Goal: Communication & Community: Participate in discussion

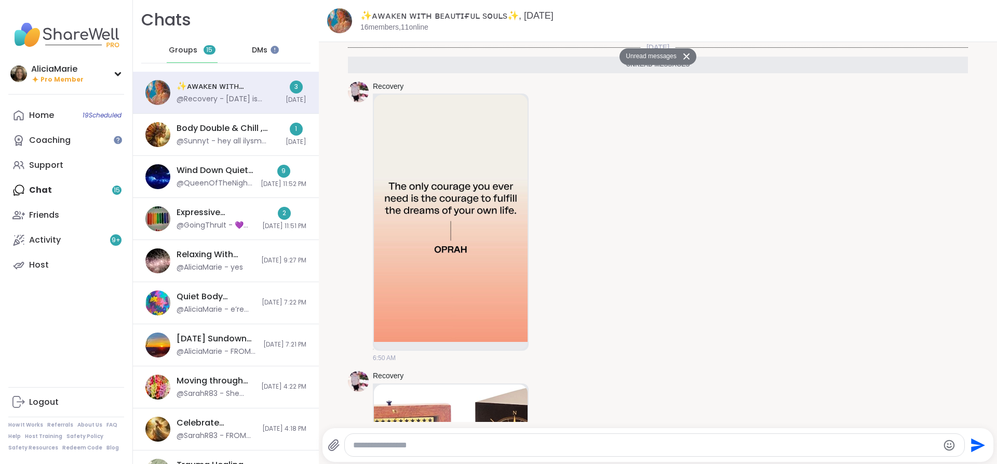
scroll to position [290, 0]
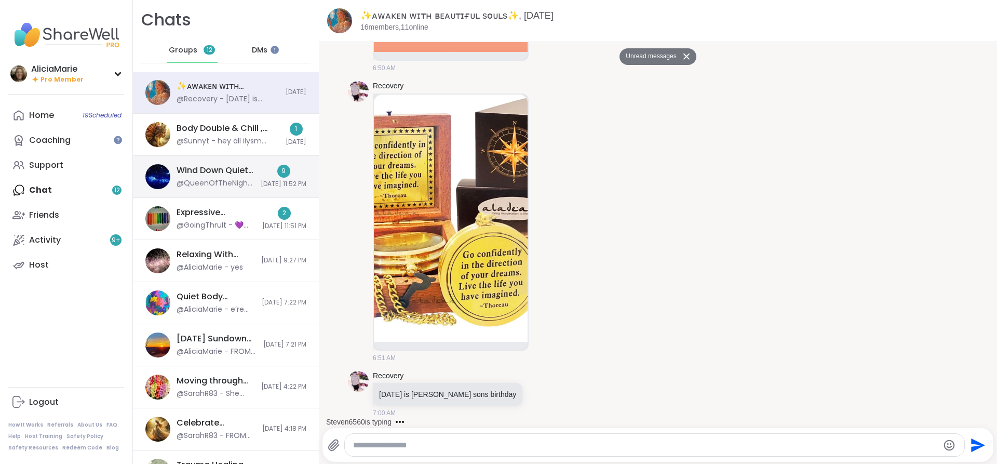
click at [249, 191] on div "Wind Down Quiet Body Doubling - Tuesday, Sep 09 @QueenOfTheNight - https://shar…" at bounding box center [226, 177] width 186 height 42
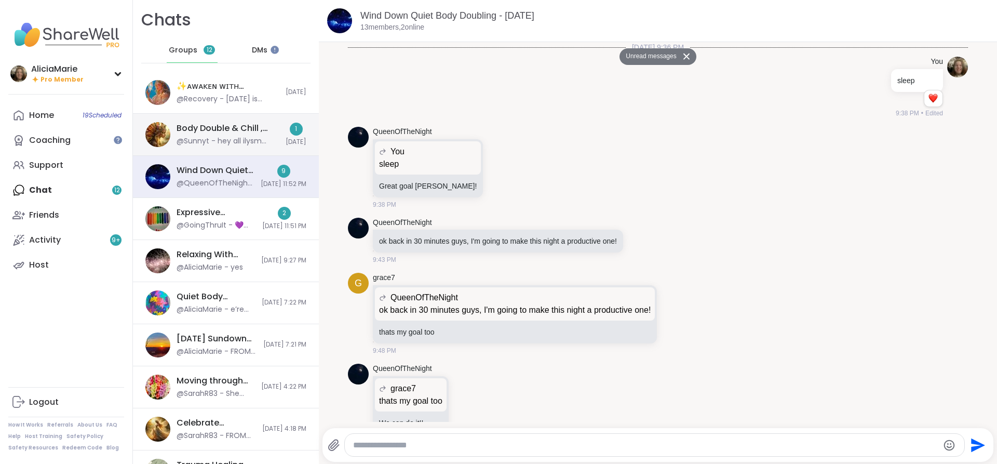
scroll to position [1577, 0]
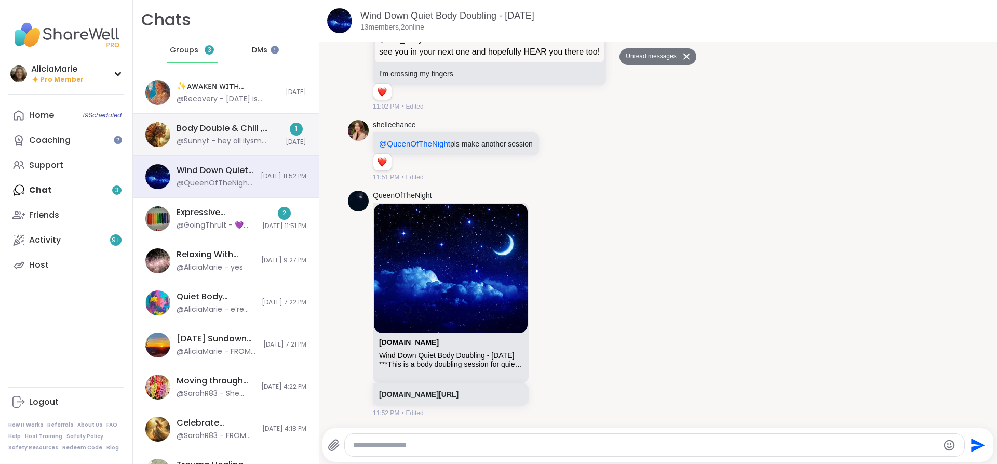
click at [218, 138] on div "@Sunnyt - hey all ilysm sorry I kinda disappeared sharewell audio problems were…" at bounding box center [228, 141] width 103 height 10
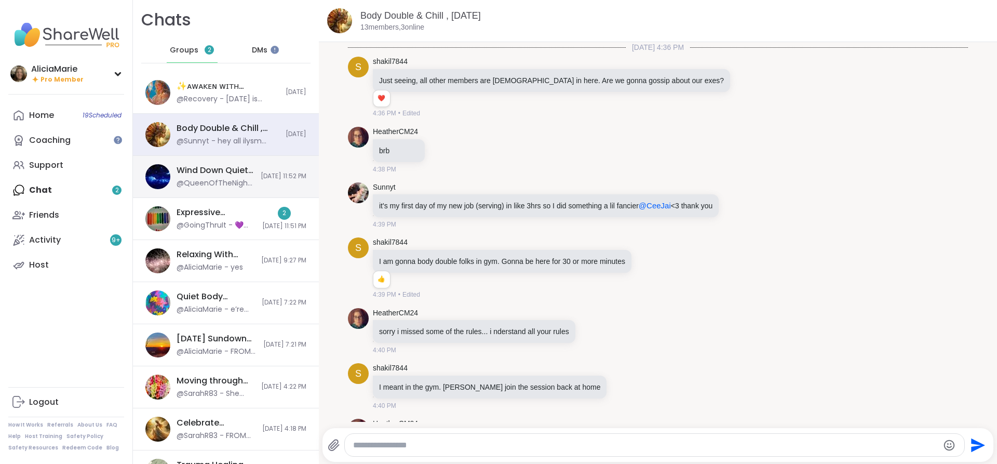
scroll to position [3655, 0]
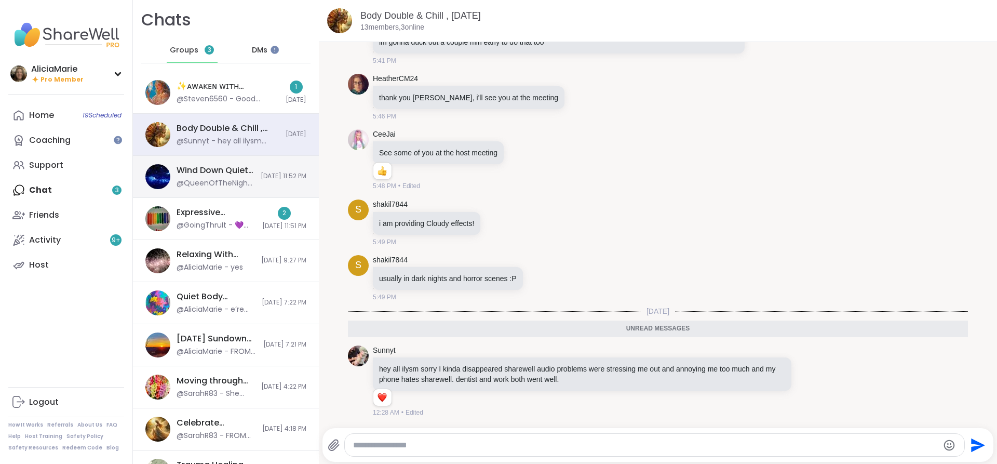
click at [238, 186] on div "Wind Down Quiet Body Doubling - Tuesday, Sep 09 @QueenOfTheNight - https://shar…" at bounding box center [226, 177] width 186 height 42
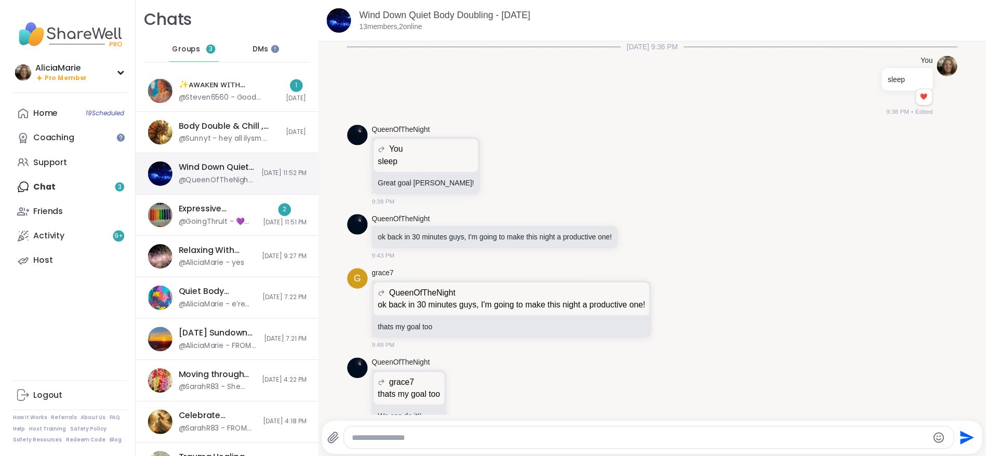
scroll to position [1541, 0]
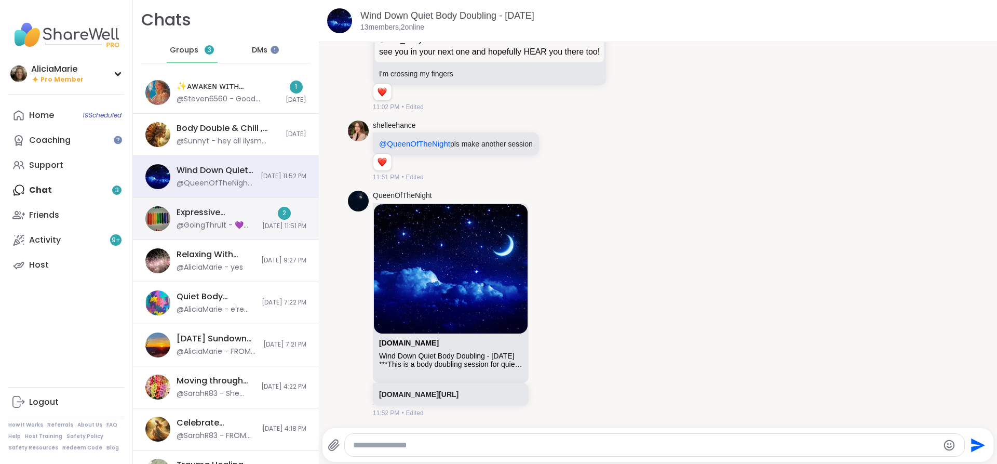
click at [237, 218] on div "Expressive Doodles, Sep 11" at bounding box center [216, 212] width 79 height 11
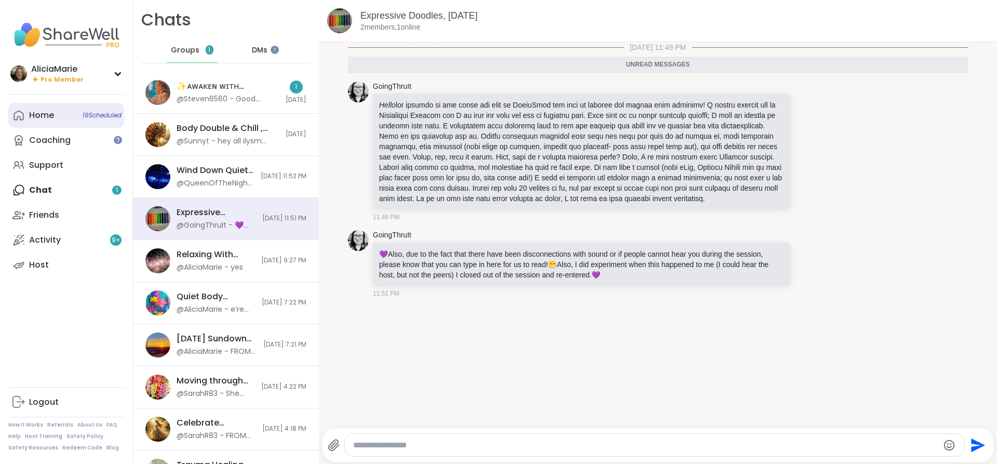
click at [71, 111] on link "Home 19 Scheduled" at bounding box center [66, 115] width 116 height 25
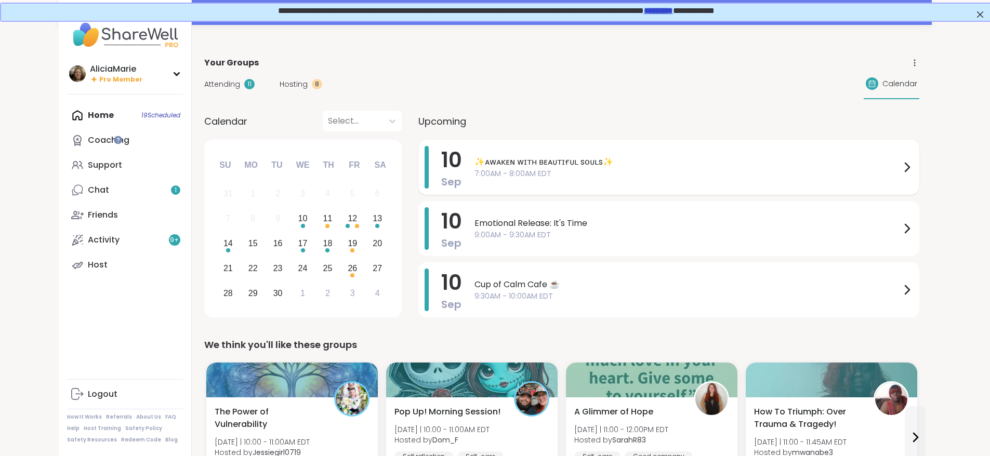
click at [685, 170] on span "7:00AM - 8:00AM EDT" at bounding box center [687, 173] width 426 height 11
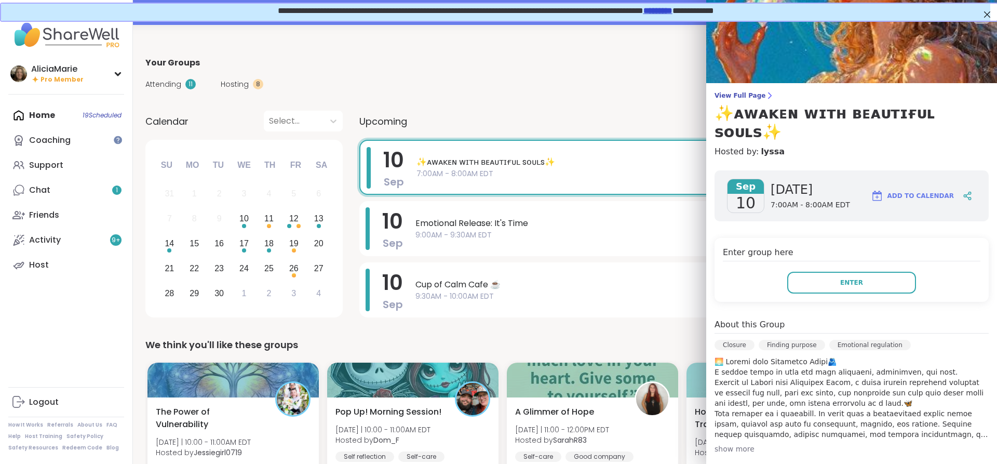
click at [709, 19] on div "**********" at bounding box center [495, 11] width 990 height 18
click at [713, 14] on span "**********" at bounding box center [495, 10] width 436 height 8
click at [672, 9] on link "*********" at bounding box center [657, 10] width 29 height 8
click at [849, 272] on button "Enter" at bounding box center [851, 283] width 129 height 22
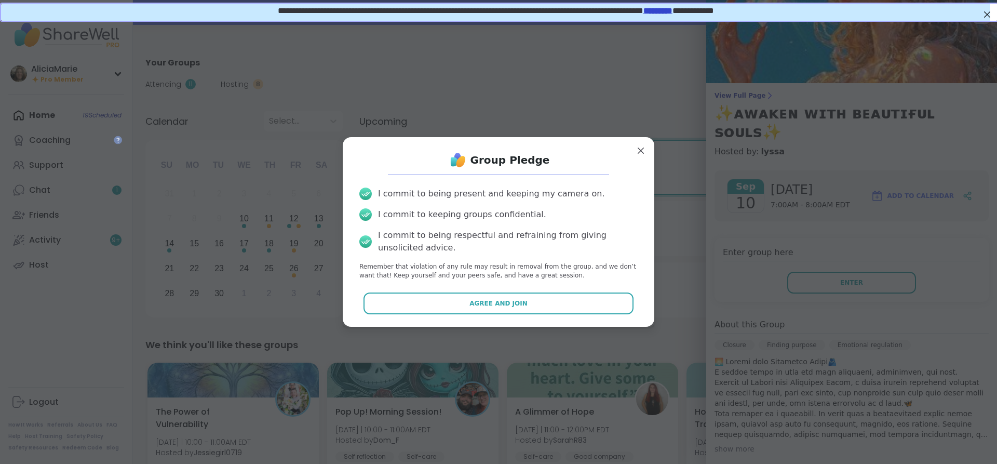
click at [595, 284] on div "I commit to being present and keeping my camera on. I commit to keeping groups …" at bounding box center [498, 233] width 295 height 109
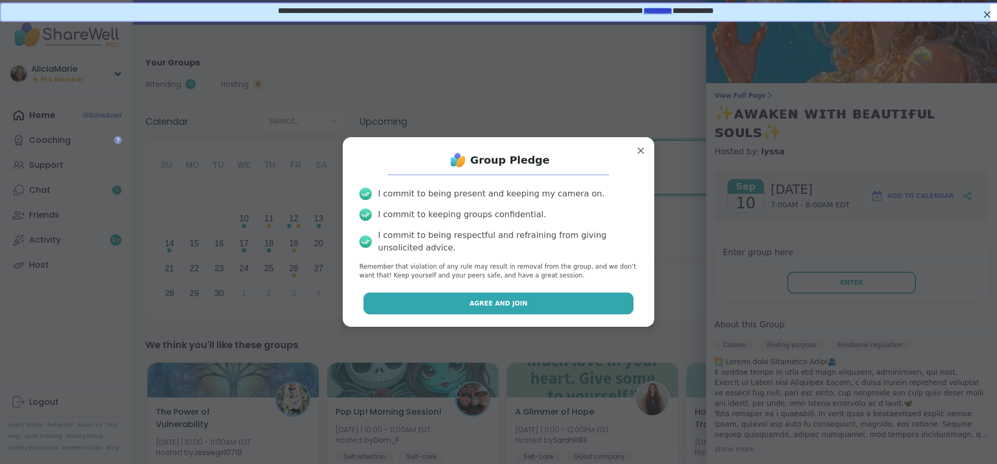
click at [555, 298] on button "Agree and Join" at bounding box center [499, 303] width 271 height 22
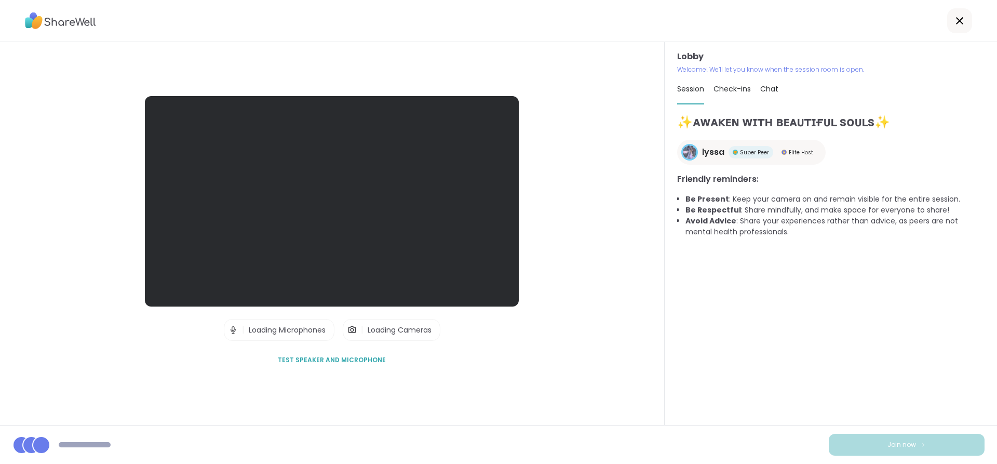
click at [932, 424] on div "✨ᴀᴡᴀᴋᴇɴ ᴡɪᴛʜ ʙᴇᴀᴜᴛɪғᴜʟ sᴏᴜʟs✨ lyssa Super Peer Elite Host Friendly reminders: B…" at bounding box center [831, 269] width 308 height 312
click at [973, 393] on div "✨ᴀᴡᴀᴋᴇɴ ᴡɪᴛʜ ʙᴇᴀᴜᴛɪғᴜʟ sᴏᴜʟs✨ lyssa Super Peer Elite Host Friendly reminders: B…" at bounding box center [831, 264] width 308 height 303
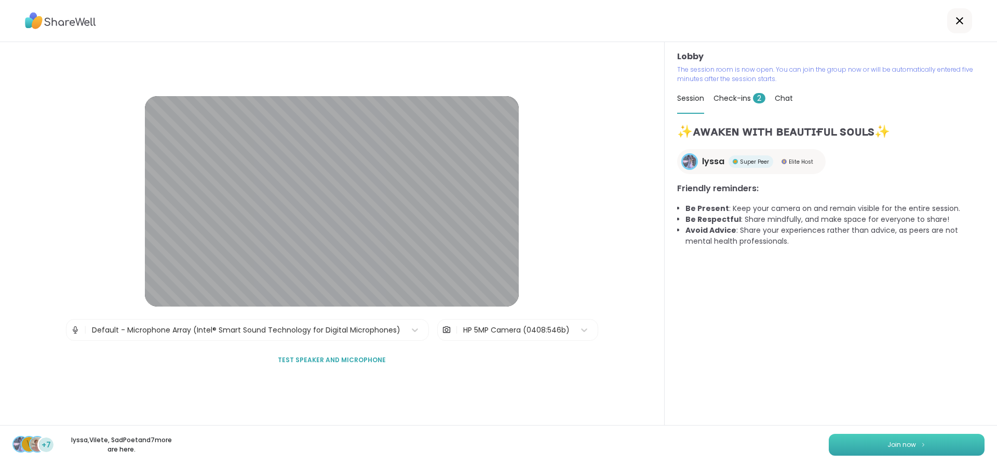
click at [894, 453] on button "Join now" at bounding box center [907, 445] width 156 height 22
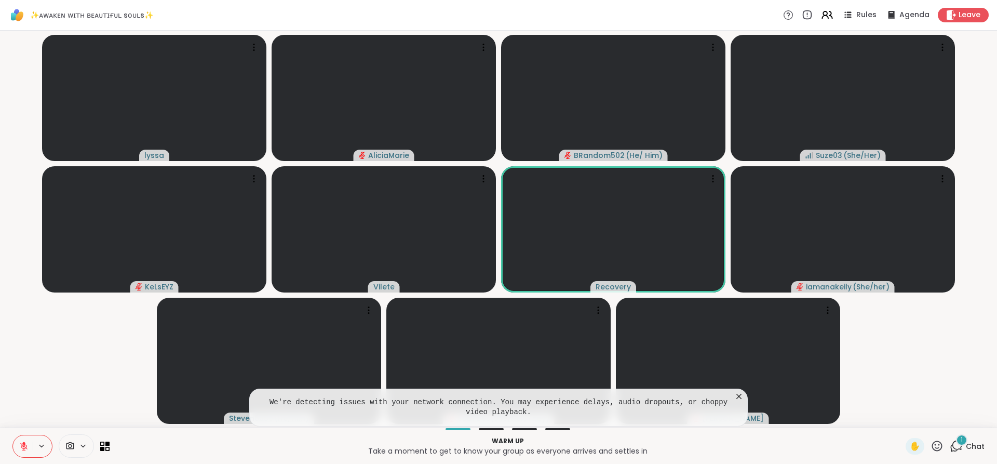
click at [740, 397] on icon at bounding box center [739, 396] width 10 height 10
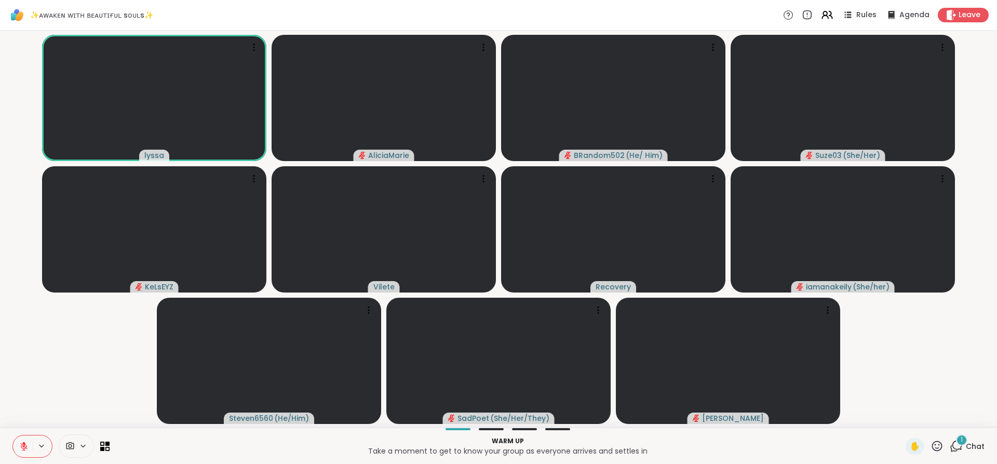
click at [27, 452] on button at bounding box center [23, 446] width 20 height 22
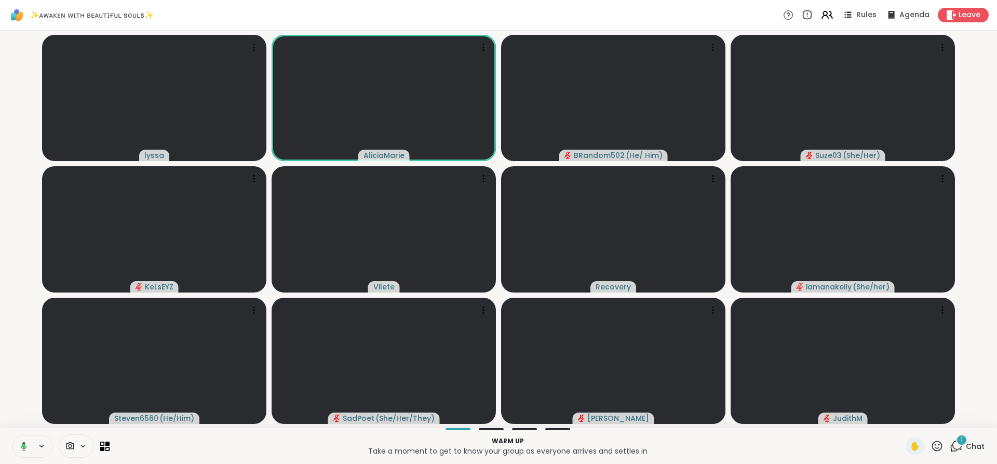
click at [27, 452] on button at bounding box center [21, 446] width 21 height 22
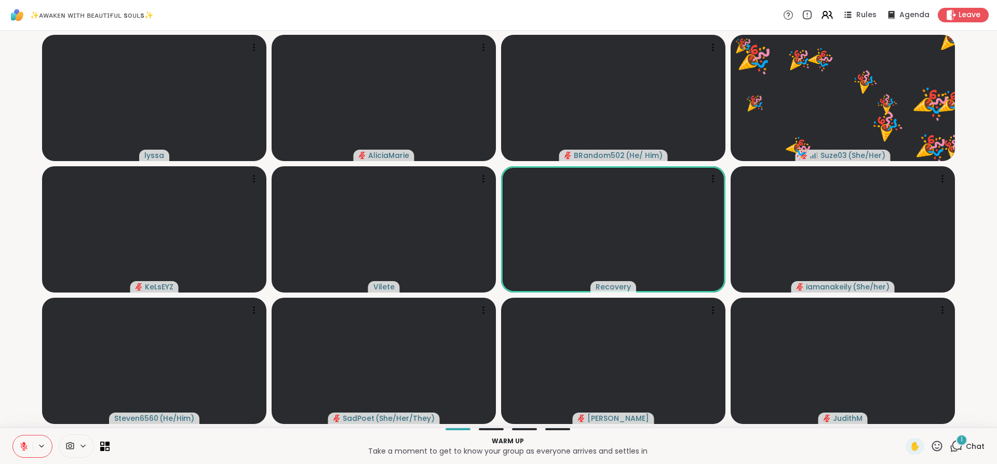
click at [931, 442] on icon at bounding box center [937, 445] width 13 height 13
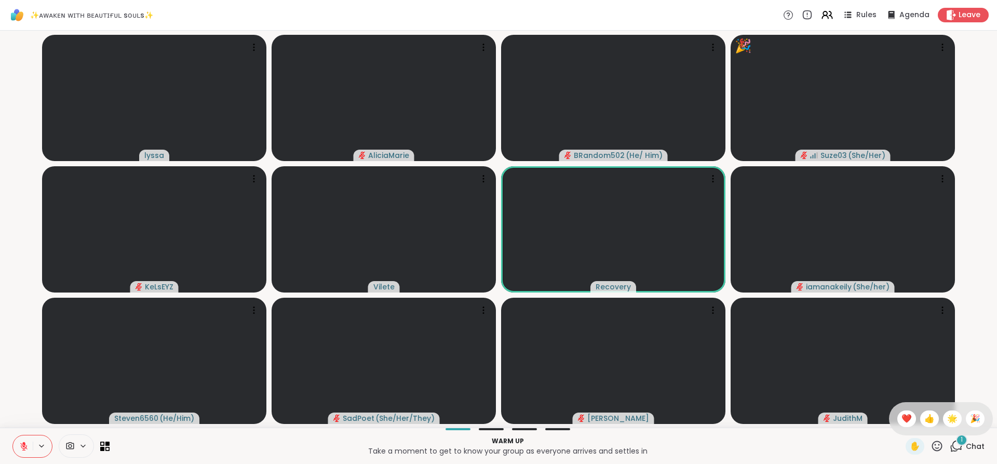
click at [931, 442] on icon at bounding box center [937, 445] width 13 height 13
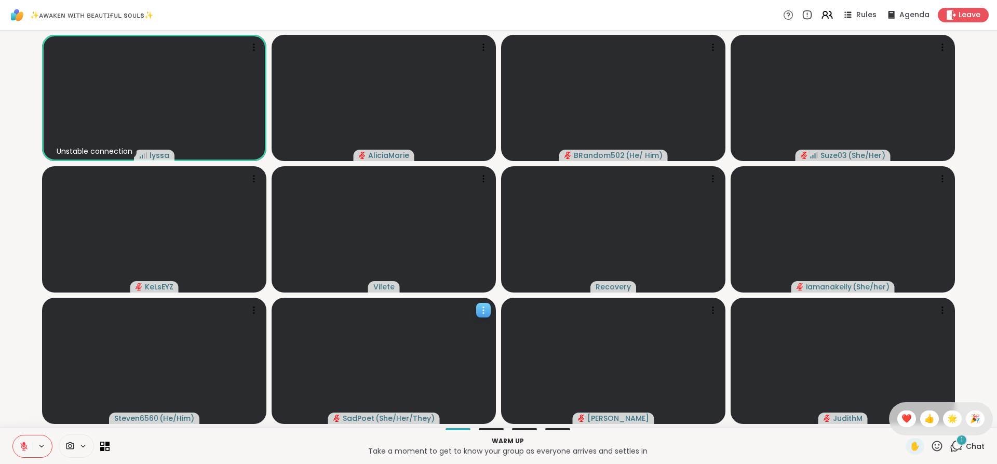
click at [425, 350] on video at bounding box center [384, 361] width 224 height 126
click at [25, 445] on icon at bounding box center [23, 446] width 9 height 9
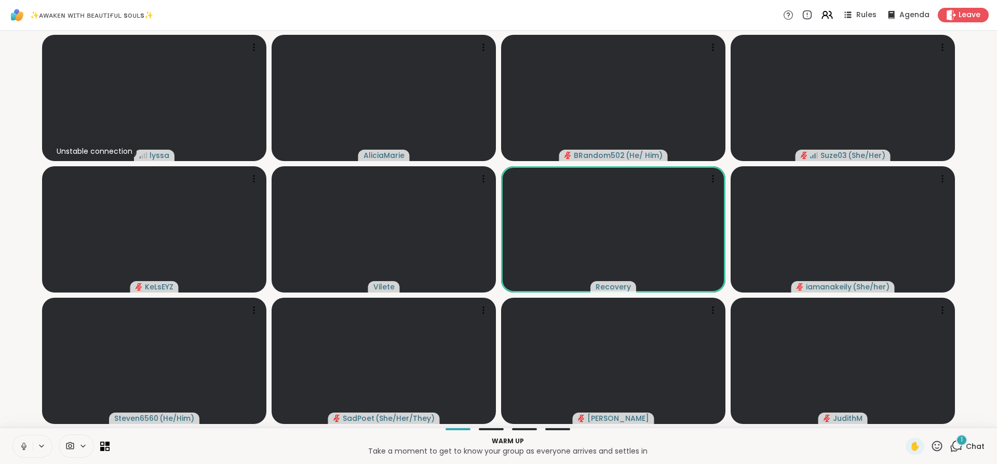
click at [25, 445] on icon at bounding box center [23, 446] width 9 height 9
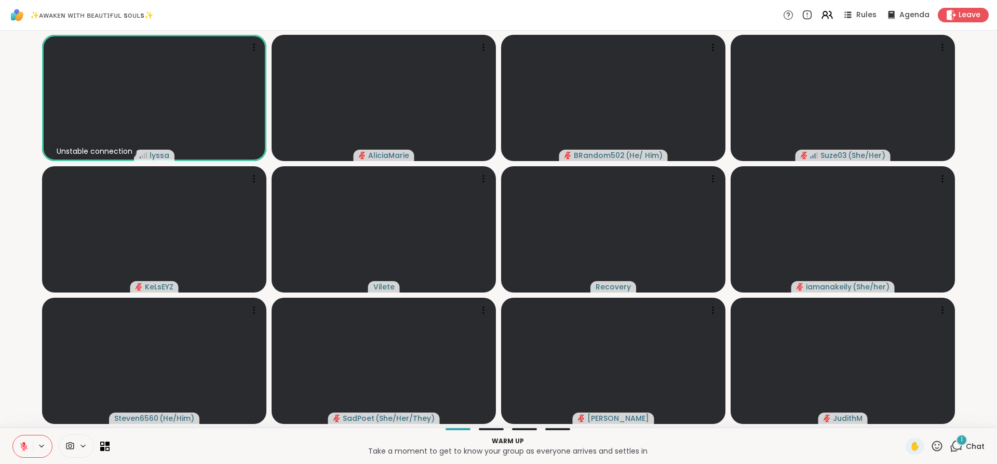
click at [19, 443] on button at bounding box center [23, 446] width 20 height 22
click at [28, 446] on icon at bounding box center [23, 446] width 9 height 9
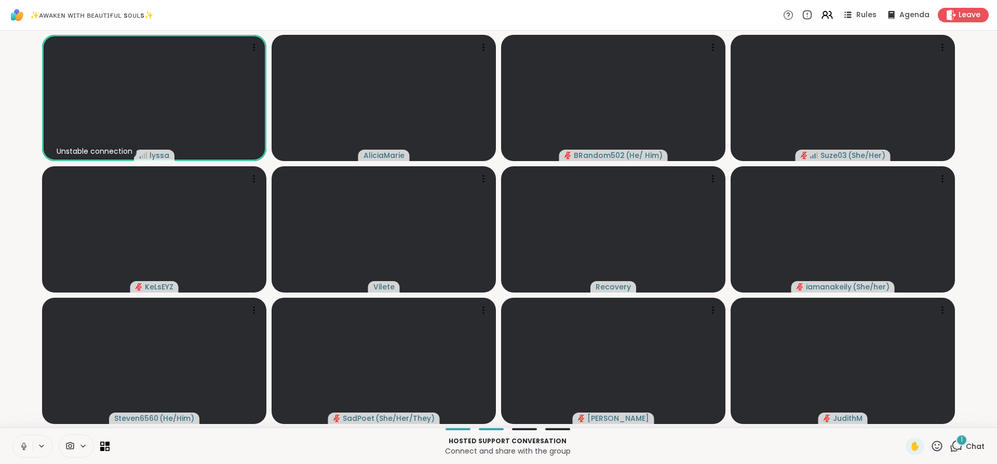
click at [28, 446] on icon at bounding box center [23, 446] width 9 height 9
click at [28, 446] on button at bounding box center [23, 446] width 20 height 22
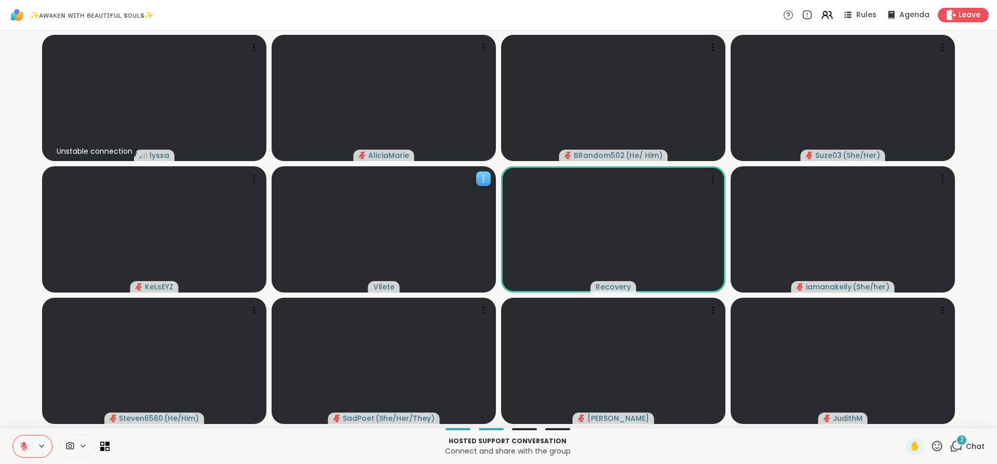
scroll to position [0, 8]
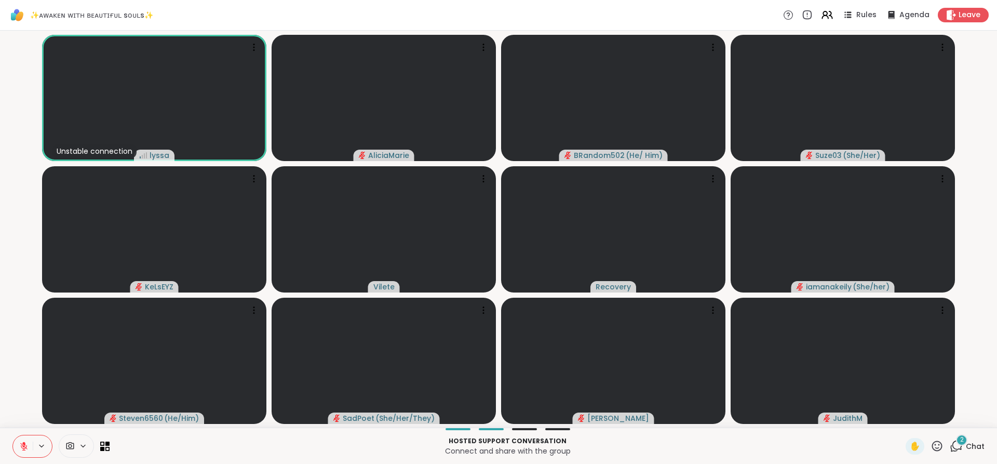
click at [22, 443] on icon at bounding box center [23, 444] width 3 height 4
click at [19, 448] on icon at bounding box center [23, 446] width 9 height 9
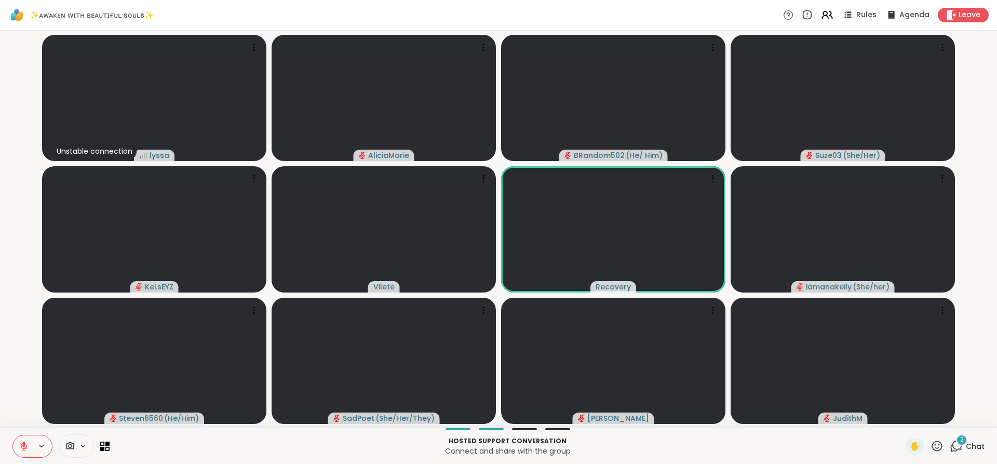
click at [20, 448] on icon at bounding box center [23, 446] width 7 height 7
drag, startPoint x: 19, startPoint y: 448, endPoint x: 18, endPoint y: 458, distance: 10.4
click at [18, 458] on div "Hosted support conversation Connect and share with the group ✋ 2 Chat" at bounding box center [498, 446] width 997 height 36
click at [22, 445] on icon at bounding box center [23, 445] width 3 height 5
click at [22, 445] on icon at bounding box center [23, 444] width 3 height 4
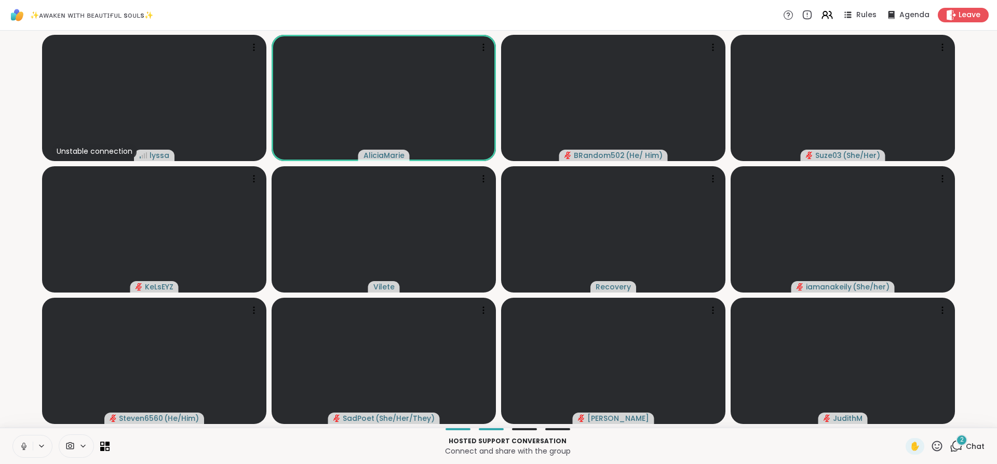
click at [22, 445] on icon at bounding box center [23, 445] width 3 height 5
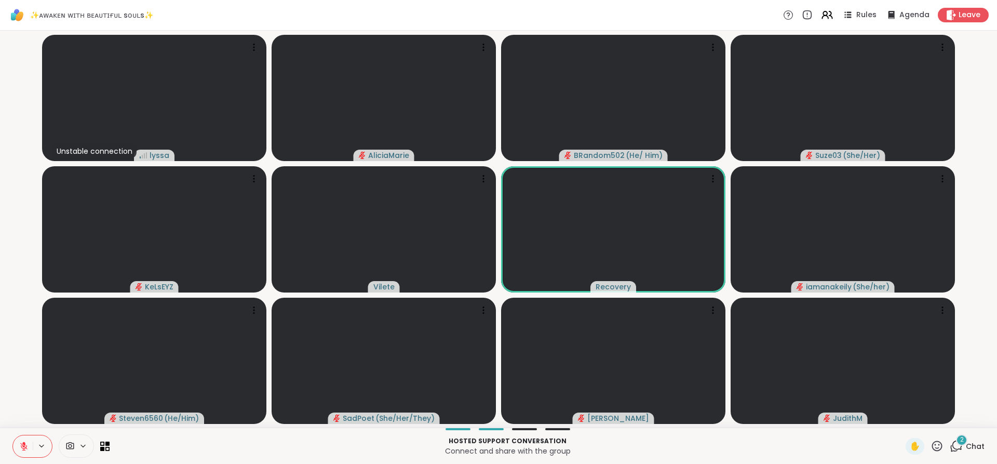
click at [19, 443] on icon at bounding box center [23, 446] width 9 height 9
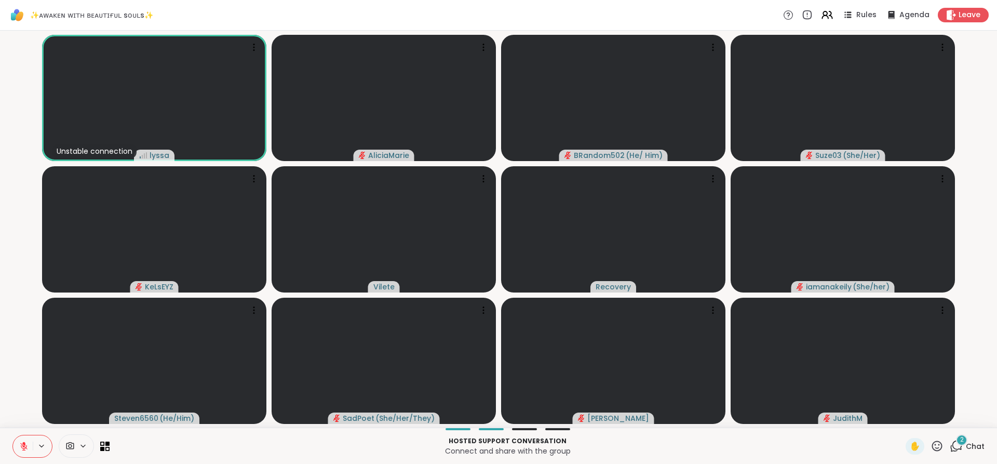
click at [22, 450] on button at bounding box center [23, 446] width 20 height 22
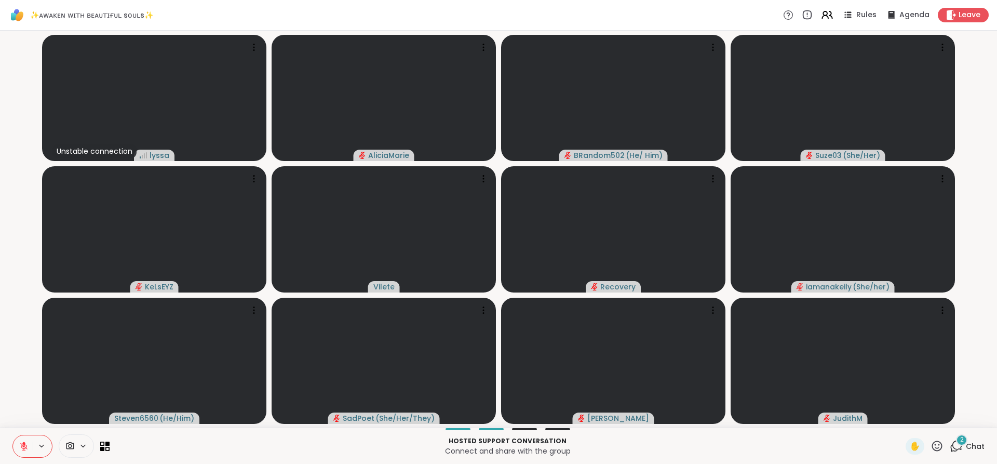
click at [22, 450] on button at bounding box center [23, 446] width 20 height 22
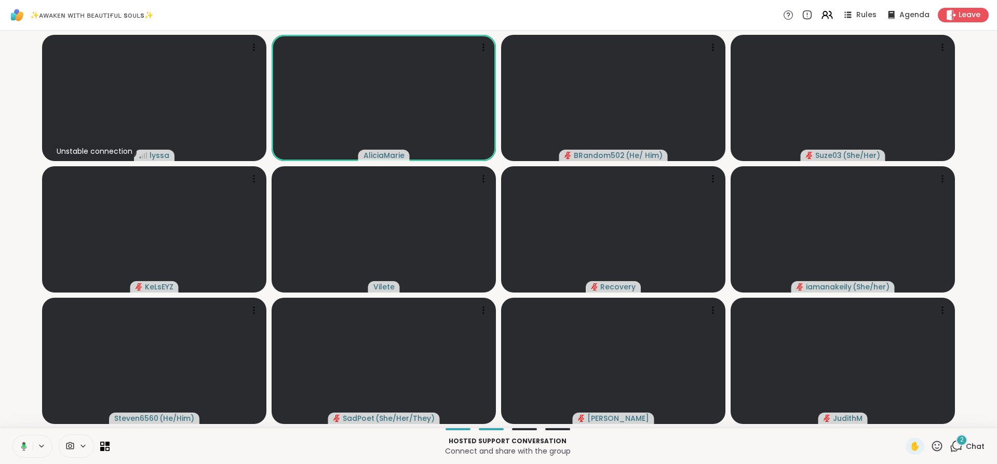
click at [22, 450] on button at bounding box center [21, 446] width 21 height 22
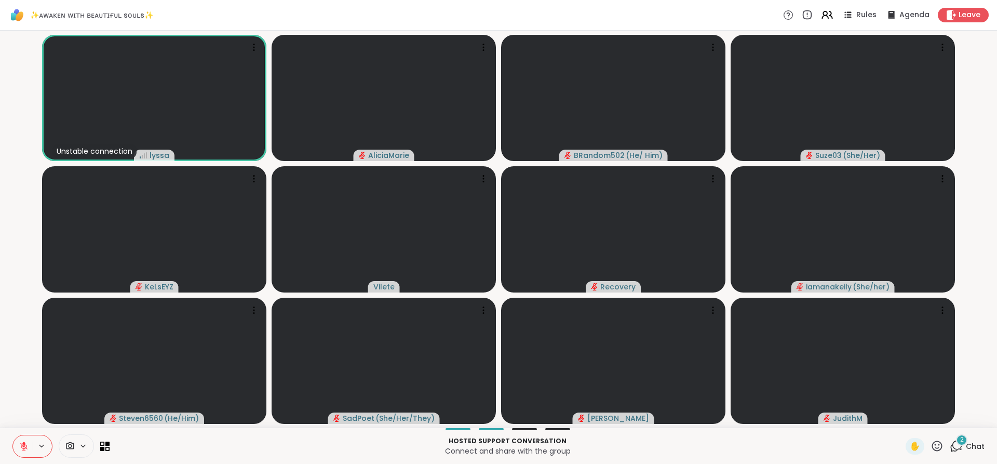
click at [22, 450] on button at bounding box center [23, 446] width 20 height 22
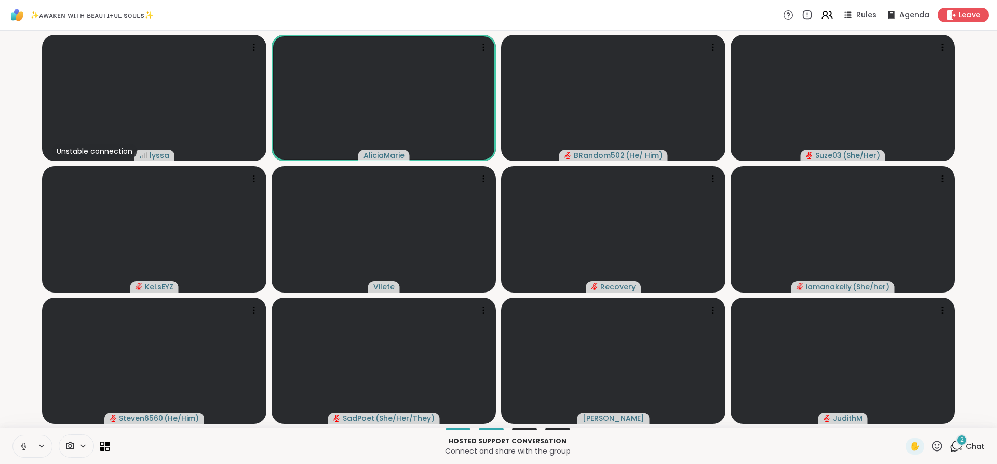
click at [22, 450] on button at bounding box center [23, 446] width 20 height 22
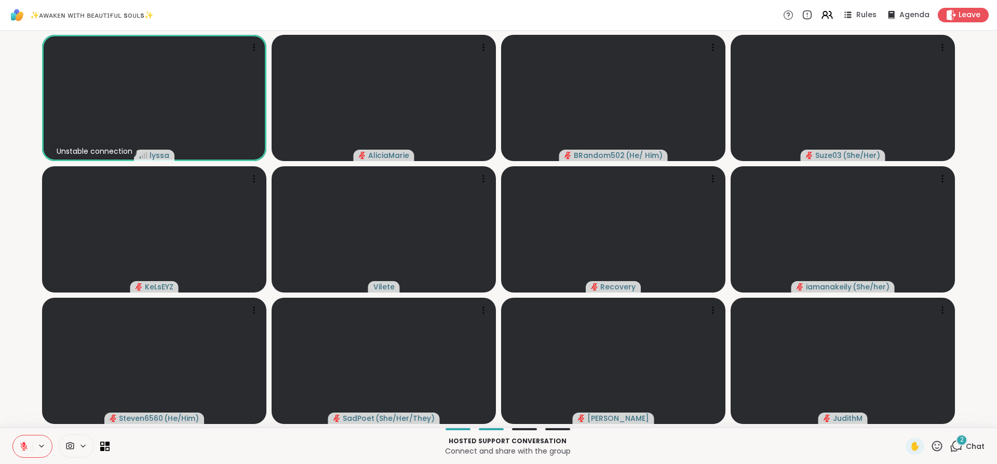
click at [956, 436] on div "2" at bounding box center [961, 439] width 11 height 11
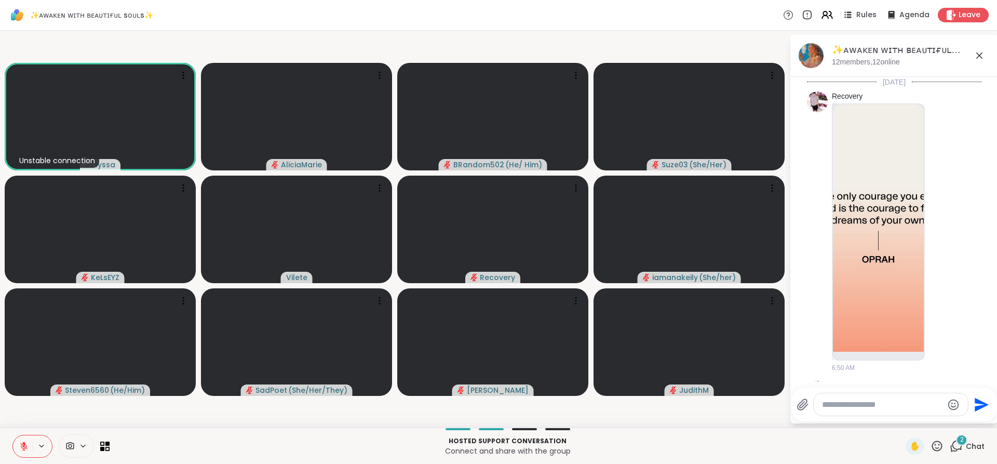
scroll to position [547, 0]
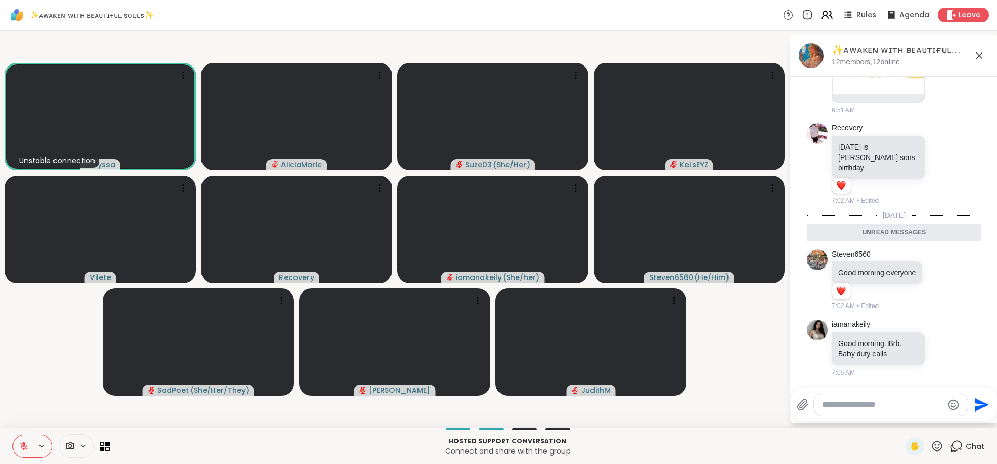
click at [816, 228] on div "Unread messages" at bounding box center [894, 232] width 175 height 17
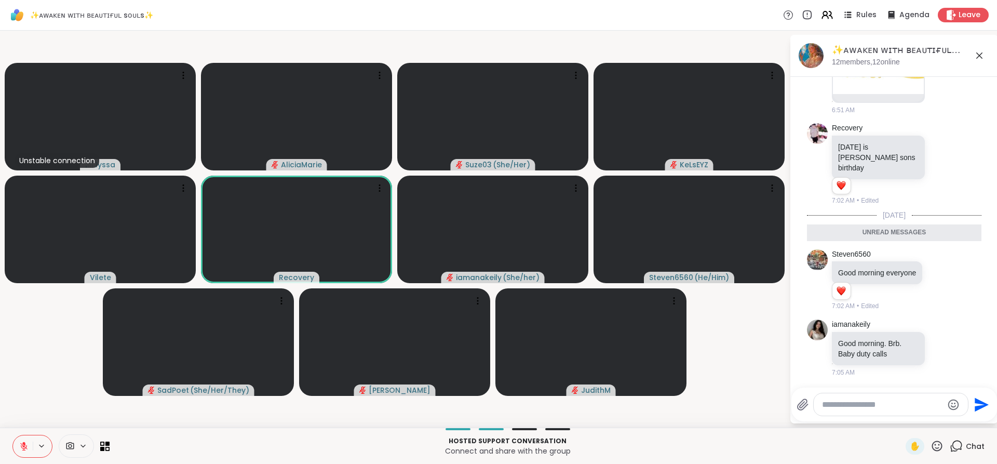
click at [969, 63] on div "✨ᴀᴡᴀᴋᴇɴ ᴡɪᴛʜ ʙᴇᴀᴜᴛɪғᴜʟ sᴏᴜʟs✨, Sep 10 12 members, 12 online" at bounding box center [911, 55] width 158 height 23
click at [973, 55] on icon at bounding box center [979, 55] width 12 height 12
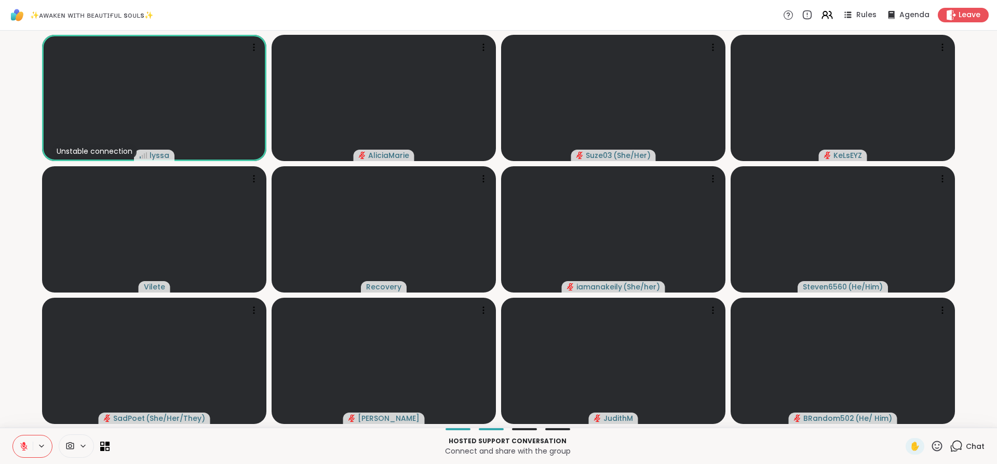
click at [20, 443] on icon at bounding box center [23, 446] width 9 height 9
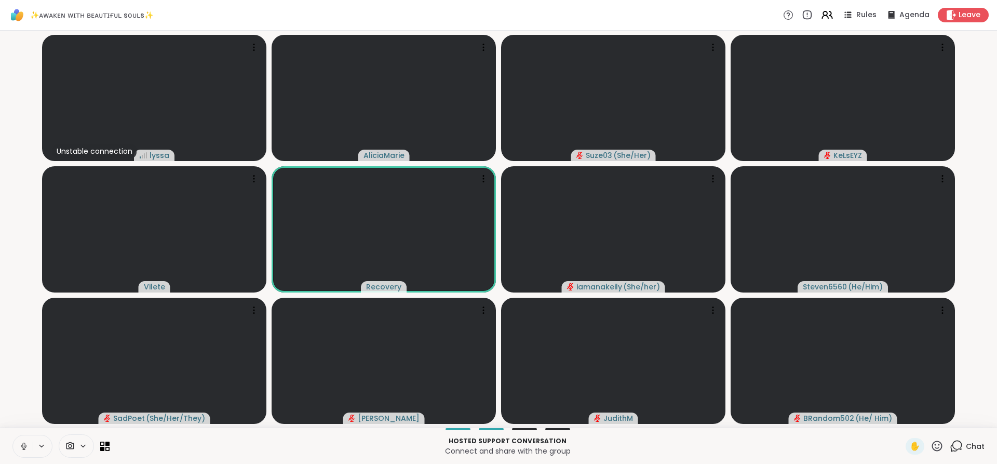
click at [20, 443] on icon at bounding box center [23, 446] width 9 height 9
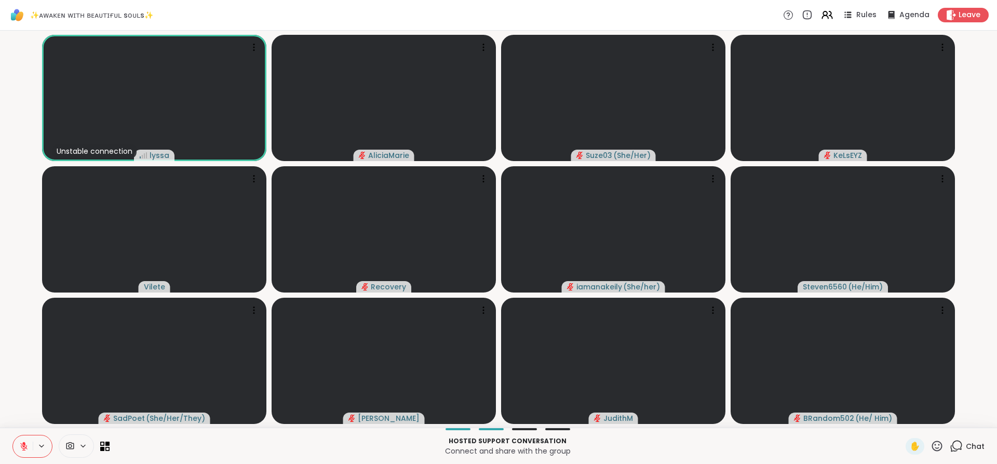
click at [20, 443] on icon at bounding box center [23, 446] width 9 height 9
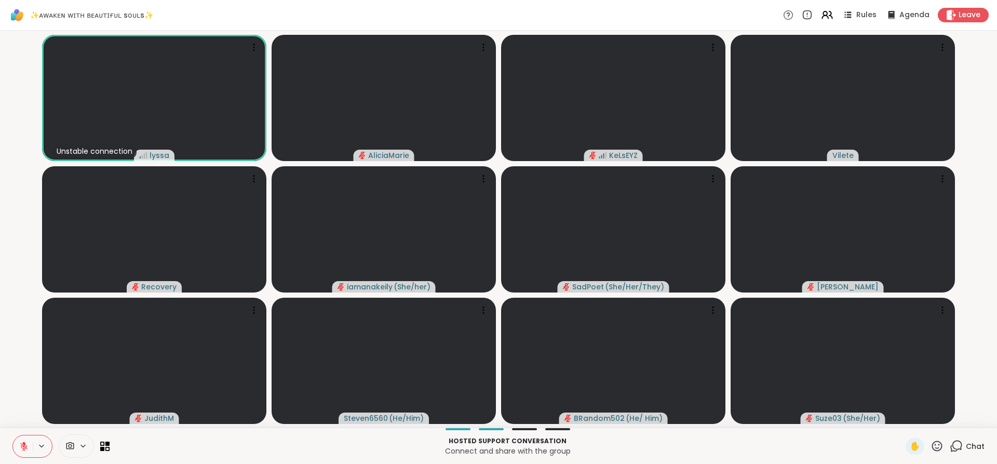
click at [168, 0] on div "✨ᴀᴡᴀᴋᴇɴ ᴡɪᴛʜ ʙᴇᴀᴜᴛɪғᴜʟ sᴏᴜʟs✨ Rules Agenda Leave" at bounding box center [498, 15] width 997 height 31
click at [943, 22] on div "Leave" at bounding box center [964, 14] width 54 height 15
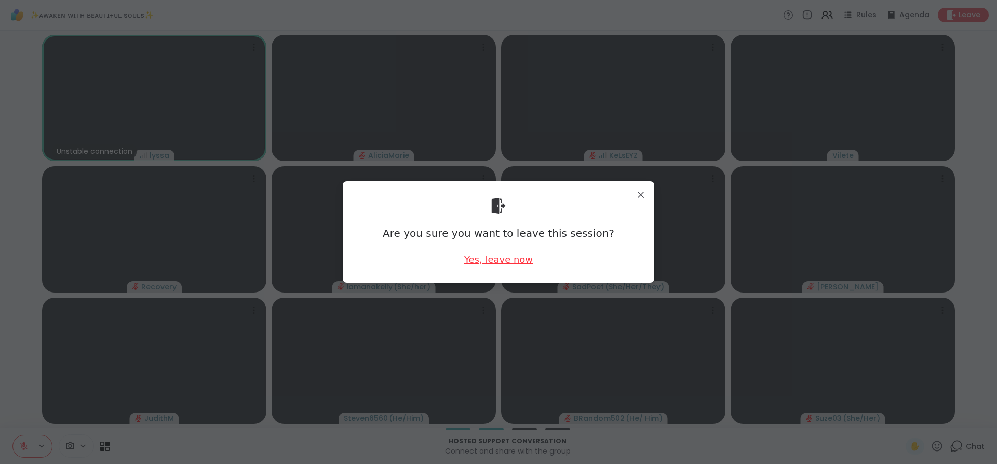
click at [517, 258] on div "Yes, leave now" at bounding box center [498, 259] width 69 height 13
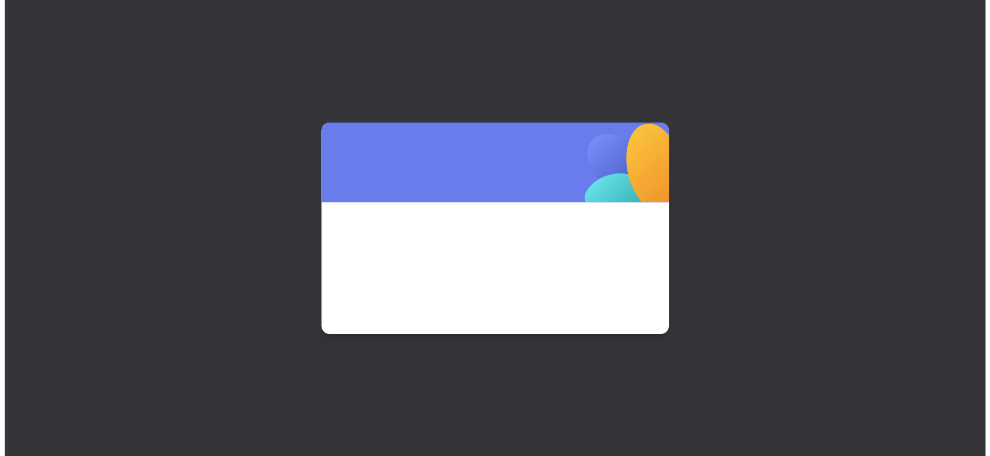
scroll to position [0, 0]
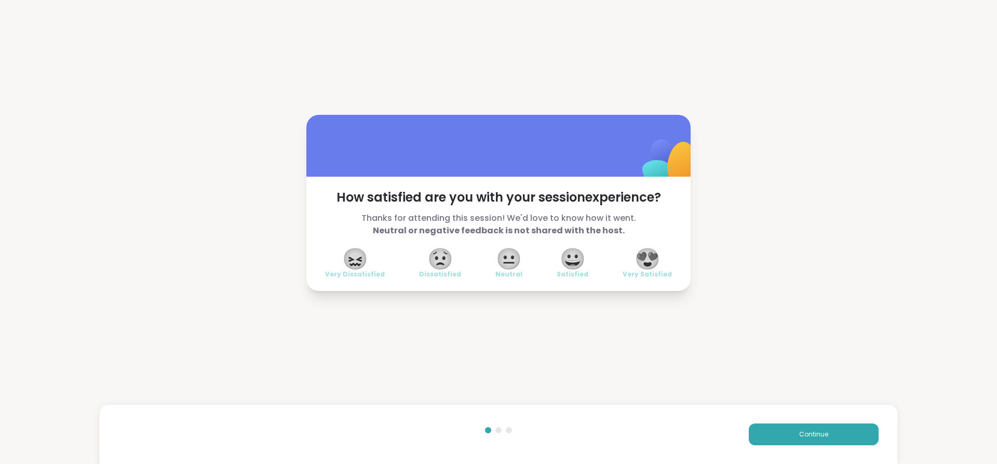
click at [636, 268] on span "😍" at bounding box center [648, 258] width 26 height 19
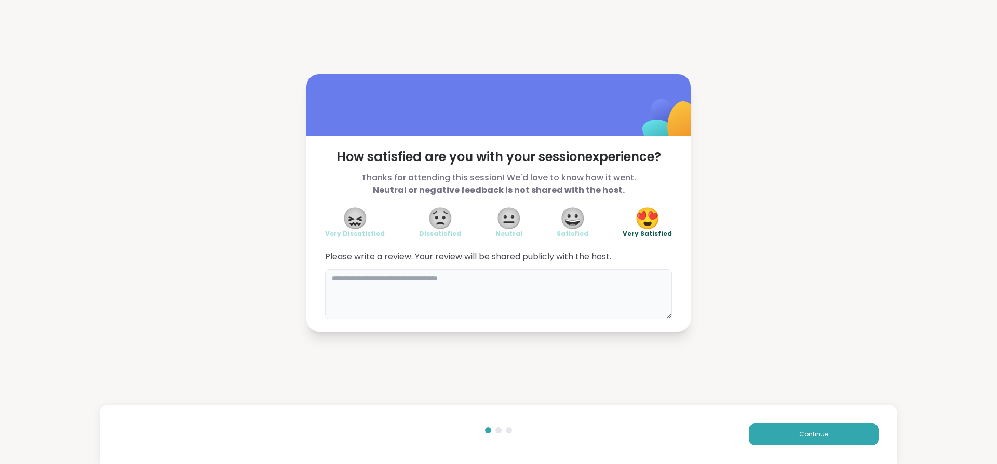
click at [523, 307] on textarea at bounding box center [498, 294] width 347 height 50
type textarea "**********"
click at [845, 440] on button "Continue" at bounding box center [814, 434] width 130 height 22
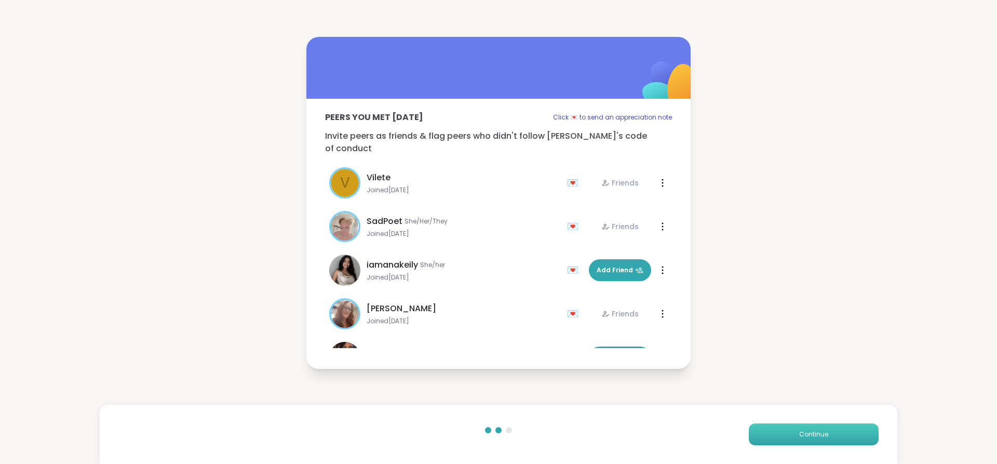
click at [843, 432] on button "Continue" at bounding box center [814, 434] width 130 height 22
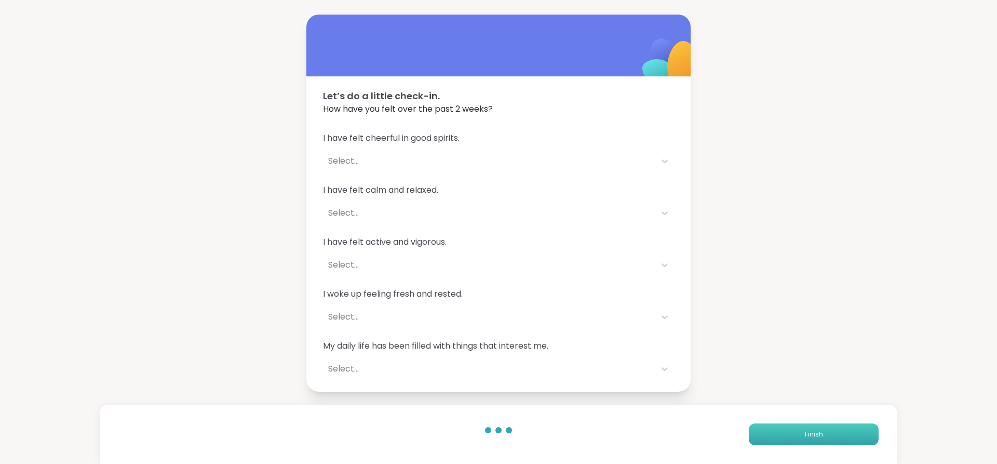
click at [835, 437] on button "Finish" at bounding box center [814, 434] width 130 height 22
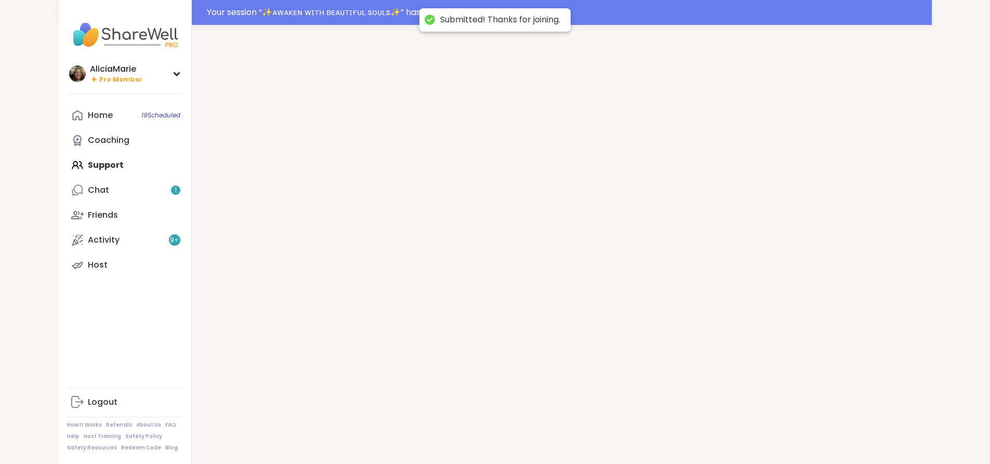
click at [833, 434] on div at bounding box center [562, 257] width 740 height 464
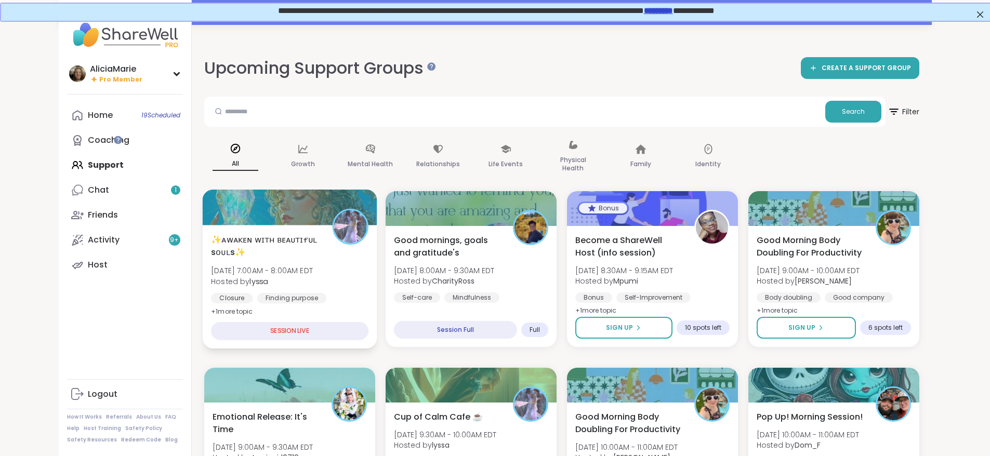
click at [276, 232] on div "✨ᴀᴡᴀᴋᴇɴ ᴡɪᴛʜ ʙᴇᴀᴜᴛɪғᴜʟ sᴏᴜʟs✨ Wed, Sep 10 | 7:00AM - 8:00AM EDT Hosted by lyssa…" at bounding box center [289, 287] width 175 height 124
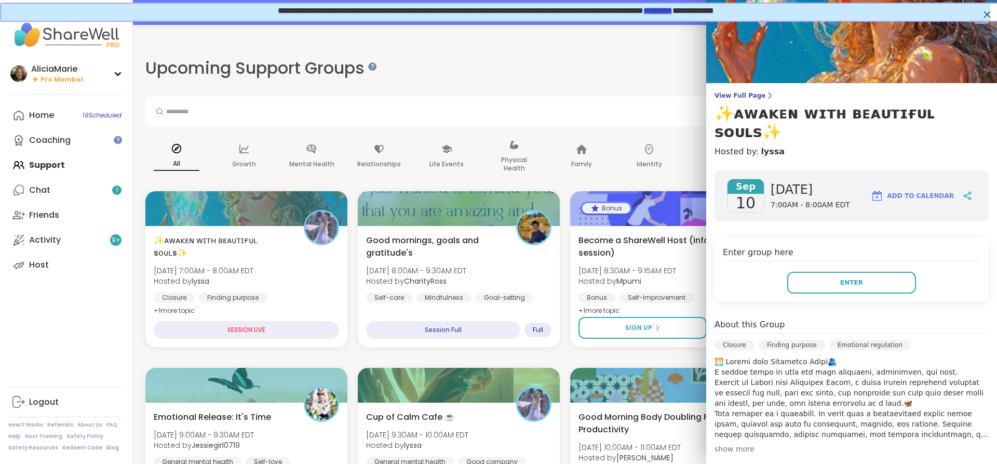
click at [829, 245] on div "Enter group here Enter" at bounding box center [852, 270] width 274 height 64
click at [828, 272] on button "Enter" at bounding box center [851, 283] width 129 height 22
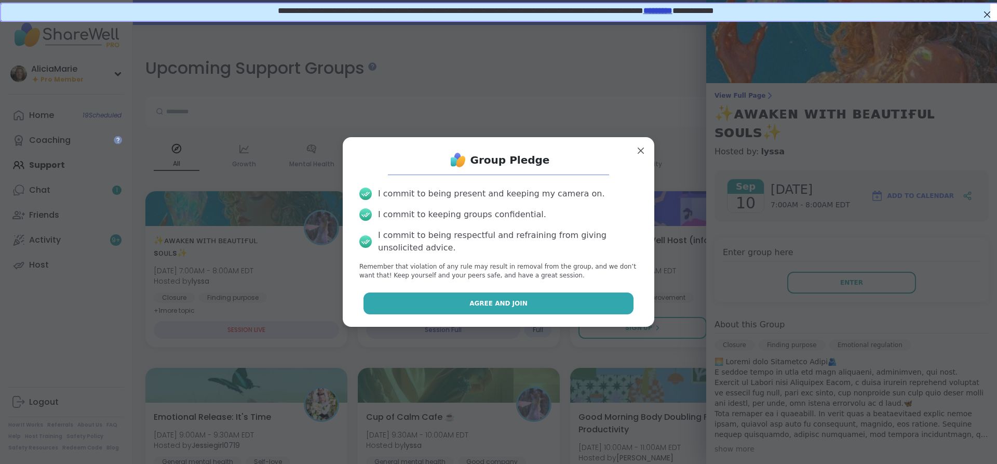
click at [593, 303] on button "Agree and Join" at bounding box center [499, 303] width 271 height 22
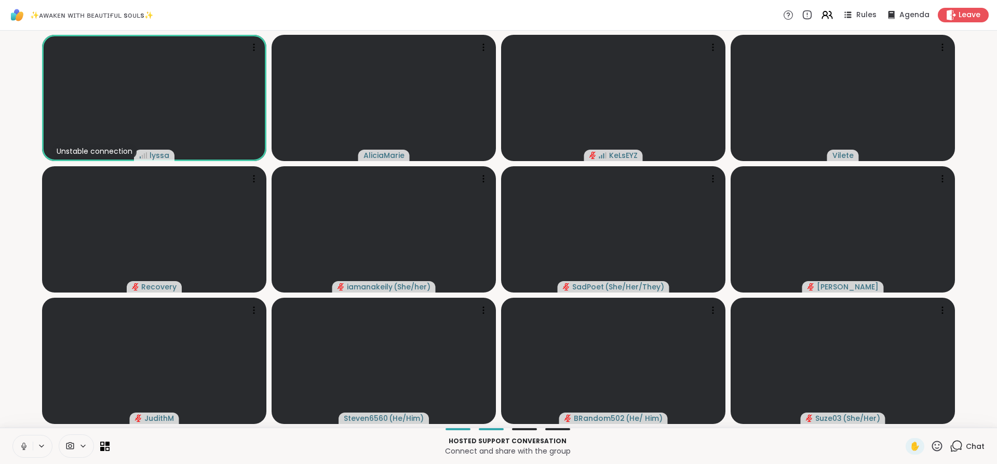
click at [21, 451] on button at bounding box center [23, 446] width 20 height 22
click at [467, 236] on video at bounding box center [384, 229] width 224 height 126
click at [453, 312] on video at bounding box center [384, 361] width 224 height 126
click at [607, 10] on div "✨ᴀᴡᴀᴋᴇɴ ᴡɪᴛʜ ʙᴇᴀᴜᴛɪғᴜʟ sᴏᴜʟs✨ Rules Agenda Leave" at bounding box center [498, 15] width 997 height 31
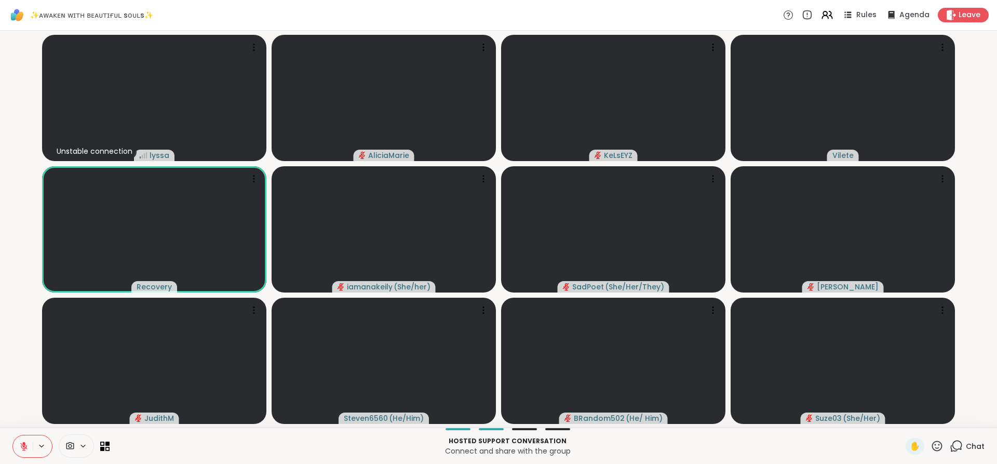
click at [23, 446] on icon at bounding box center [23, 446] width 7 height 7
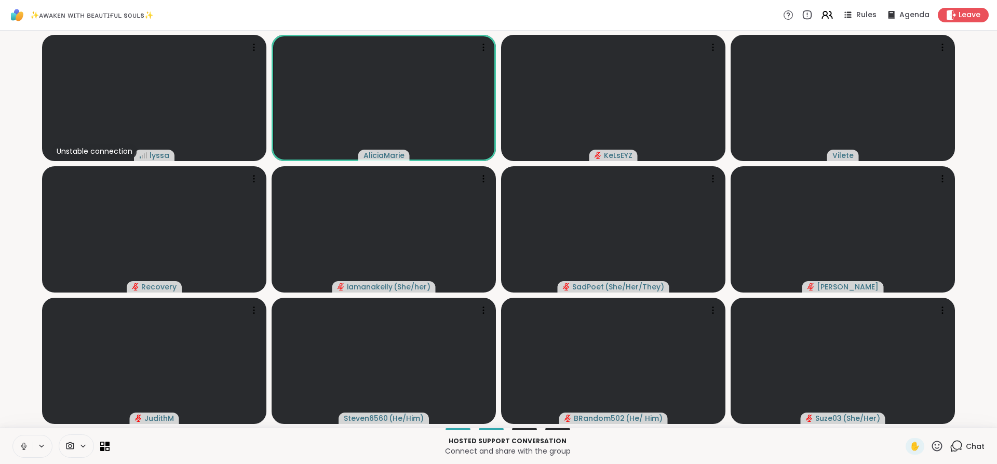
click at [18, 450] on button at bounding box center [23, 446] width 20 height 22
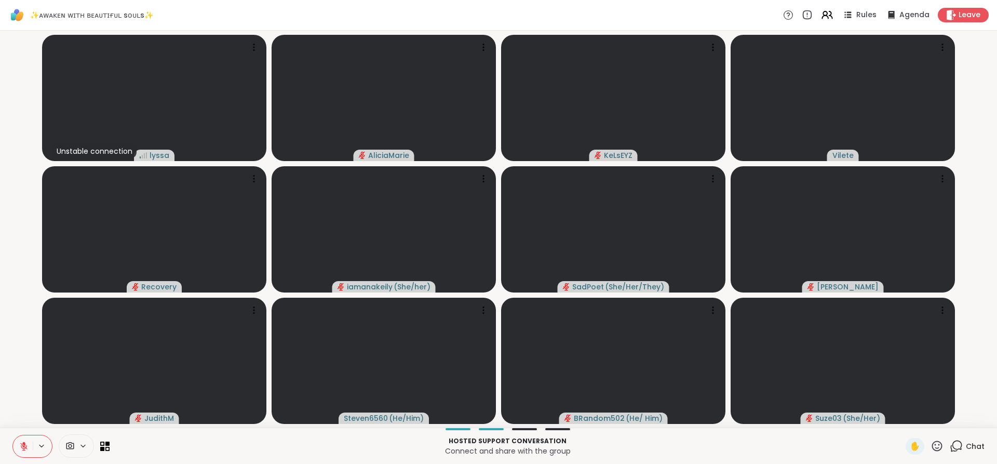
click at [18, 450] on button at bounding box center [23, 446] width 20 height 22
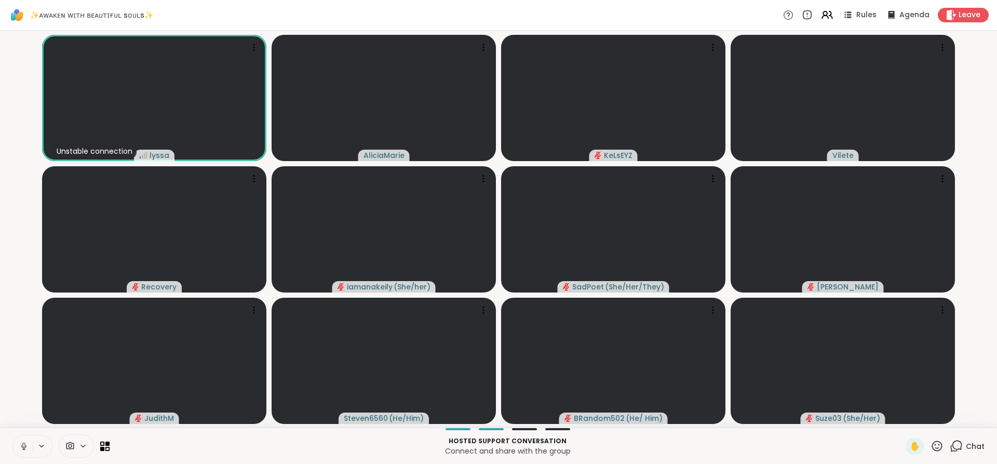
click at [31, 435] on button at bounding box center [23, 446] width 20 height 22
click at [116, 403] on video at bounding box center [154, 361] width 224 height 126
click at [30, 447] on button at bounding box center [23, 446] width 20 height 22
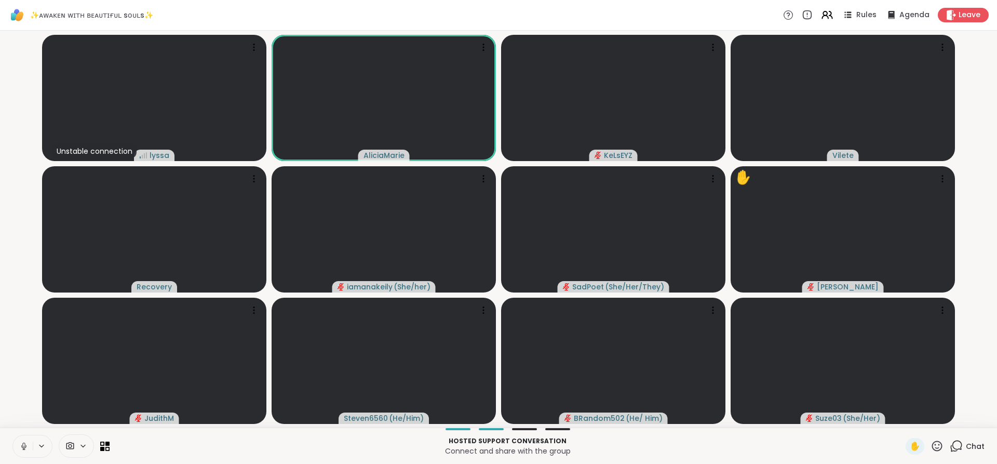
click at [30, 447] on button at bounding box center [23, 446] width 20 height 22
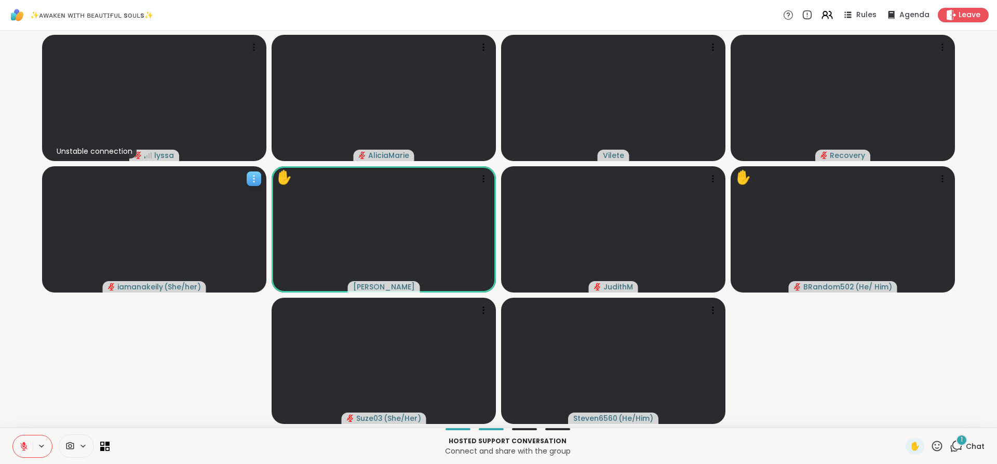
click at [256, 175] on icon at bounding box center [254, 178] width 10 height 10
click at [961, 439] on span "1" at bounding box center [962, 439] width 2 height 9
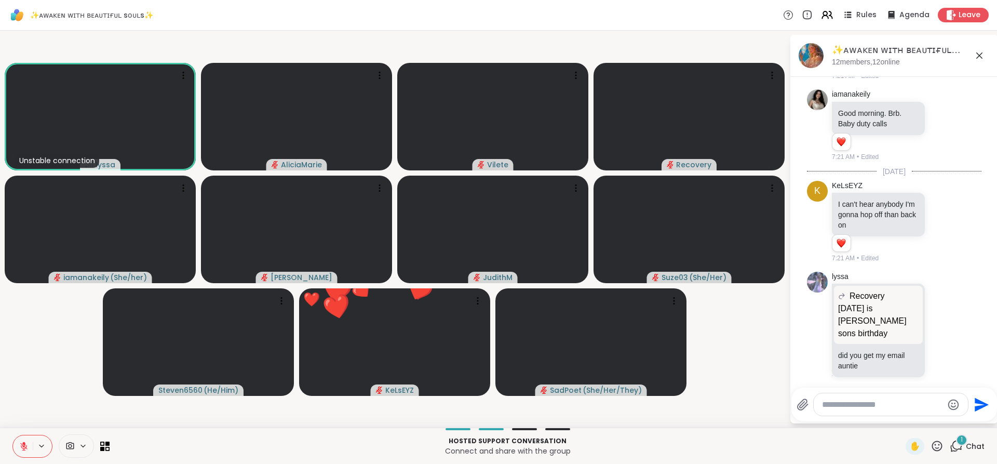
scroll to position [797, 0]
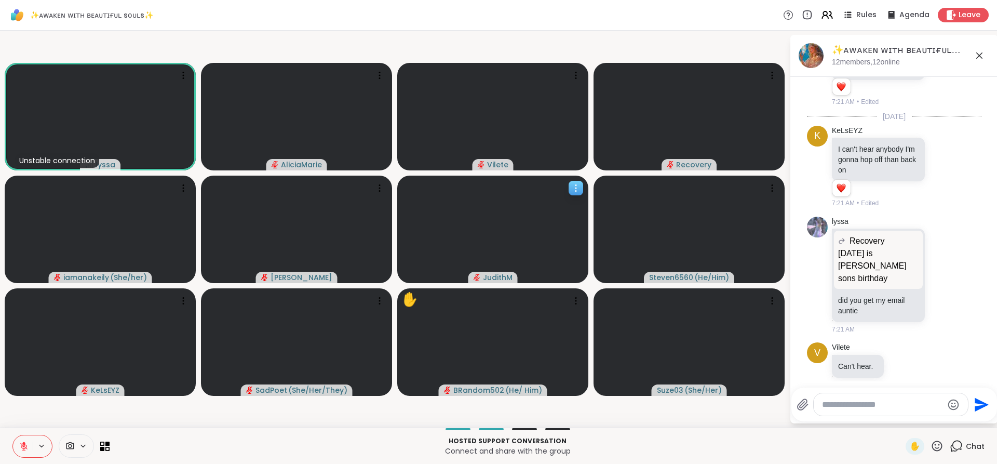
click at [521, 246] on video at bounding box center [492, 230] width 191 height 108
click at [555, 410] on video-player-container "Unstable connection lyssa AliciaMarie Vilete Recovery iamanakeily ( She/her ) d…" at bounding box center [394, 229] width 777 height 389
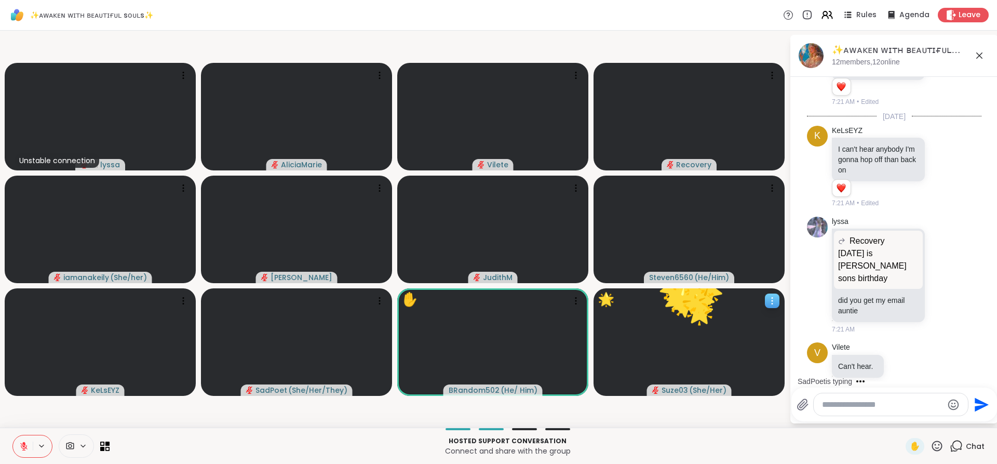
click at [764, 296] on video at bounding box center [689, 342] width 191 height 108
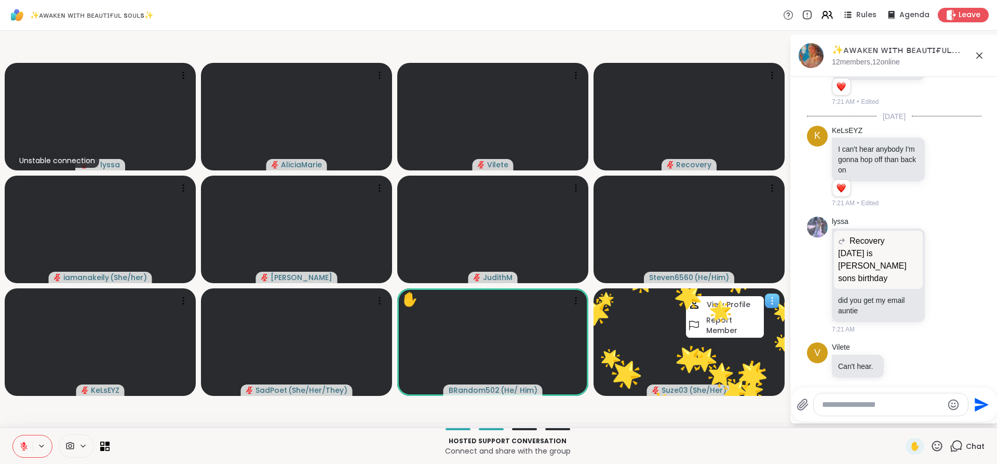
click at [735, 305] on button "🌟" at bounding box center [720, 310] width 39 height 39
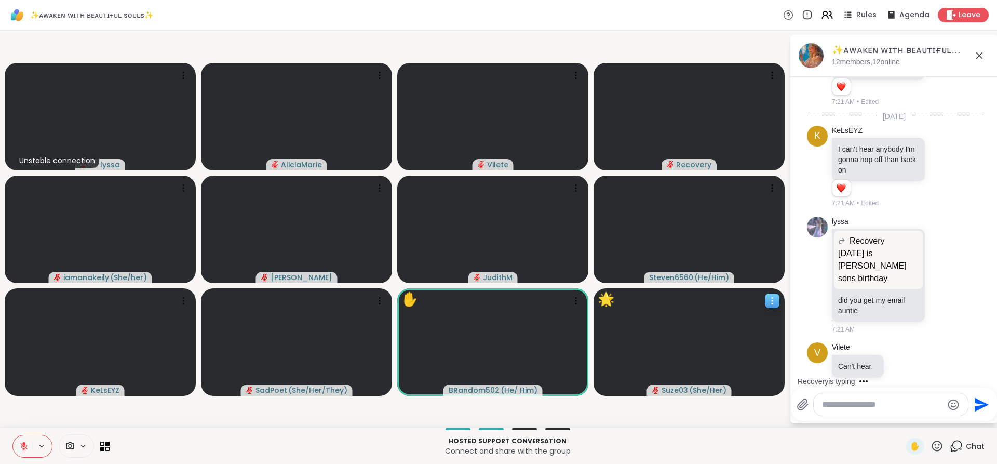
click at [762, 298] on video at bounding box center [689, 342] width 191 height 108
click at [742, 305] on h4 "View Profile" at bounding box center [727, 306] width 44 height 10
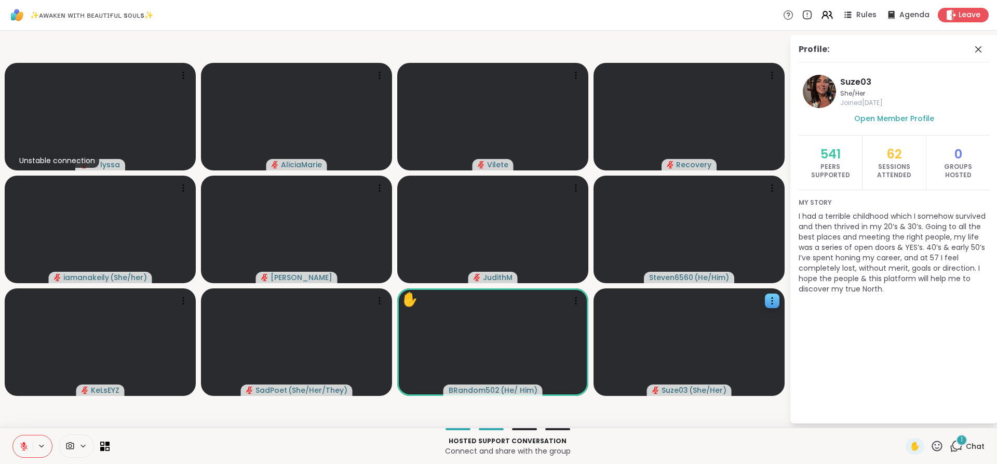
click at [847, 268] on p "I had a terrible childhood which I somehow survived and then thrived in my 20’s…" at bounding box center [894, 252] width 191 height 83
click at [973, 52] on icon at bounding box center [978, 49] width 12 height 12
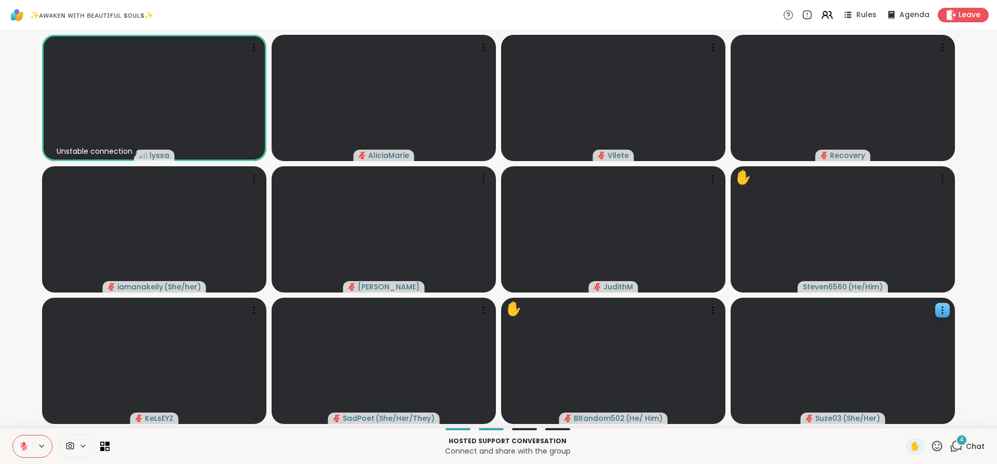
click at [950, 448] on icon at bounding box center [956, 445] width 13 height 13
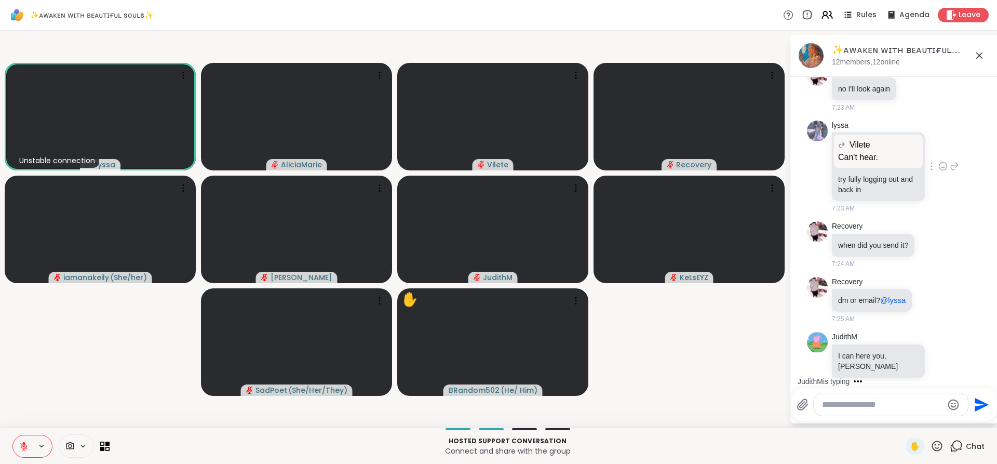
scroll to position [1130, 0]
click at [921, 406] on textarea "Type your message" at bounding box center [882, 404] width 121 height 10
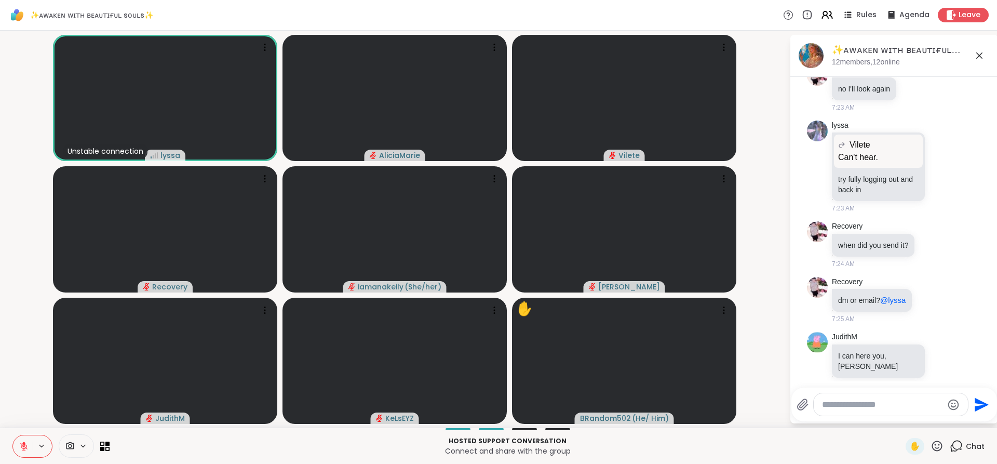
click at [910, 401] on textarea "Type your message" at bounding box center [882, 404] width 121 height 10
click at [910, 408] on textarea "Type your message" at bounding box center [882, 404] width 121 height 10
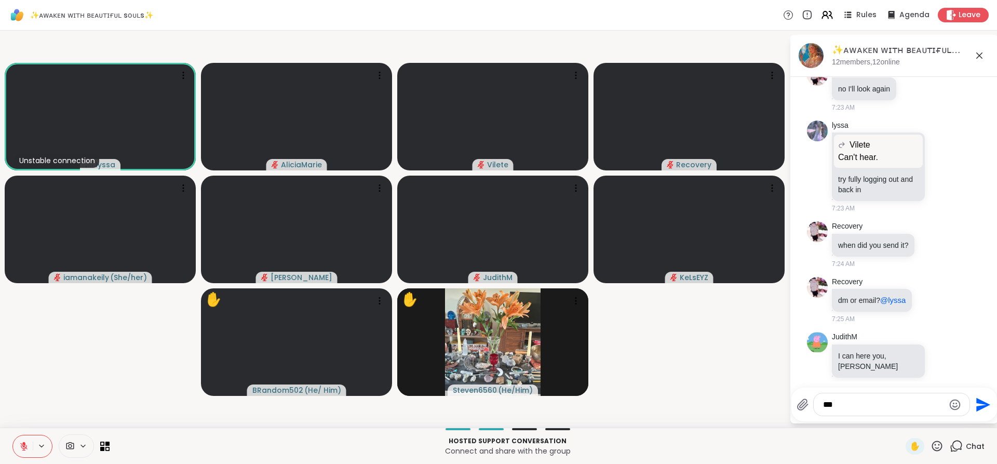
type textarea "****"
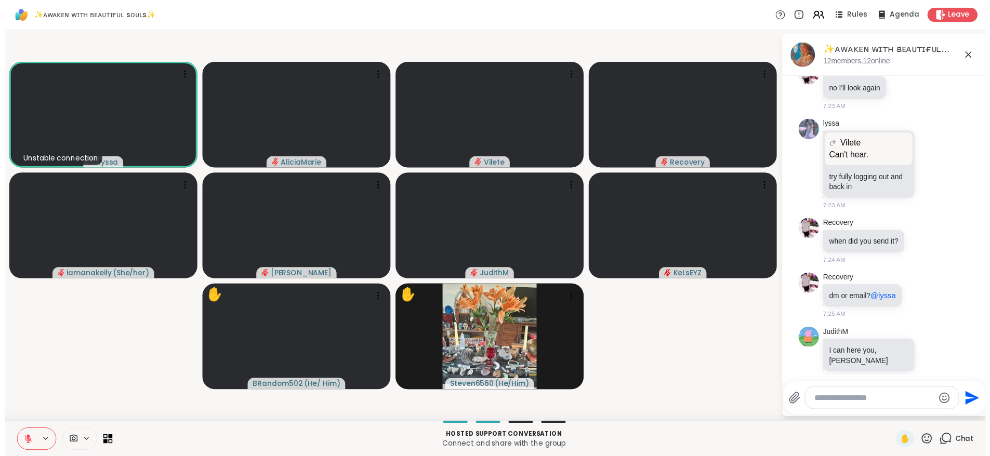
scroll to position [1186, 0]
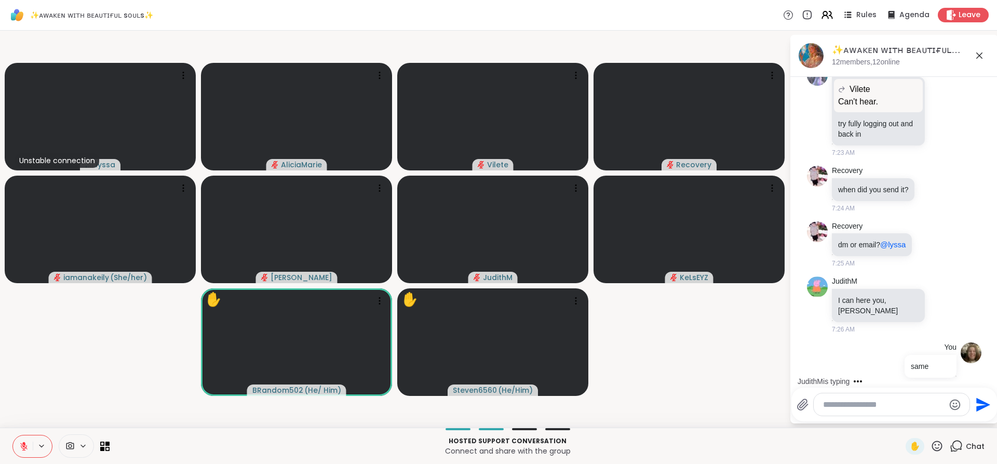
click at [887, 7] on div "✨ᴀᴡᴀᴋᴇɴ ᴡɪᴛʜ ʙᴇᴀᴜᴛɪғᴜʟ sᴏᴜʟs✨ Rules Agenda Leave" at bounding box center [498, 15] width 997 height 31
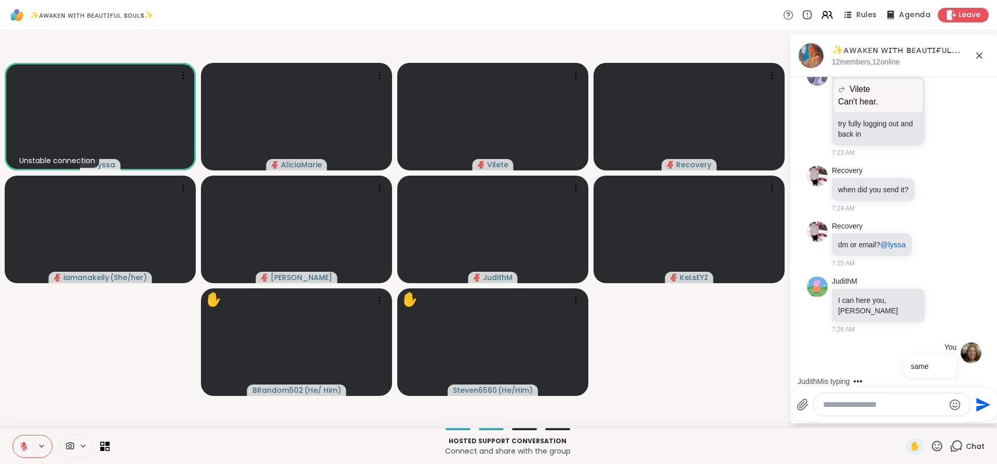
click at [888, 16] on icon at bounding box center [891, 14] width 7 height 8
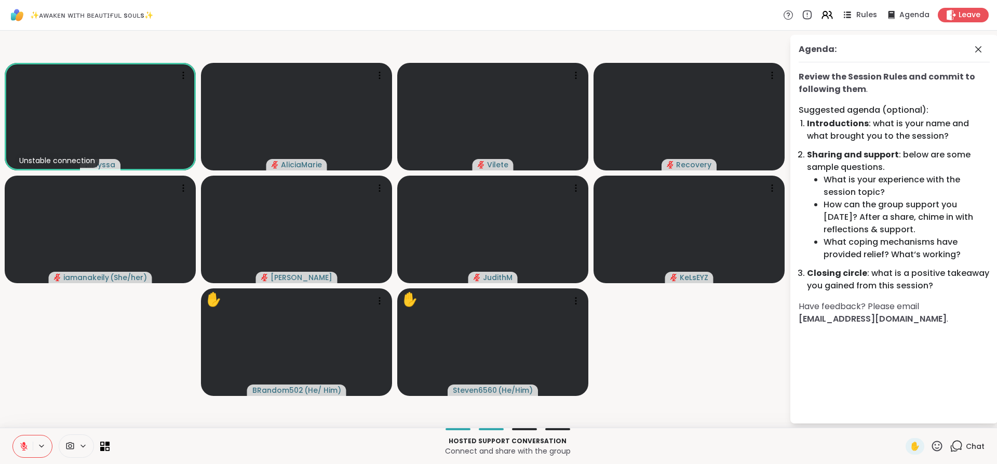
click at [850, 16] on div "Rules" at bounding box center [859, 14] width 36 height 13
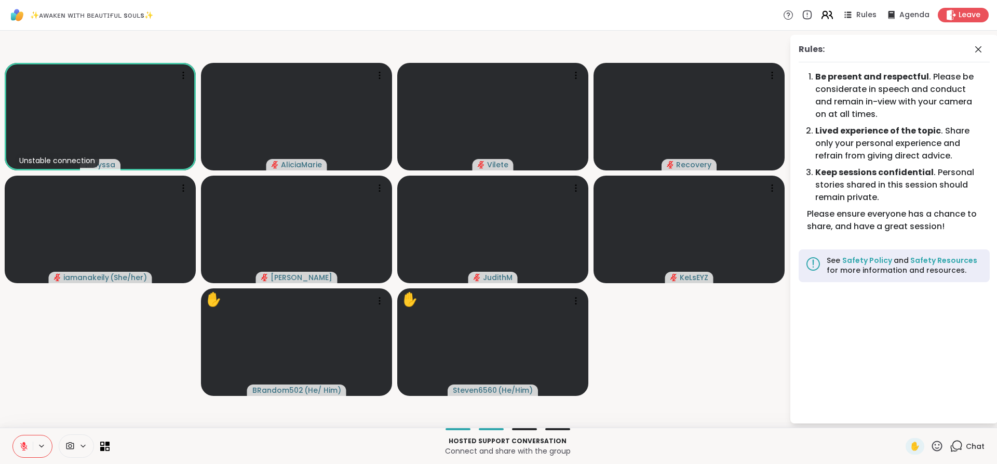
click at [823, 14] on icon at bounding box center [825, 13] width 4 height 4
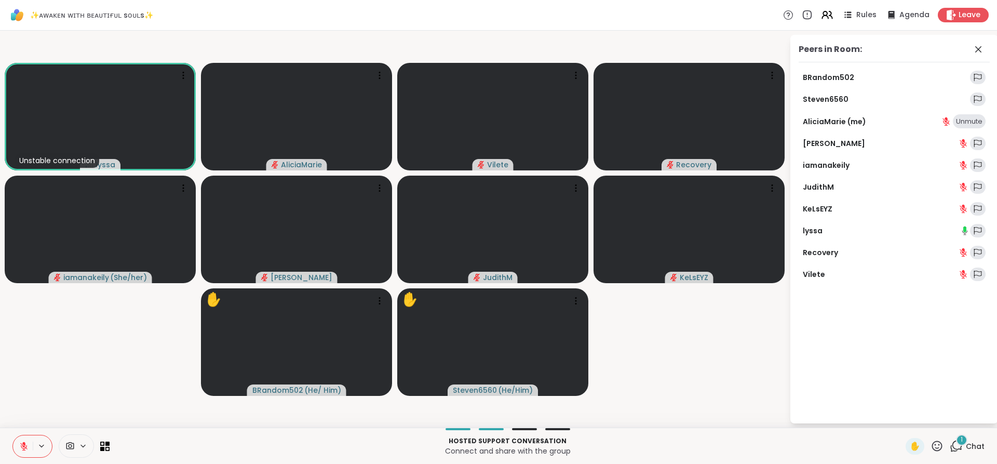
click at [964, 230] on icon at bounding box center [965, 229] width 3 height 6
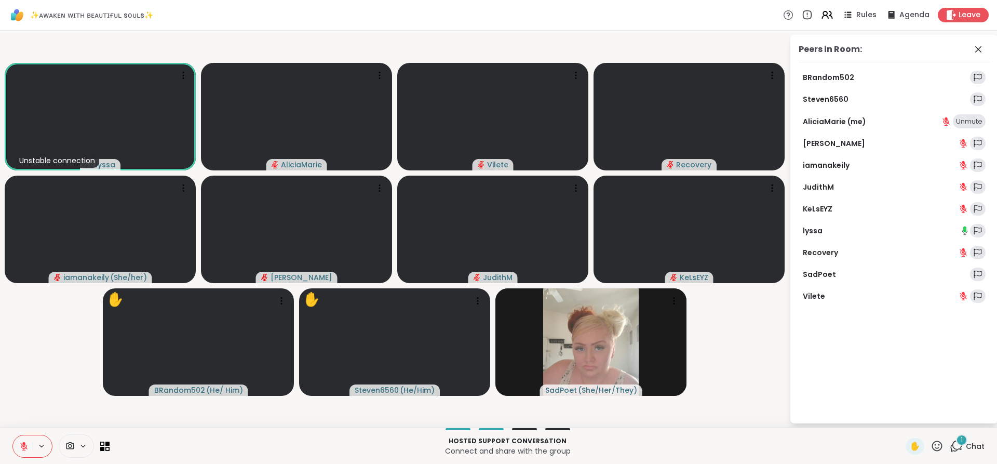
click at [958, 121] on div "Unmute" at bounding box center [969, 121] width 33 height 15
click at [969, 120] on div "Mute" at bounding box center [974, 121] width 23 height 15
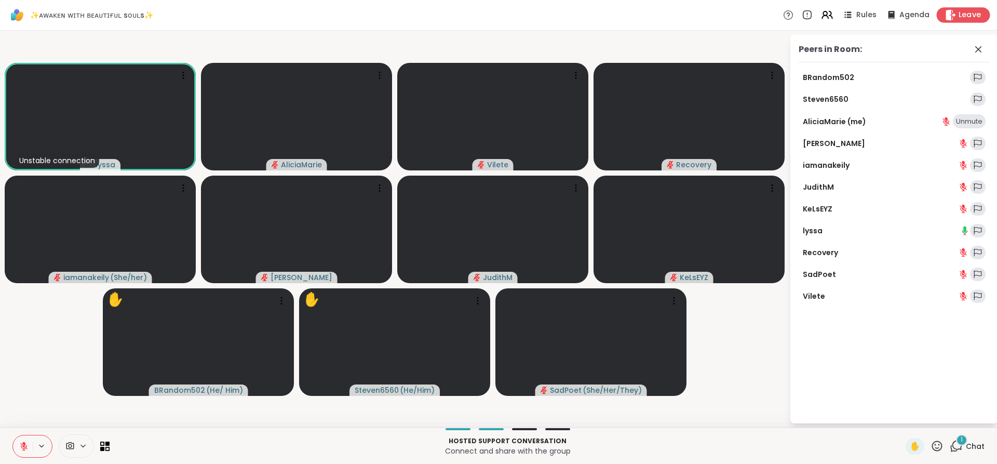
click at [955, 20] on div "Leave" at bounding box center [964, 14] width 54 height 15
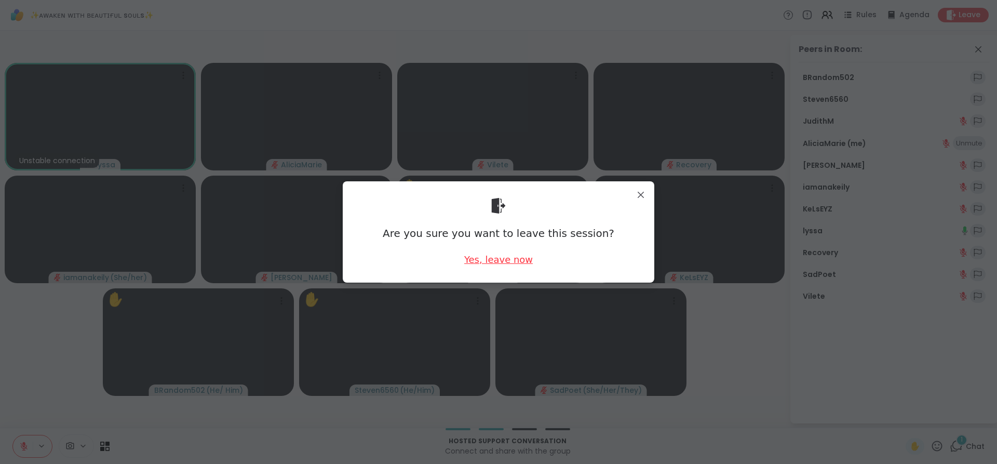
click at [509, 253] on div "Yes, leave now" at bounding box center [498, 259] width 69 height 13
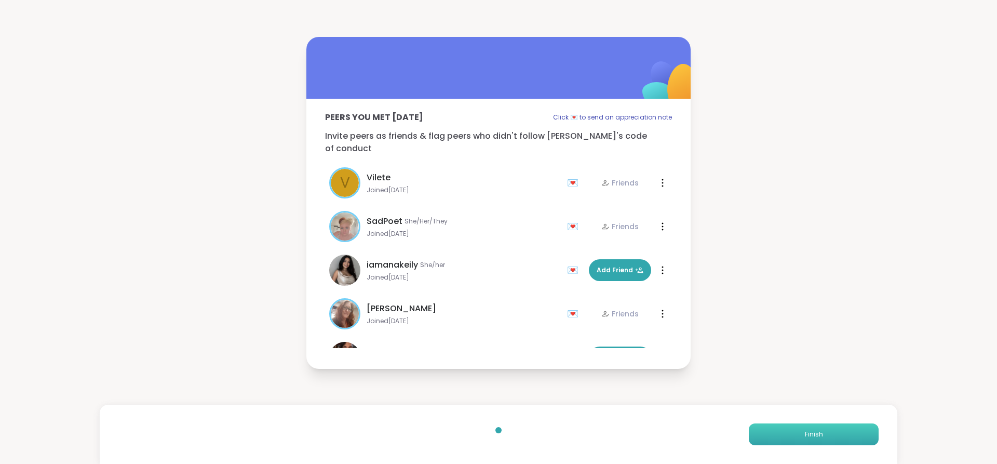
click at [777, 428] on button "Finish" at bounding box center [814, 434] width 130 height 22
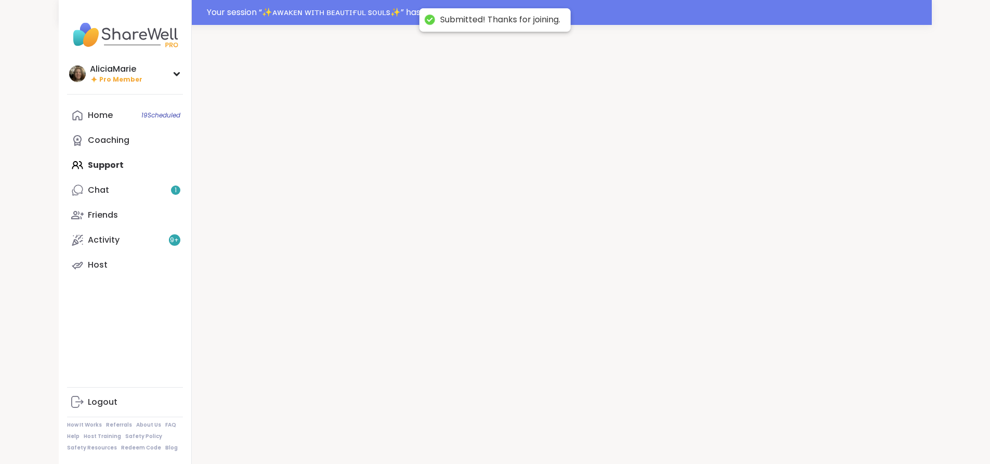
click at [777, 428] on div at bounding box center [562, 257] width 740 height 464
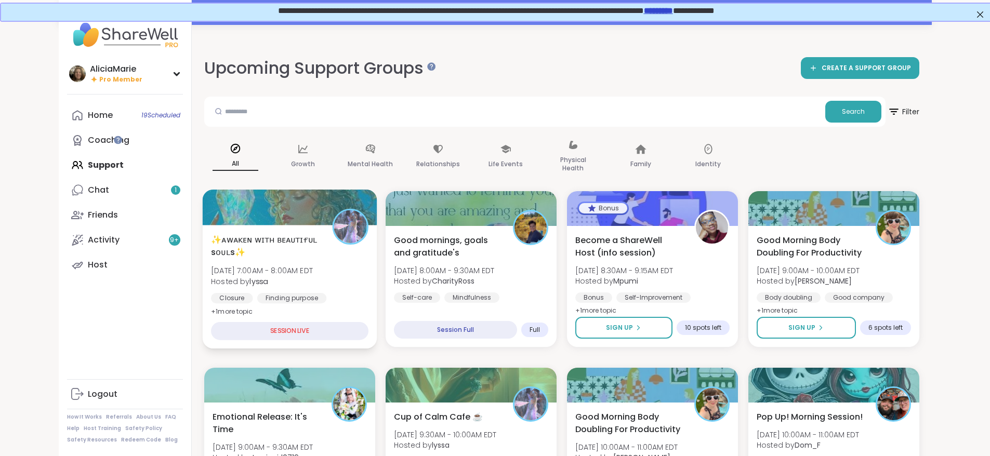
click at [273, 263] on div "✨ᴀᴡᴀᴋᴇɴ ᴡɪᴛʜ ʙᴇᴀᴜᴛɪғᴜʟ sᴏᴜʟs✨ Wed, Sep 10 | 7:00AM - 8:00AM EDT Hosted by lyssa…" at bounding box center [289, 275] width 157 height 85
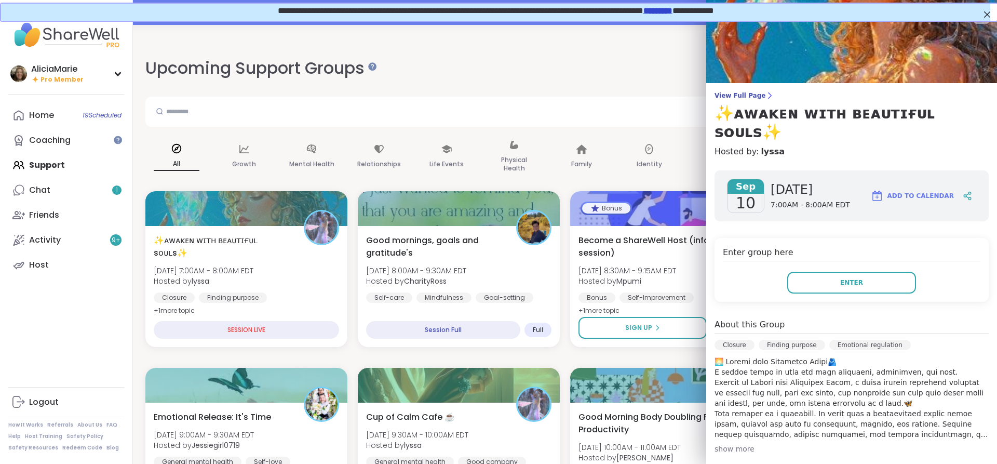
click at [829, 248] on div "Enter group here Enter" at bounding box center [852, 270] width 274 height 64
click at [829, 272] on button "Enter" at bounding box center [851, 283] width 129 height 22
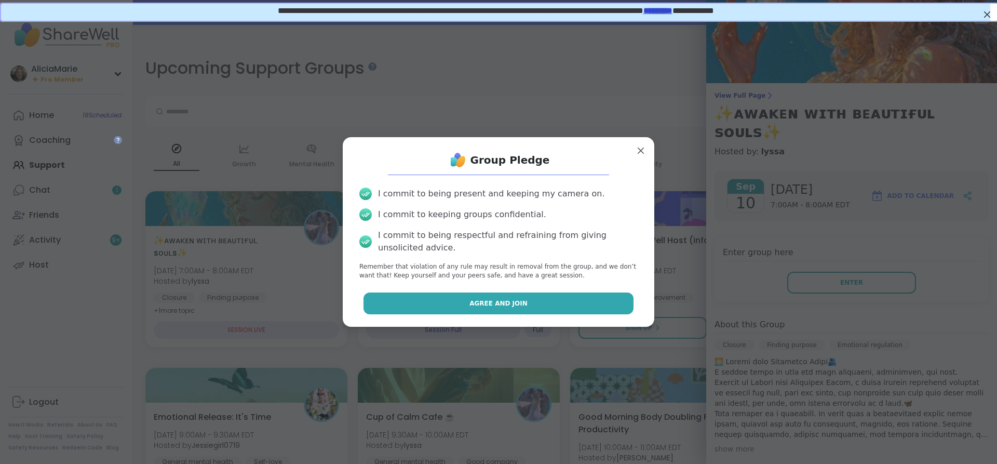
click at [540, 308] on button "Agree and Join" at bounding box center [499, 303] width 271 height 22
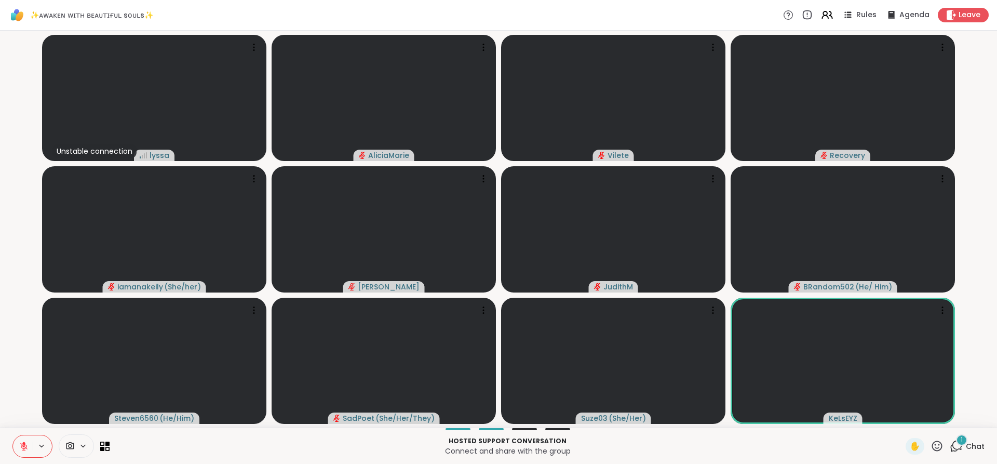
click at [22, 446] on icon at bounding box center [23, 446] width 9 height 9
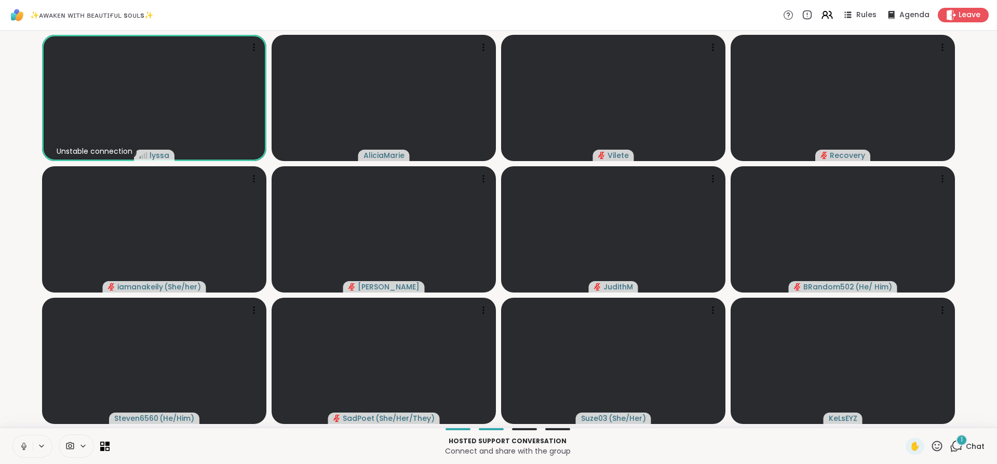
click at [22, 446] on icon at bounding box center [23, 446] width 9 height 9
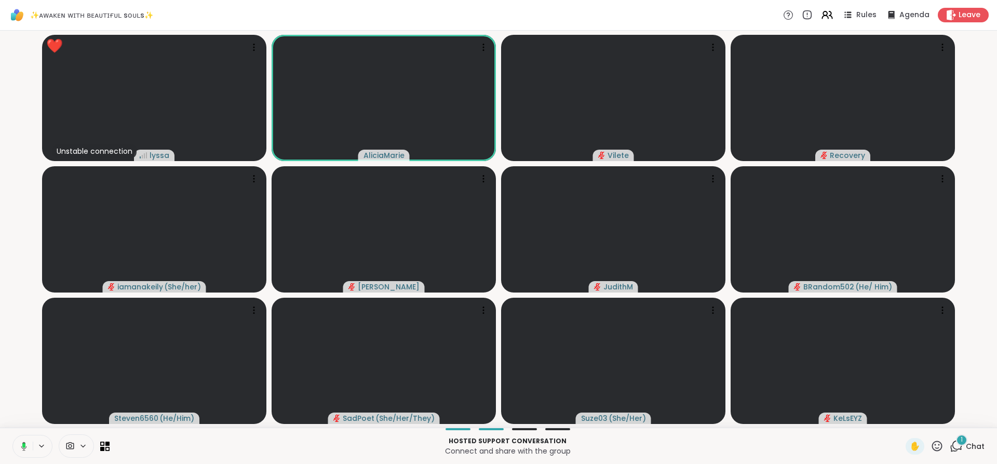
click at [22, 446] on rect at bounding box center [23, 445] width 3 height 5
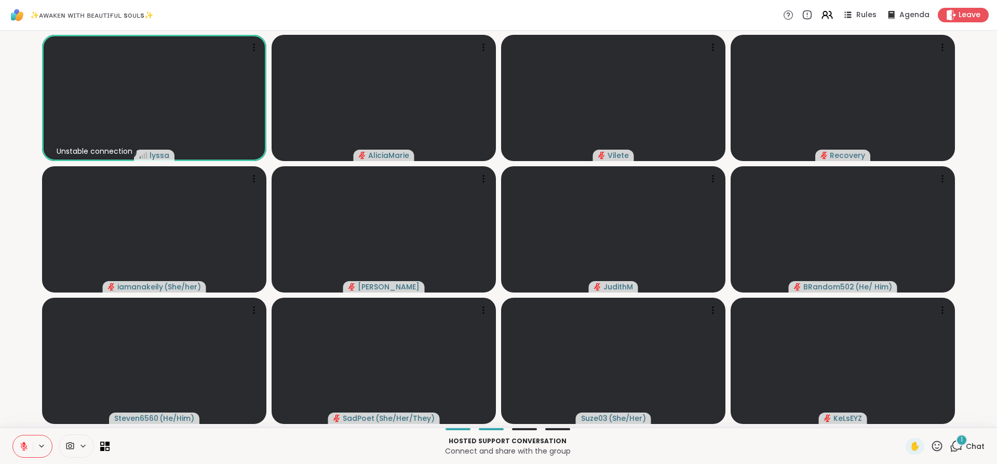
click at [22, 446] on icon at bounding box center [23, 446] width 9 height 9
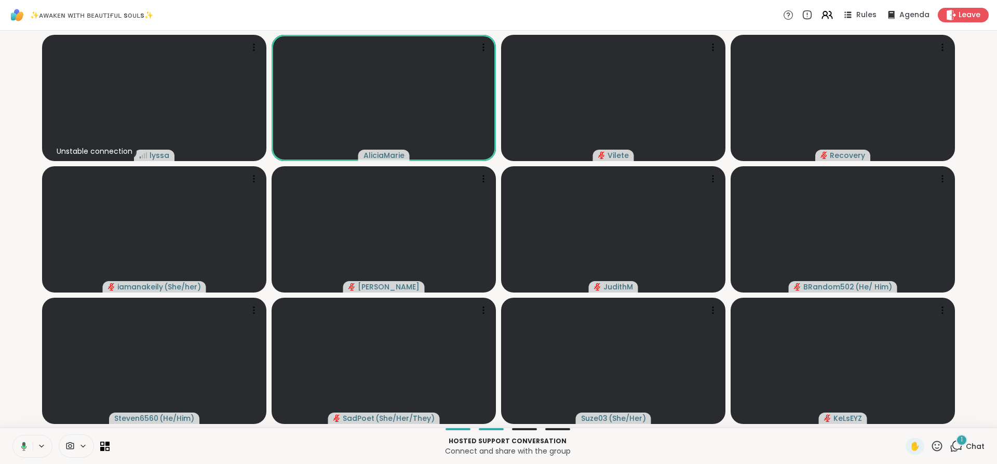
click at [22, 446] on icon at bounding box center [23, 446] width 3 height 3
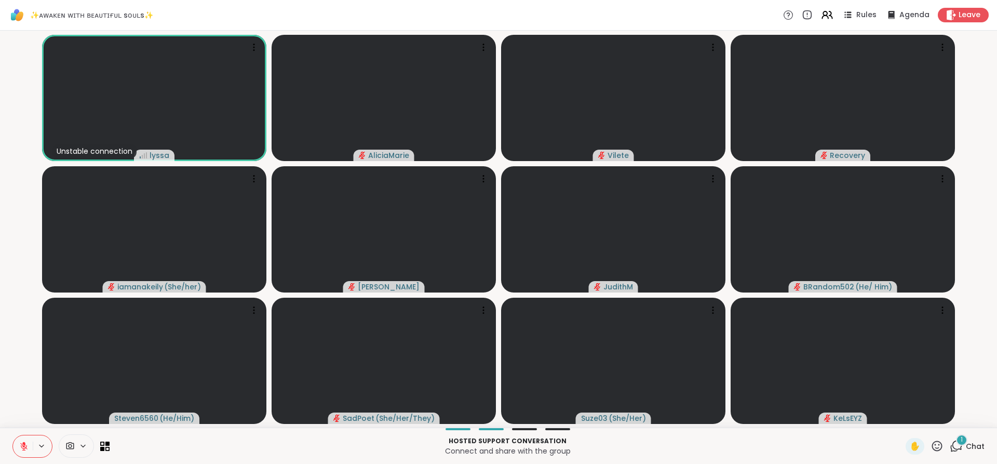
click at [22, 446] on icon at bounding box center [23, 446] width 9 height 9
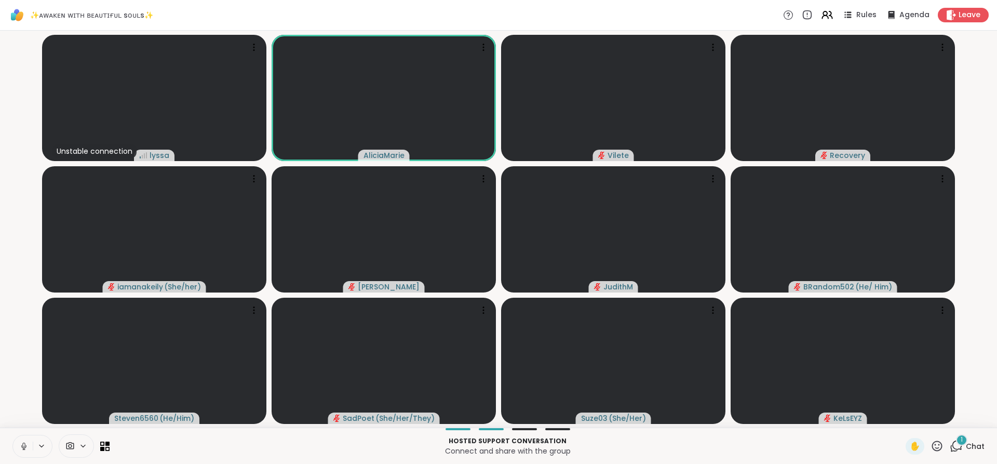
click at [22, 446] on icon at bounding box center [23, 446] width 9 height 9
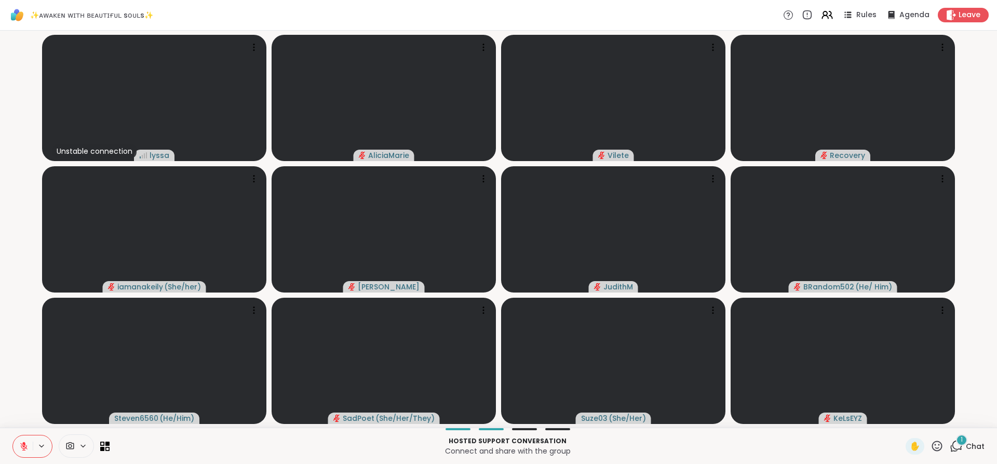
click at [22, 446] on icon at bounding box center [23, 446] width 9 height 9
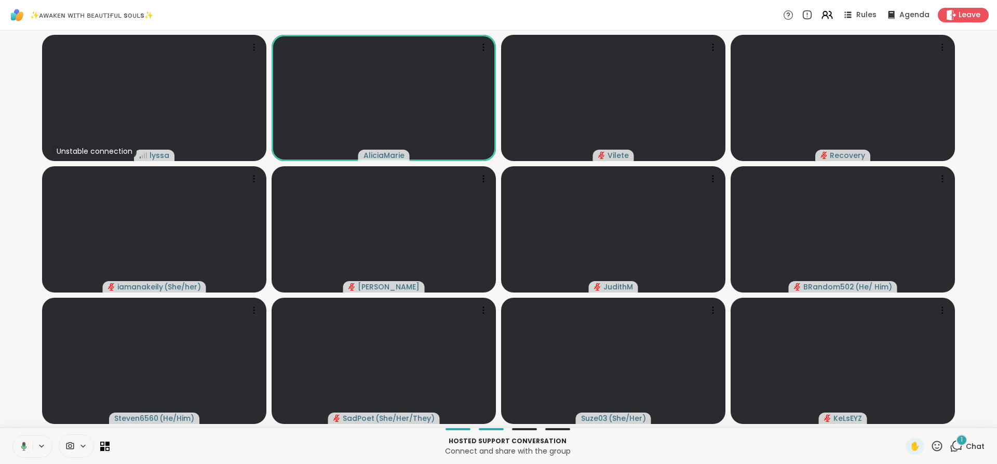
click at [22, 446] on icon at bounding box center [23, 446] width 3 height 3
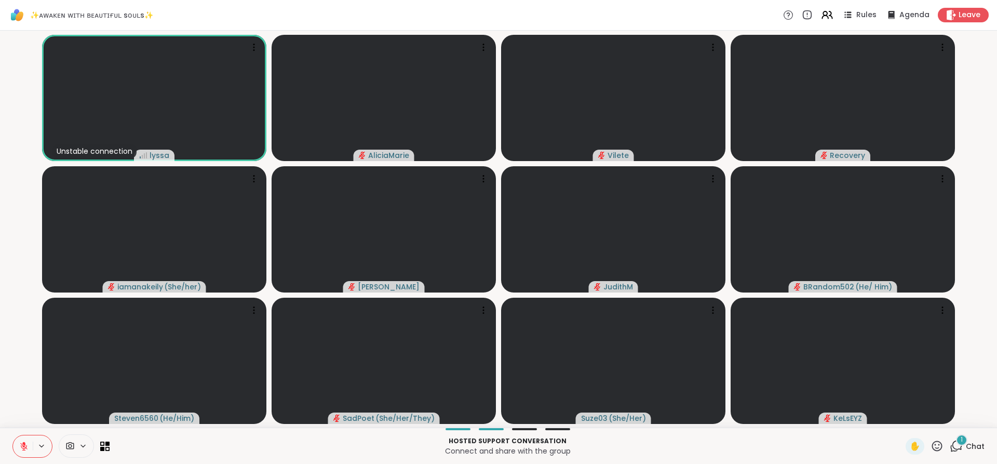
click at [22, 446] on icon at bounding box center [23, 446] width 9 height 9
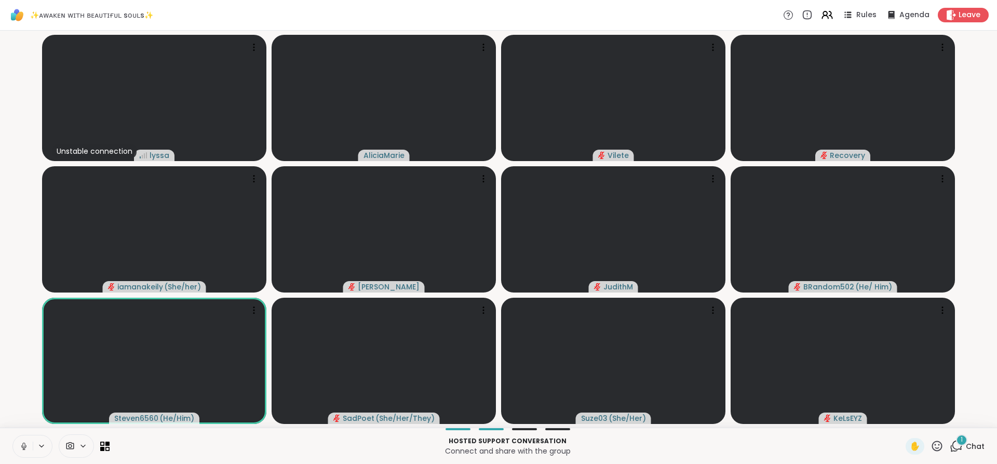
click at [22, 446] on icon at bounding box center [23, 446] width 9 height 9
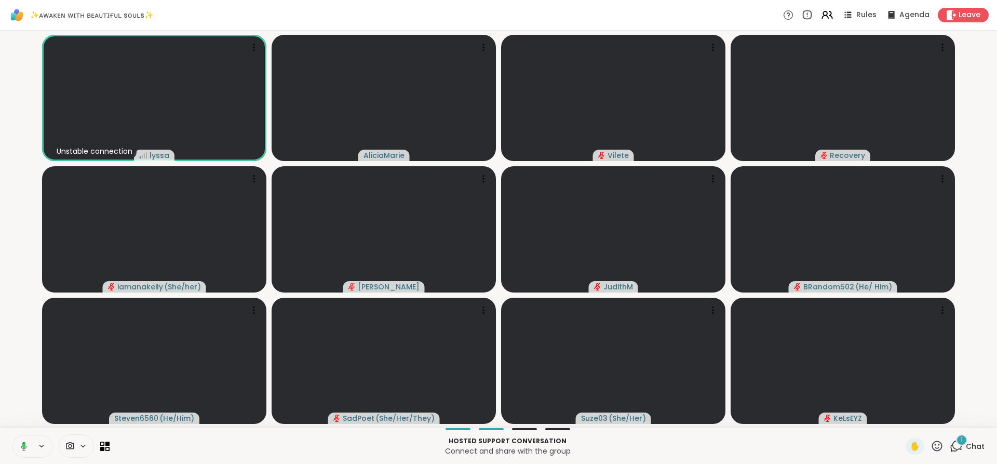
click at [22, 446] on rect at bounding box center [23, 445] width 3 height 5
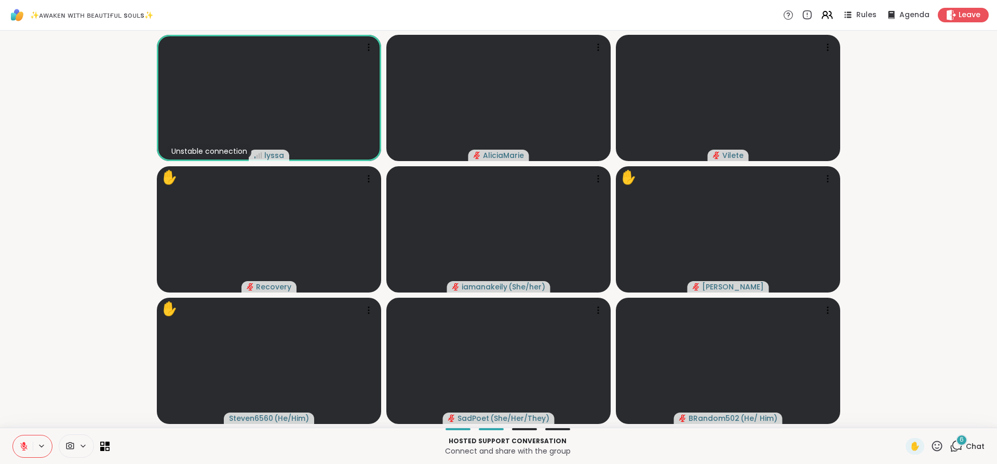
click at [960, 443] on span "6" at bounding box center [962, 439] width 4 height 9
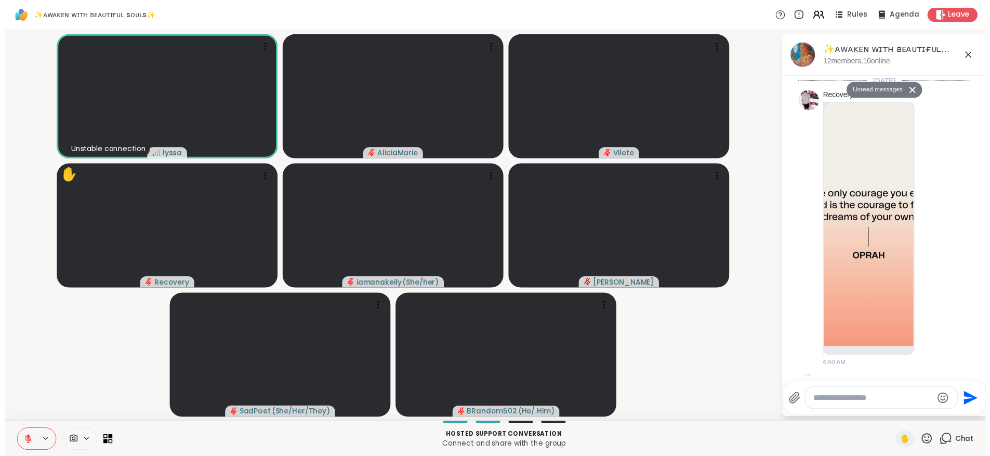
scroll to position [1922, 0]
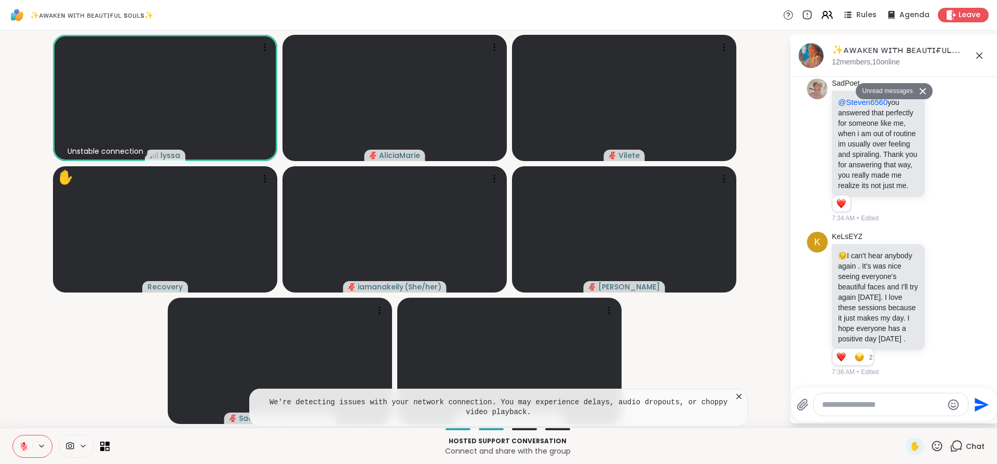
click at [742, 397] on icon at bounding box center [739, 396] width 10 height 10
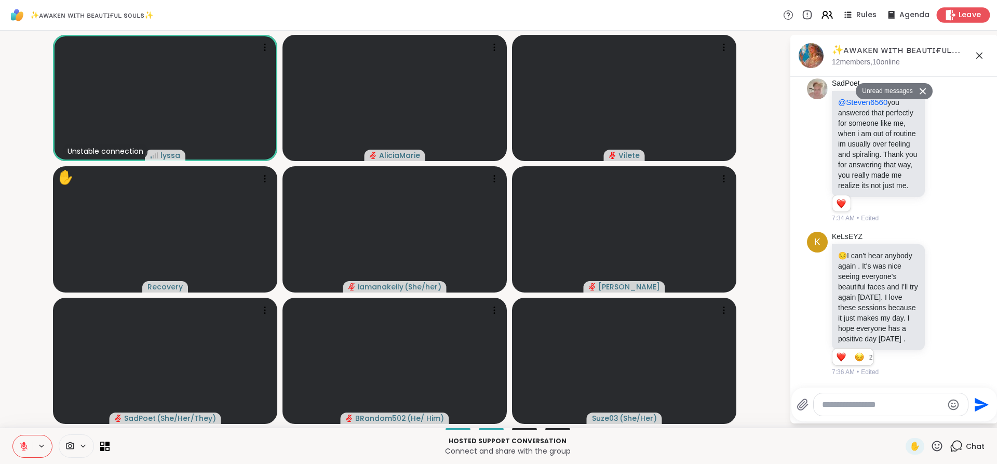
click at [959, 14] on span "Leave" at bounding box center [970, 15] width 23 height 11
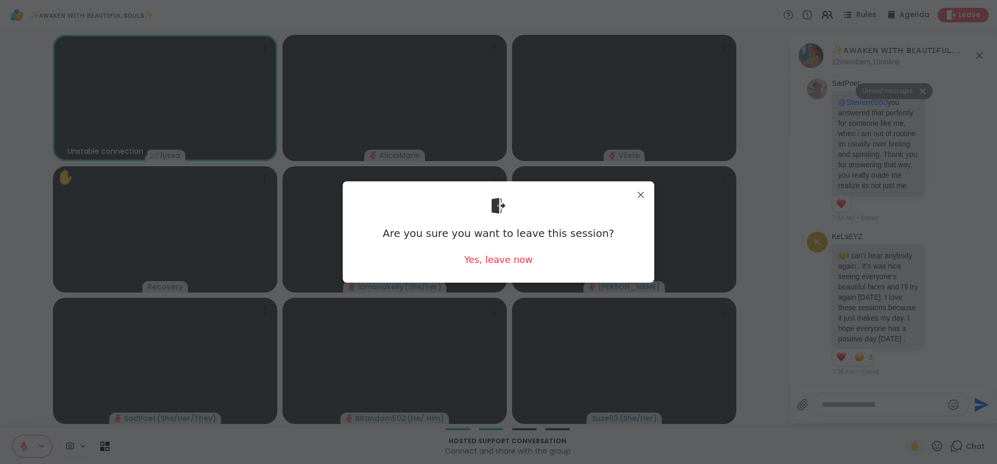
click at [496, 251] on div "Are you sure you want to leave this session? Yes, leave now" at bounding box center [498, 232] width 295 height 85
click at [498, 258] on div "Yes, leave now" at bounding box center [498, 259] width 69 height 13
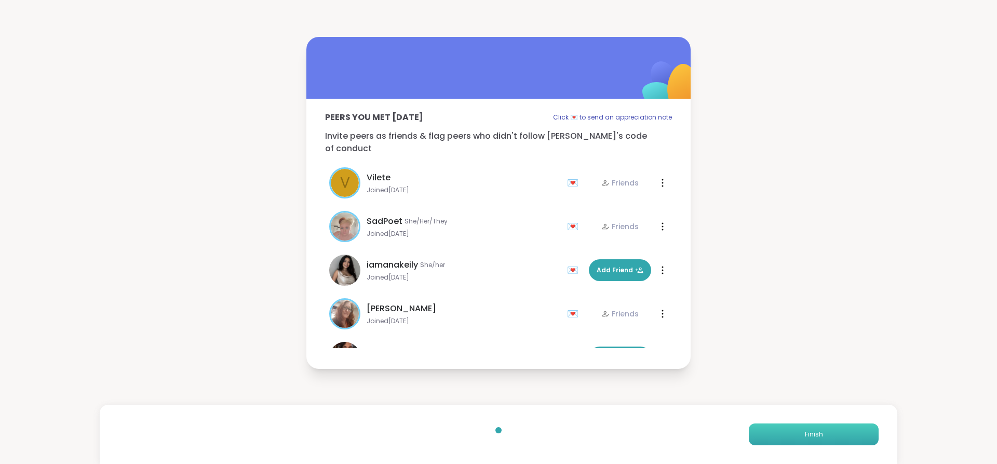
click at [806, 436] on span "Finish" at bounding box center [814, 434] width 18 height 9
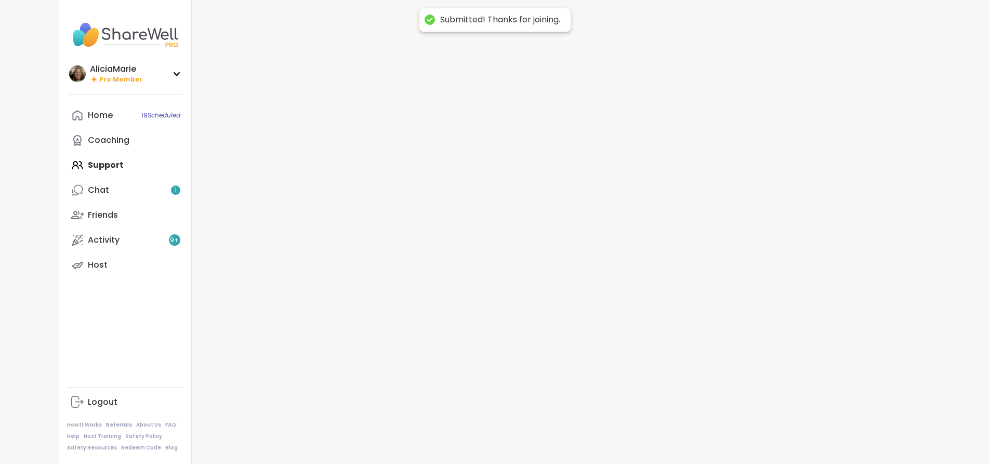
click at [806, 436] on div at bounding box center [562, 232] width 740 height 464
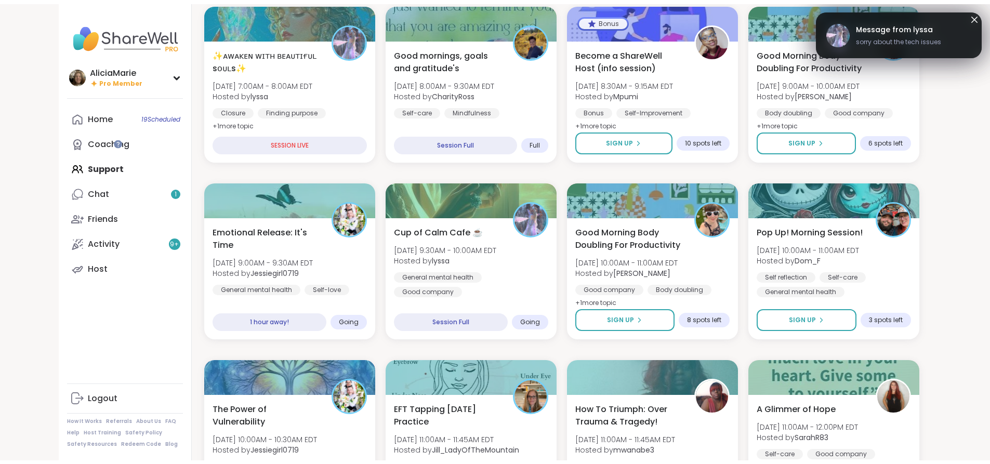
scroll to position [169, 0]
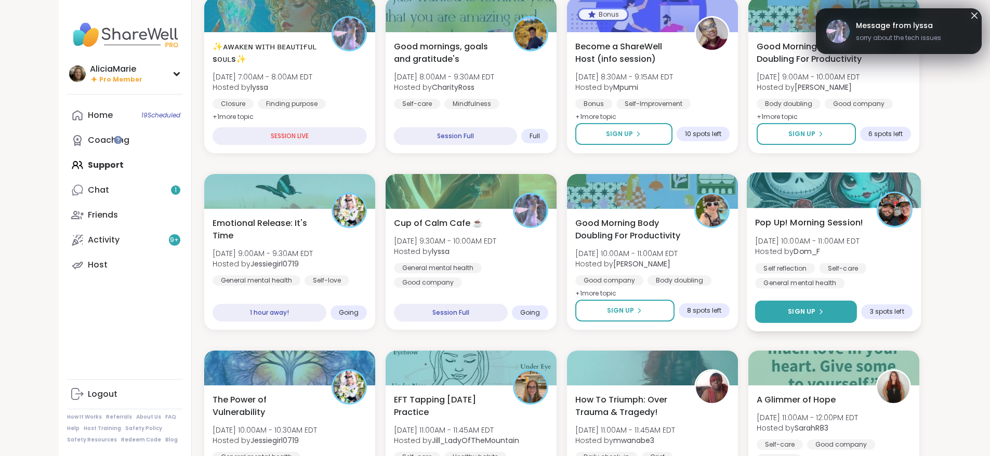
click at [857, 310] on button "Sign Up" at bounding box center [806, 312] width 102 height 22
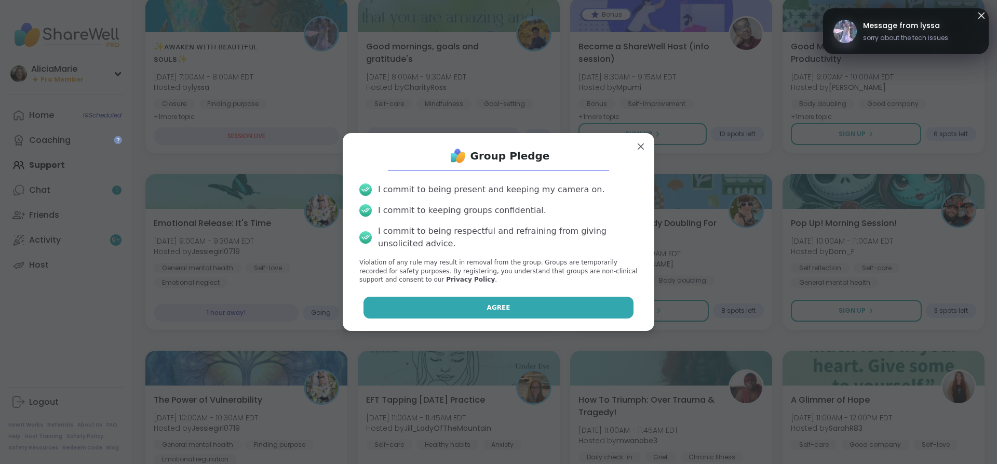
click at [620, 303] on button "Agree" at bounding box center [499, 308] width 271 height 22
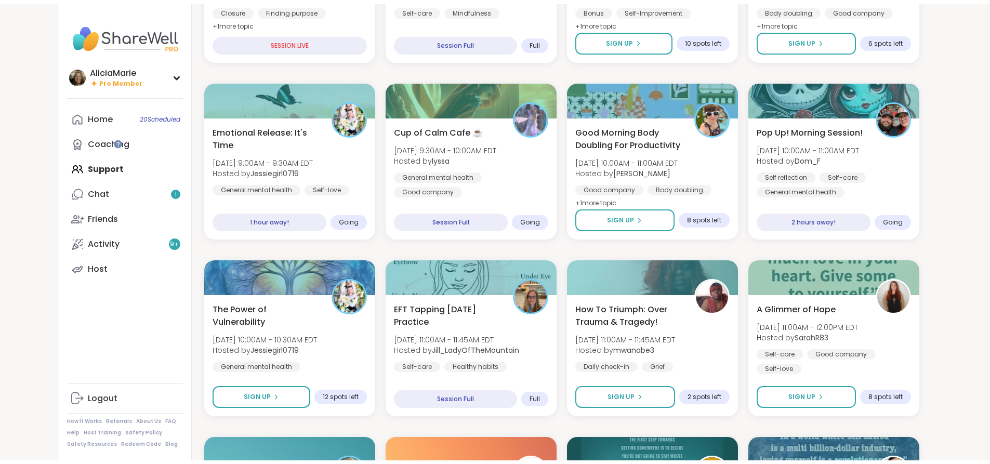
scroll to position [267, 0]
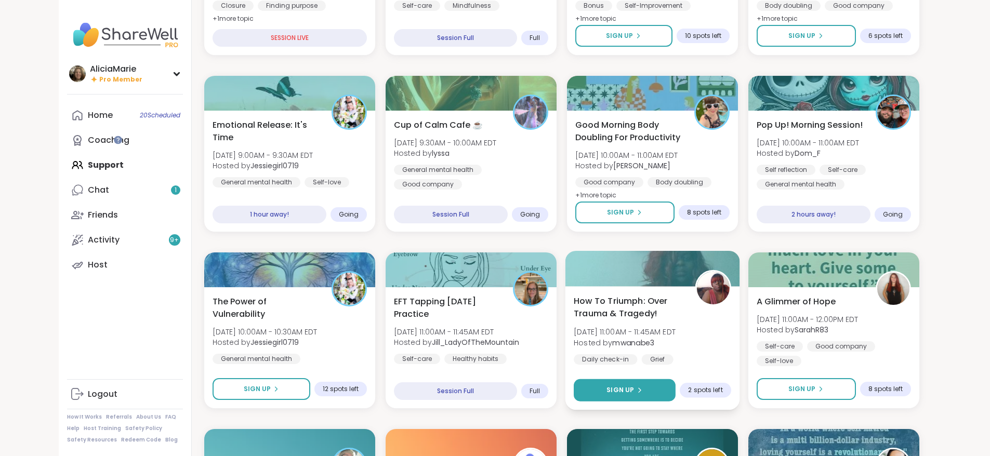
click at [675, 399] on div "Sign Up" at bounding box center [624, 390] width 102 height 22
click at [675, 391] on button "Sign Up" at bounding box center [624, 390] width 102 height 22
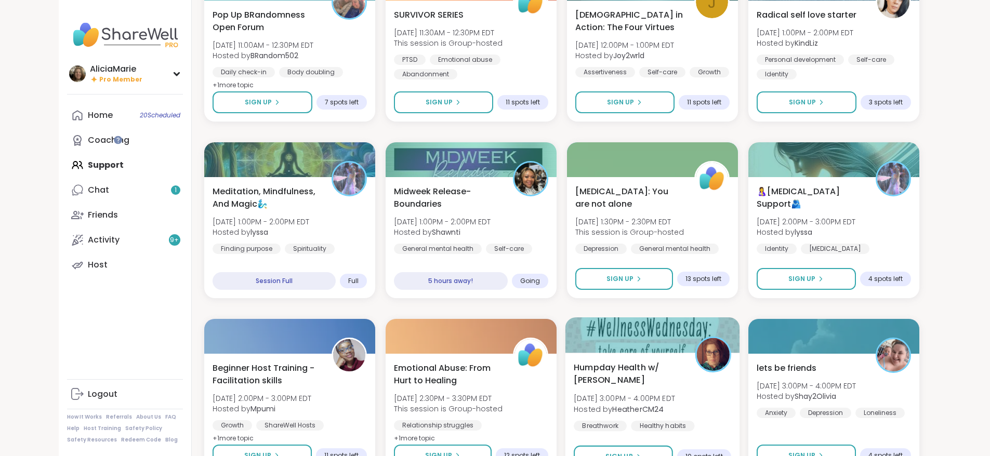
click at [708, 426] on div "Humpday Health w/ Heather Wed, Sep 10 | 3:00PM - 4:00PM EDT Hosted by HeatherCM…" at bounding box center [652, 415] width 175 height 124
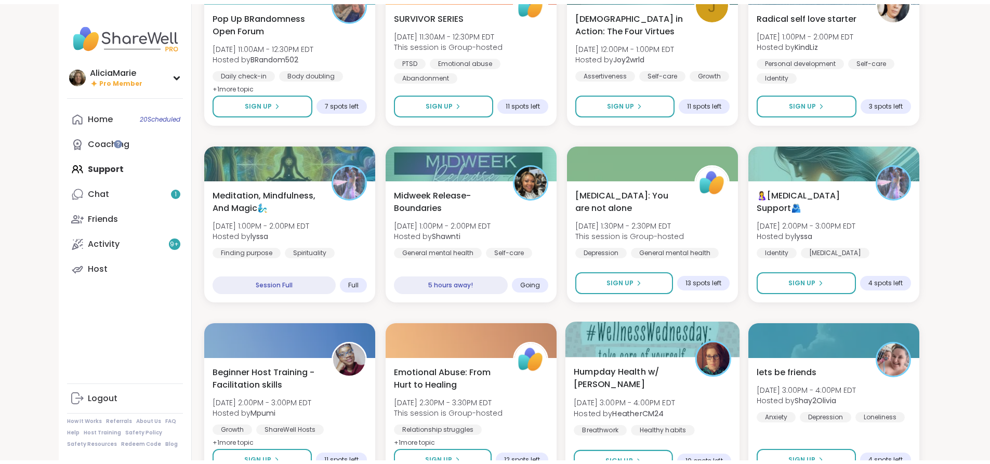
scroll to position [735, 0]
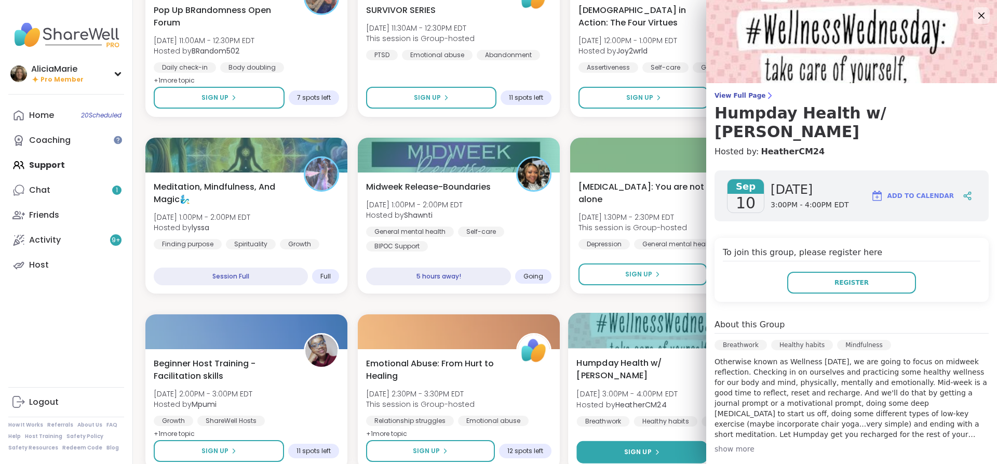
click at [670, 452] on button "Sign Up" at bounding box center [642, 452] width 131 height 22
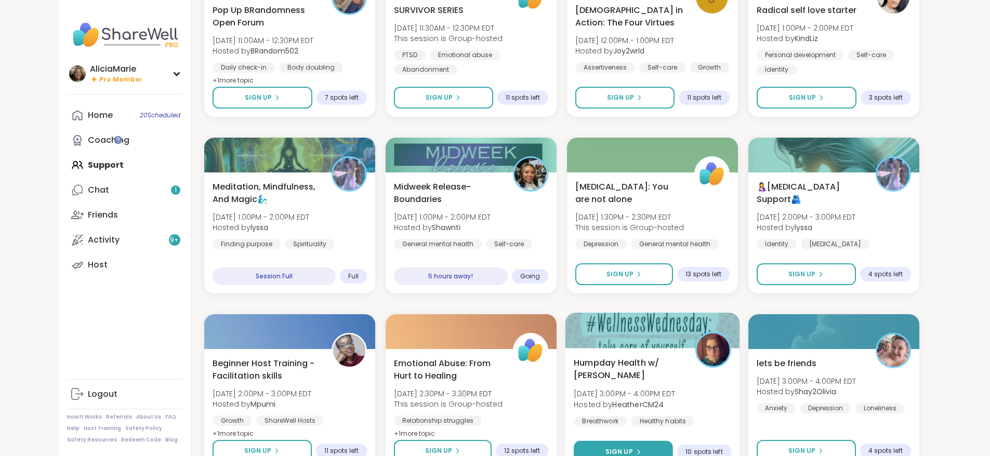
click at [671, 443] on button "Sign Up" at bounding box center [622, 452] width 99 height 22
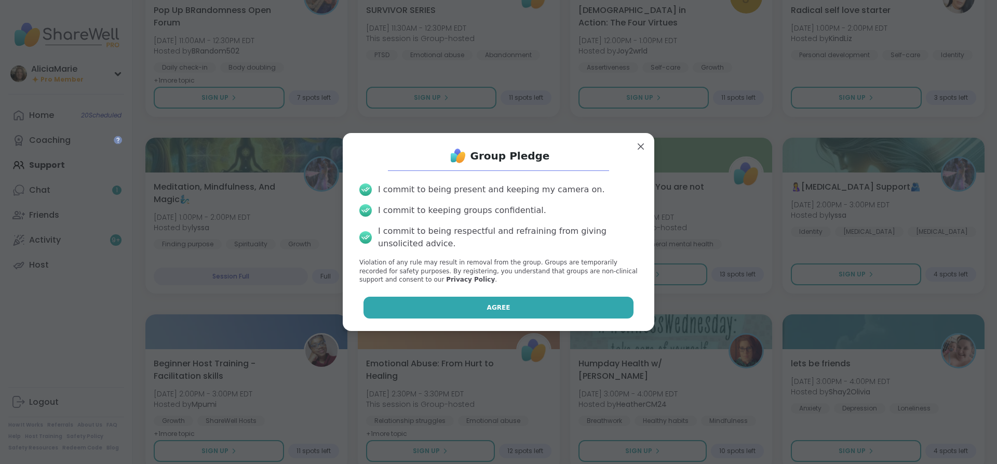
click at [622, 306] on button "Agree" at bounding box center [499, 308] width 271 height 22
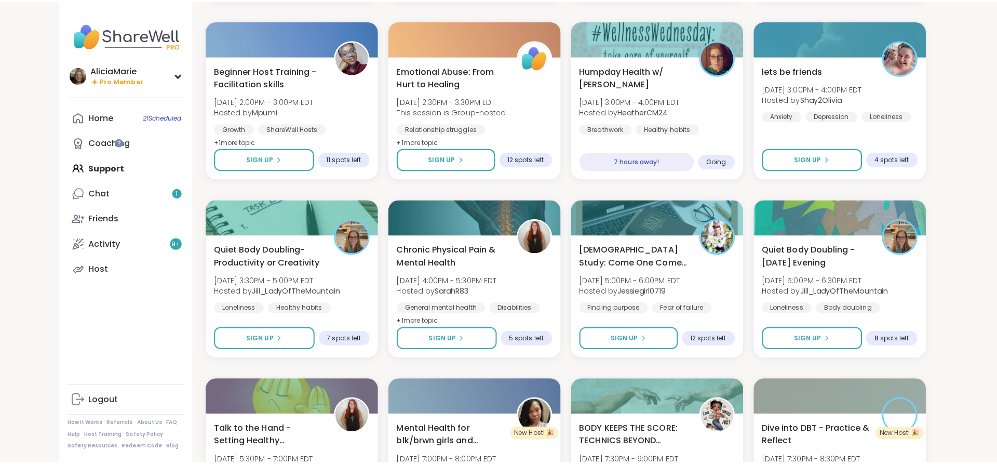
scroll to position [1031, 0]
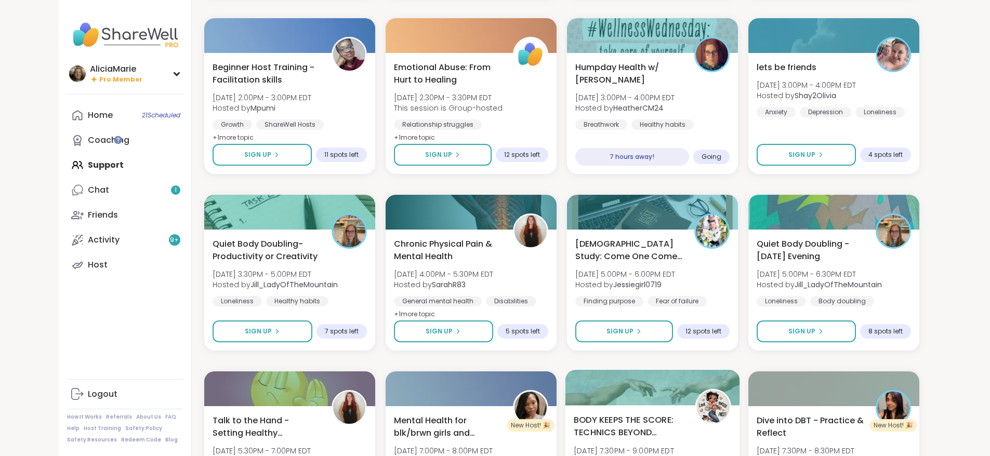
click at [728, 404] on img at bounding box center [712, 407] width 33 height 33
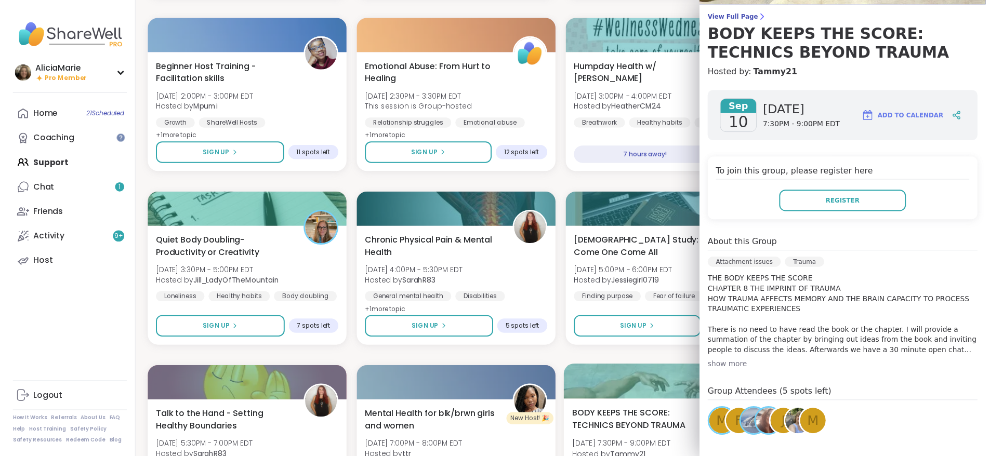
scroll to position [81, 0]
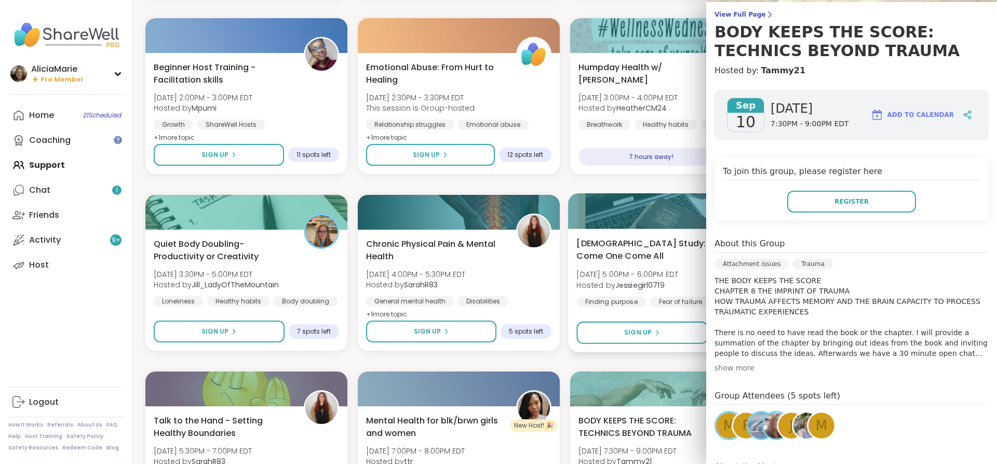
click at [632, 313] on div "Bible Study: Come One Come All Wed, Sep 10 | 5:00PM - 6:00PM EDT Hosted by Jess…" at bounding box center [671, 291] width 206 height 124
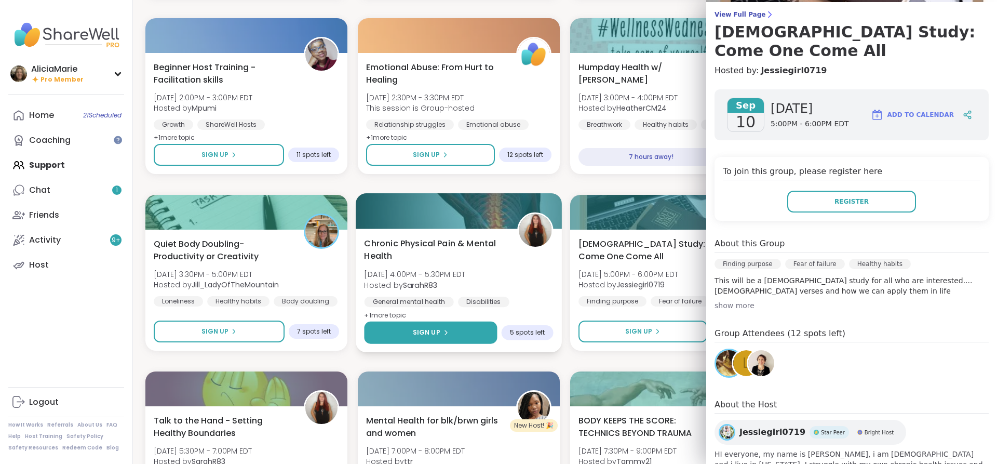
click at [442, 340] on button "Sign Up" at bounding box center [430, 333] width 133 height 22
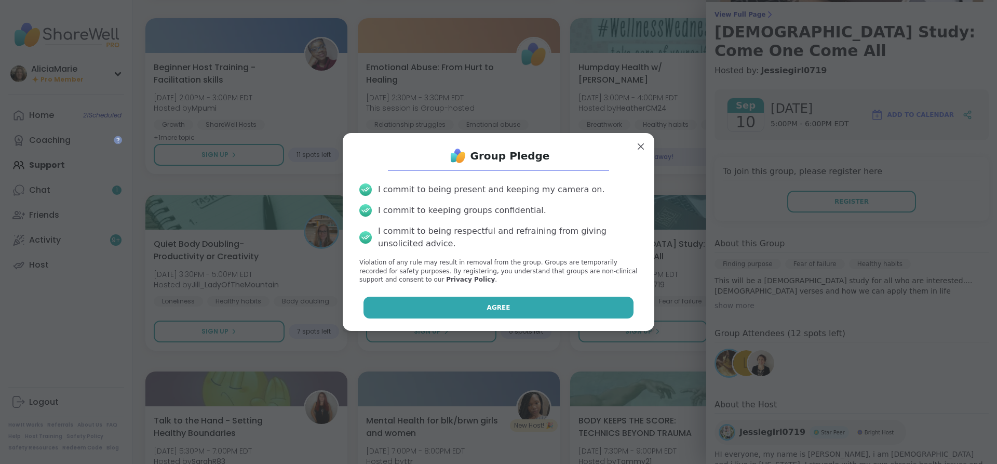
click at [562, 299] on button "Agree" at bounding box center [499, 308] width 271 height 22
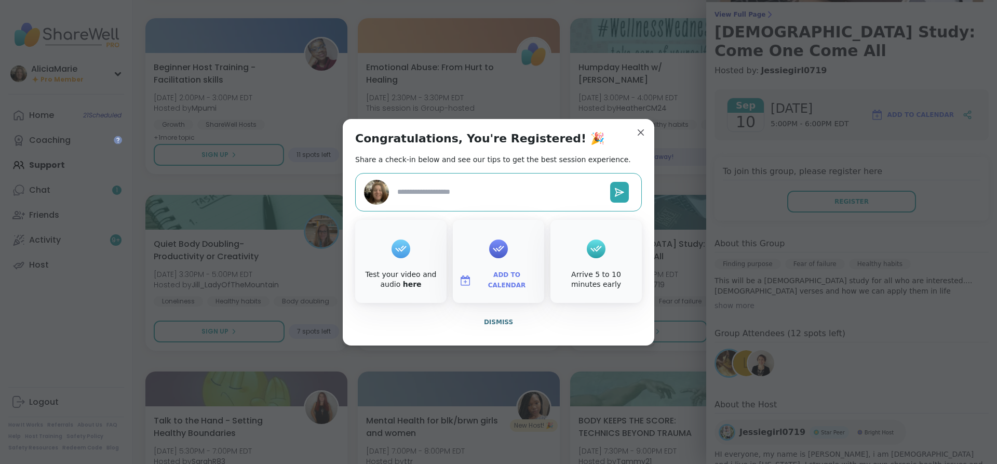
type textarea "*"
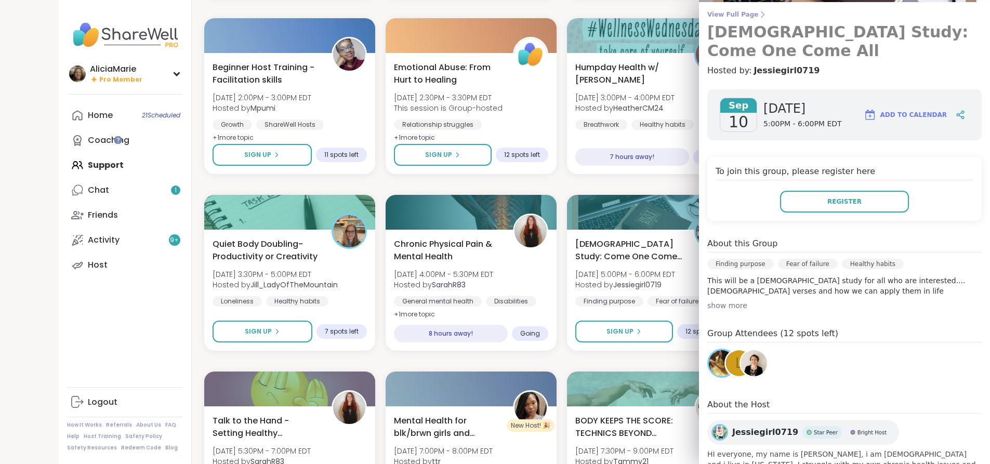
click at [972, 22] on link "View Full Page Bible Study: Come One Come All" at bounding box center [844, 35] width 274 height 50
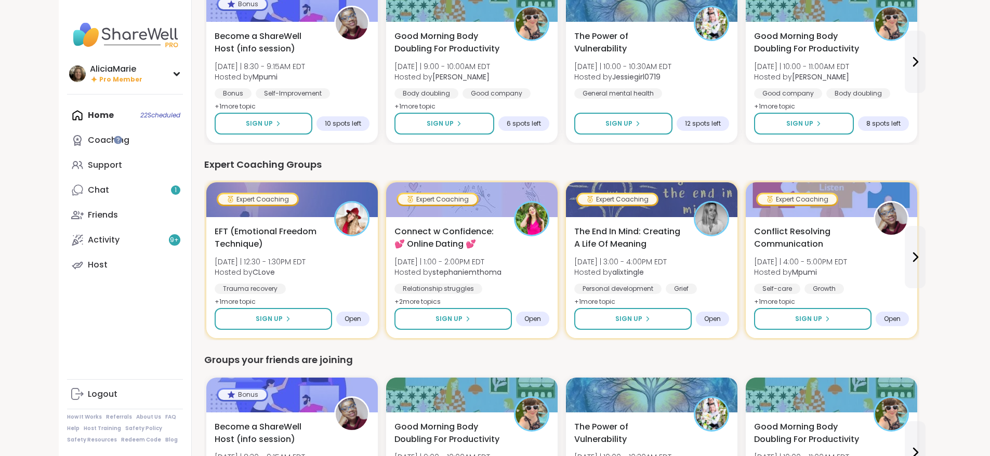
scroll to position [553, 0]
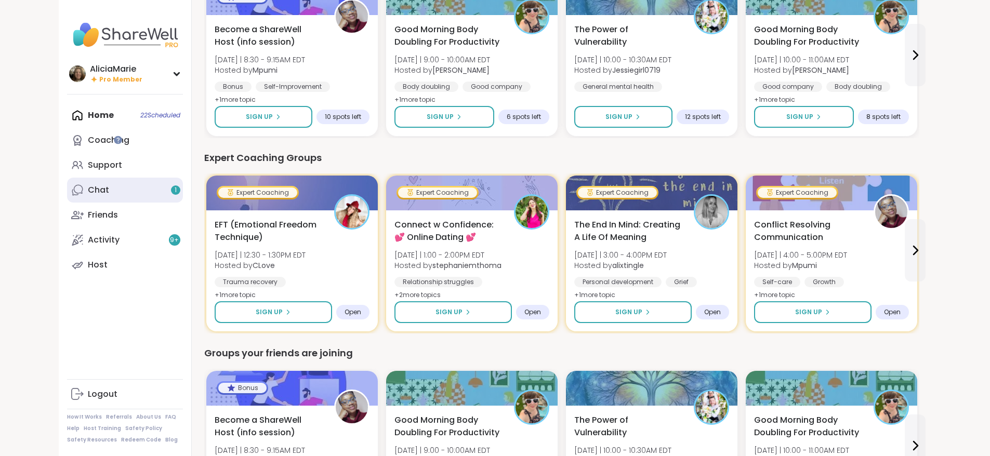
click at [88, 191] on div "Chat 1" at bounding box center [98, 189] width 21 height 11
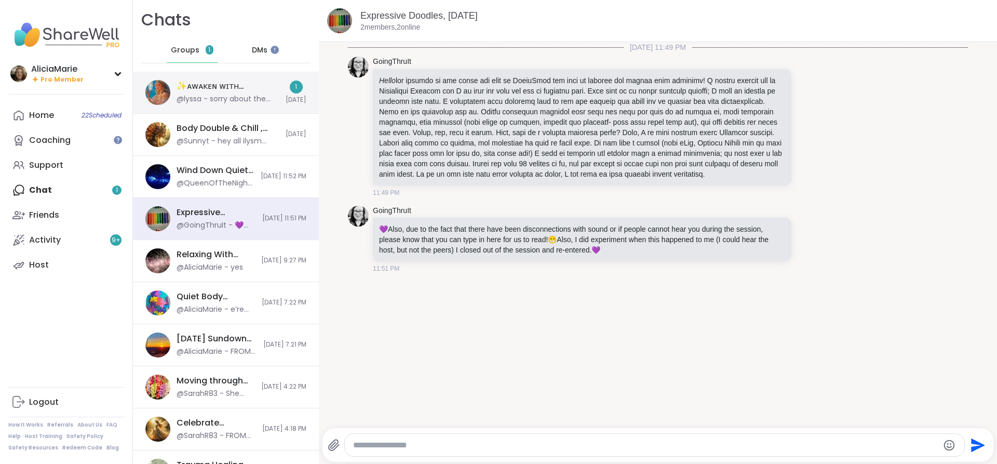
click at [203, 99] on div "@lyssa - sorry about the tech issues" at bounding box center [228, 99] width 103 height 10
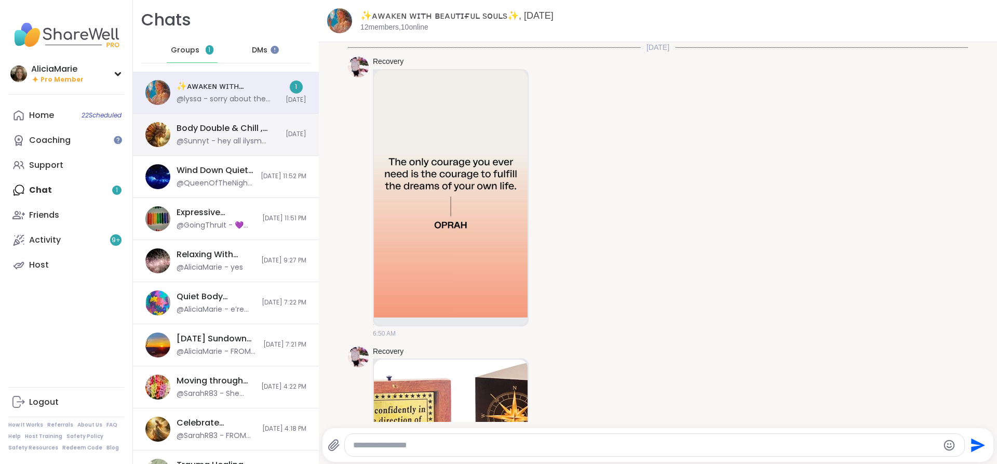
scroll to position [1611, 0]
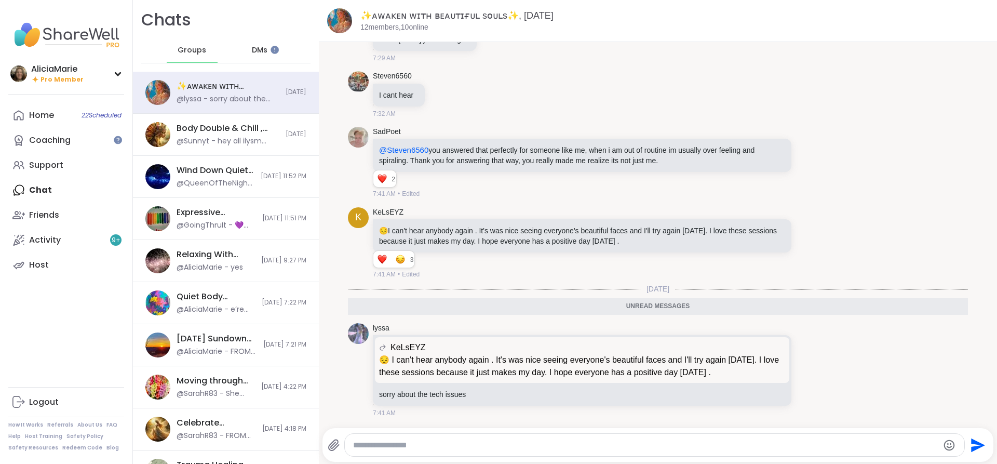
click at [437, 441] on textarea "Type your message" at bounding box center [646, 445] width 586 height 10
type textarea "*"
type textarea "**********"
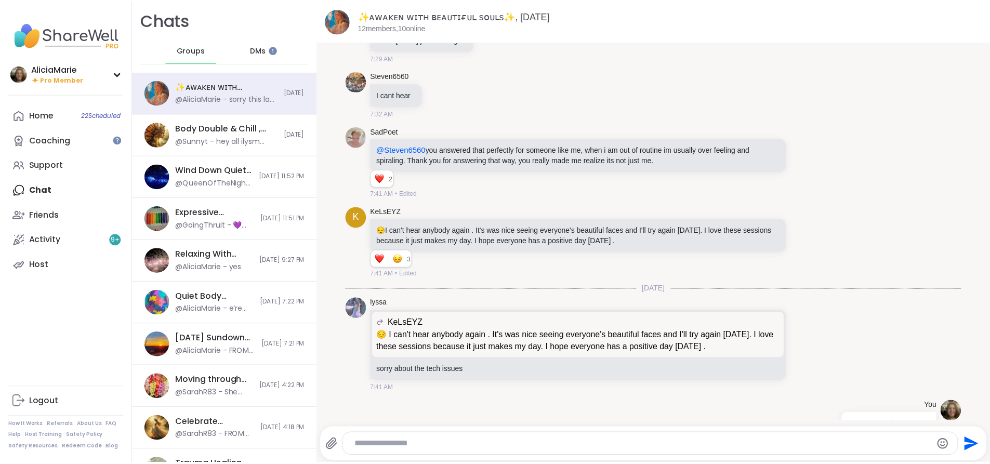
scroll to position [1641, 0]
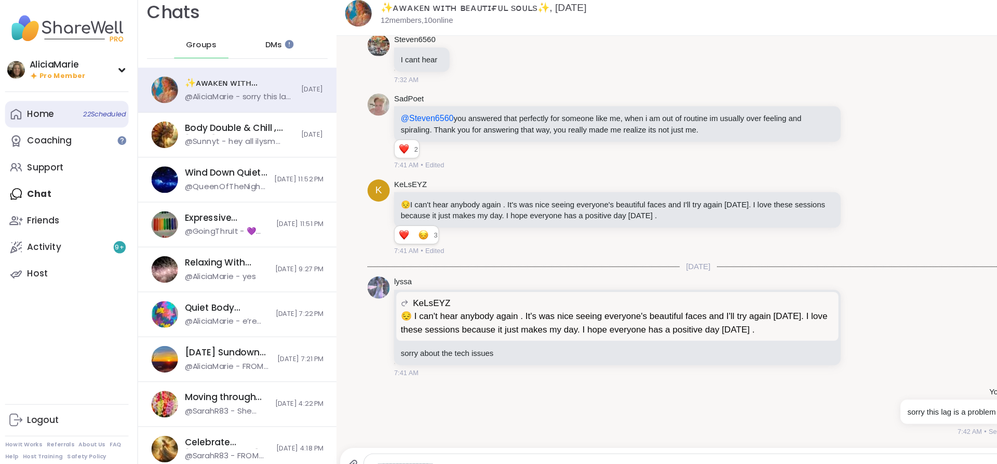
click at [59, 117] on link "Home 22 Scheduled" at bounding box center [66, 115] width 116 height 25
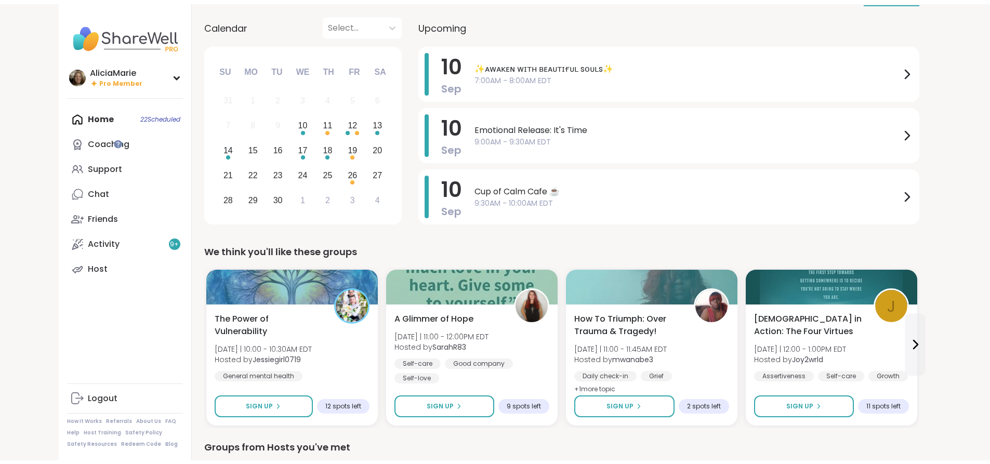
scroll to position [81, 0]
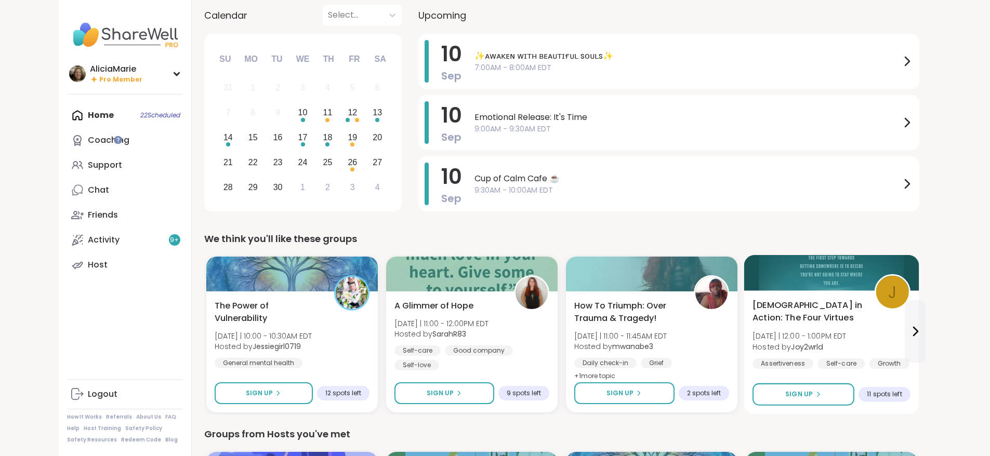
click at [743, 369] on div "Stoicism in Action: The Four Virtues Wed 9/10 | 12:00 - 1:00PM EDT Hosted by Jo…" at bounding box center [830, 352] width 175 height 124
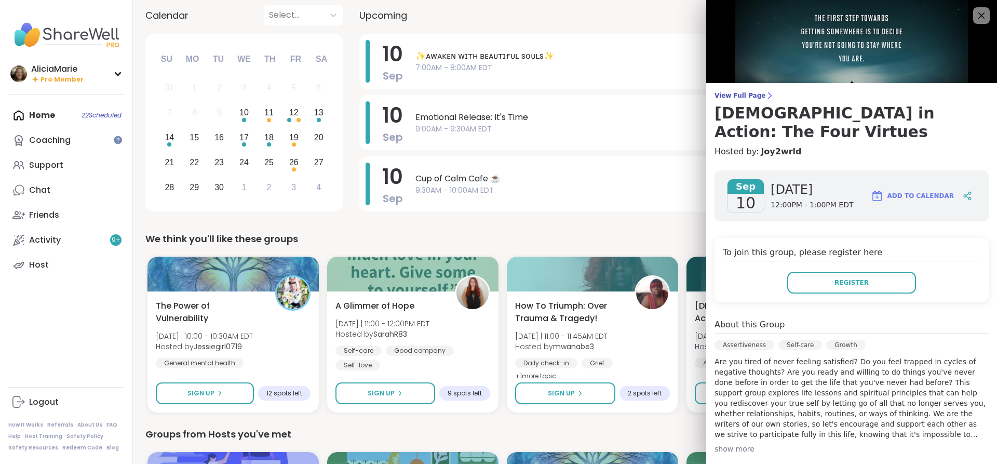
click at [654, 243] on div "We think you'll like these groups" at bounding box center [564, 239] width 839 height 15
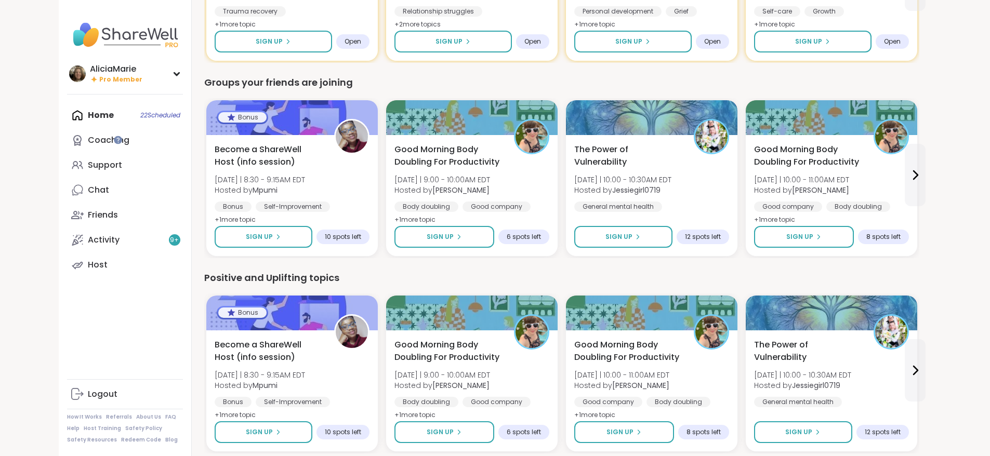
scroll to position [829, 0]
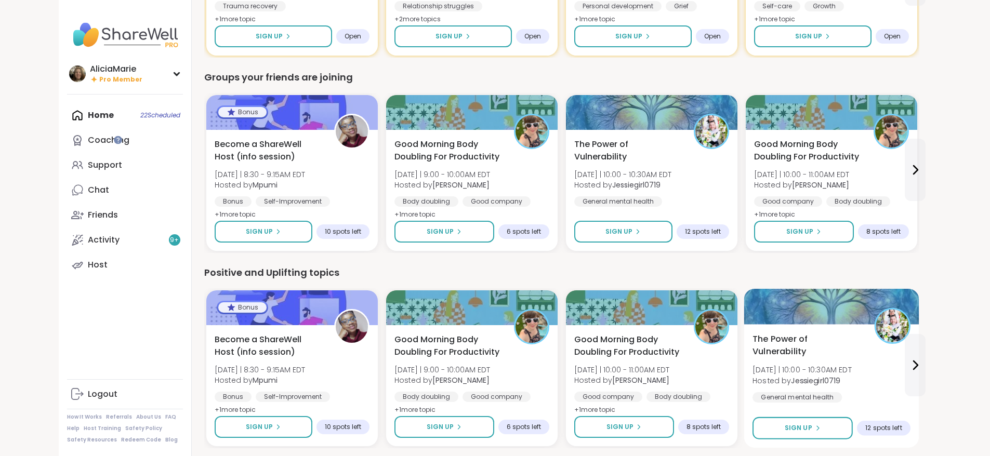
click at [831, 357] on div "The Power of Vulnerability Wed 9/10 | 10:00 - 10:30AM EDT Hosted by Jessiegirl0…" at bounding box center [831, 383] width 158 height 100
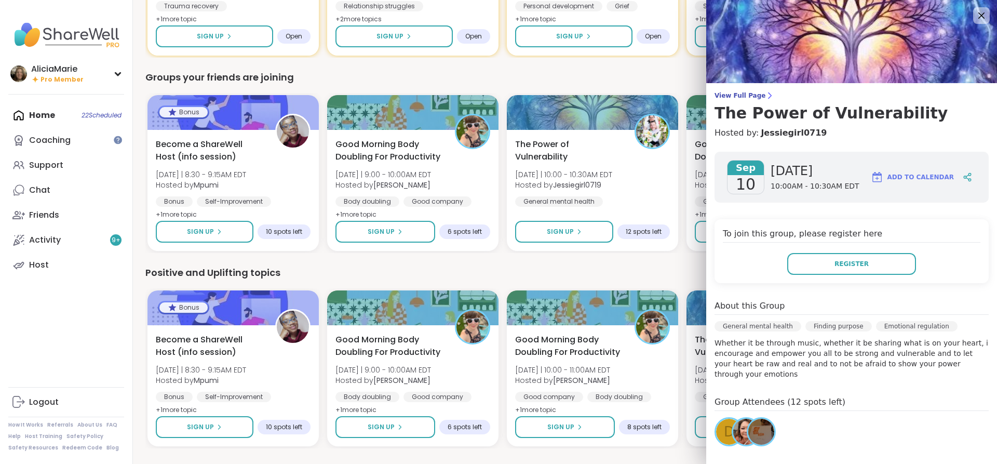
click at [36, 112] on div "Home 22 Scheduled Coaching Support Chat Friends Activity 9 + Host" at bounding box center [66, 190] width 116 height 175
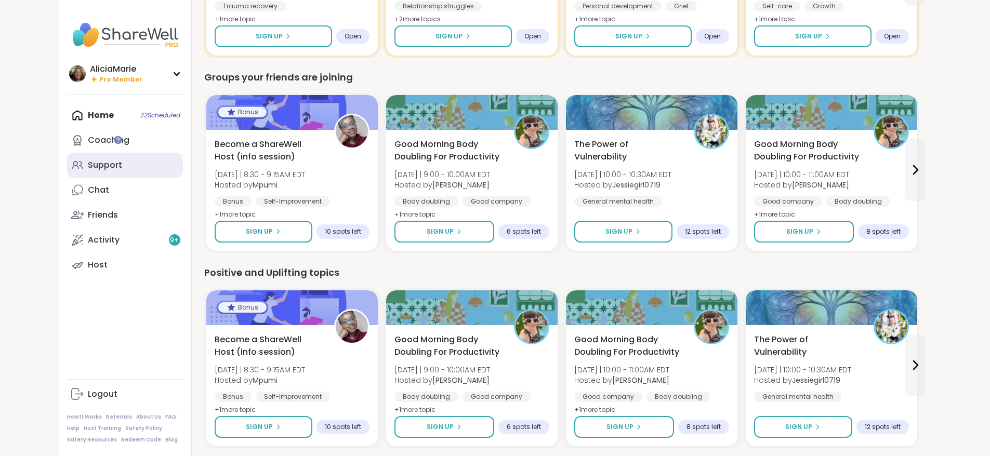
click at [88, 166] on div "Support" at bounding box center [105, 164] width 34 height 11
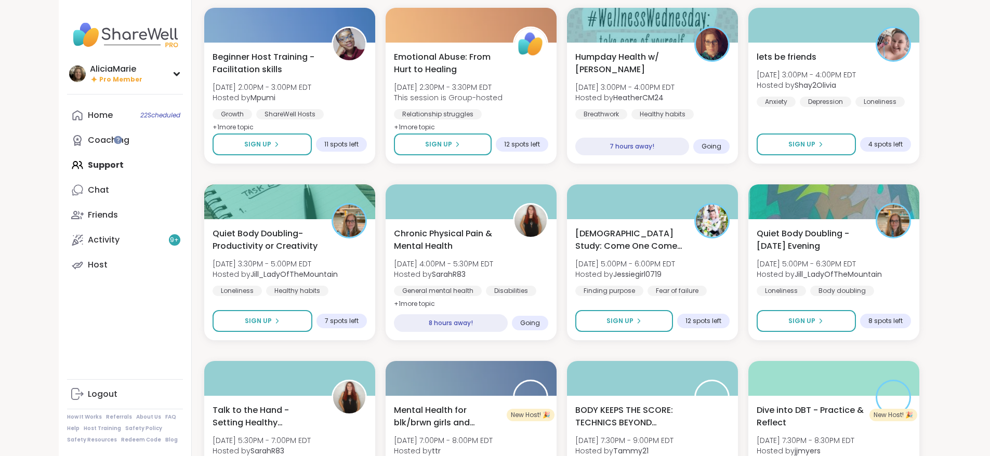
scroll to position [1047, 0]
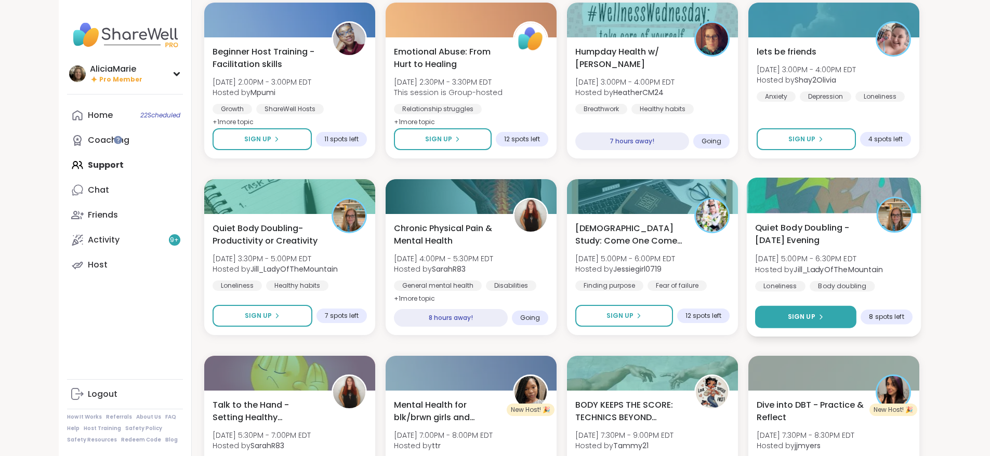
click at [856, 320] on button "Sign Up" at bounding box center [805, 317] width 101 height 22
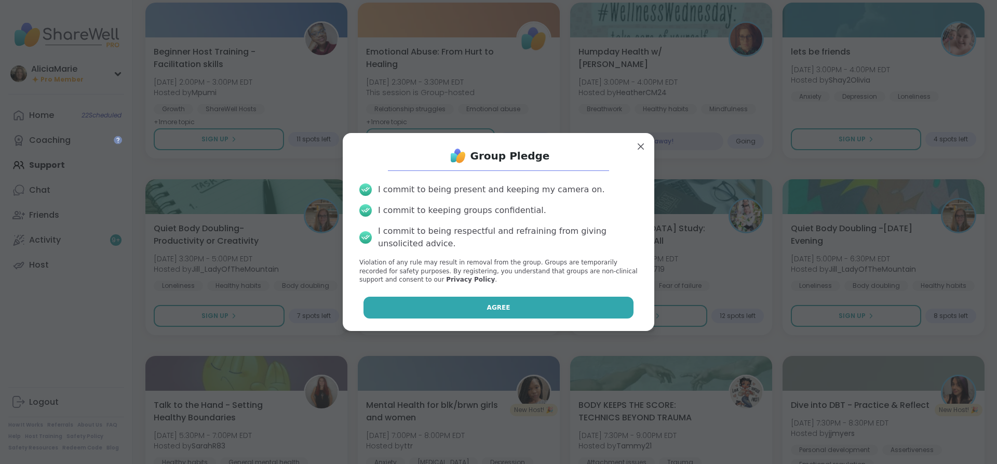
click at [621, 302] on button "Agree" at bounding box center [499, 308] width 271 height 22
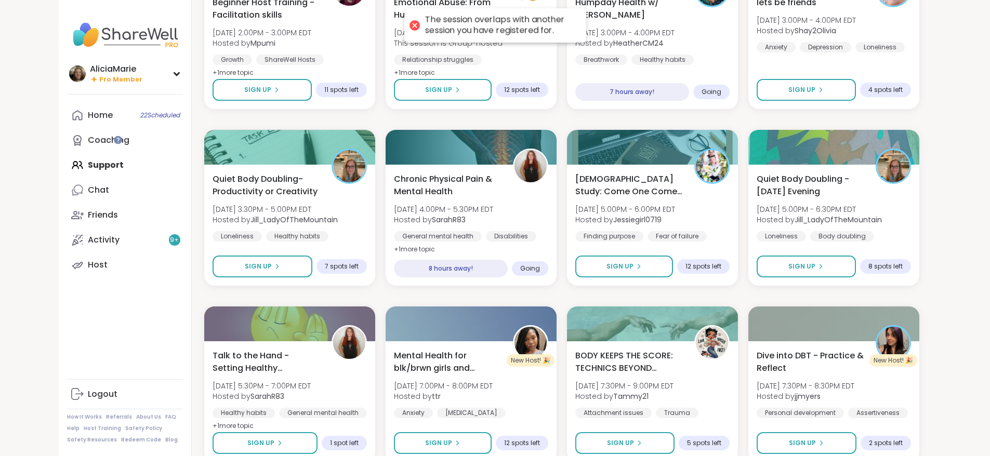
scroll to position [1099, 0]
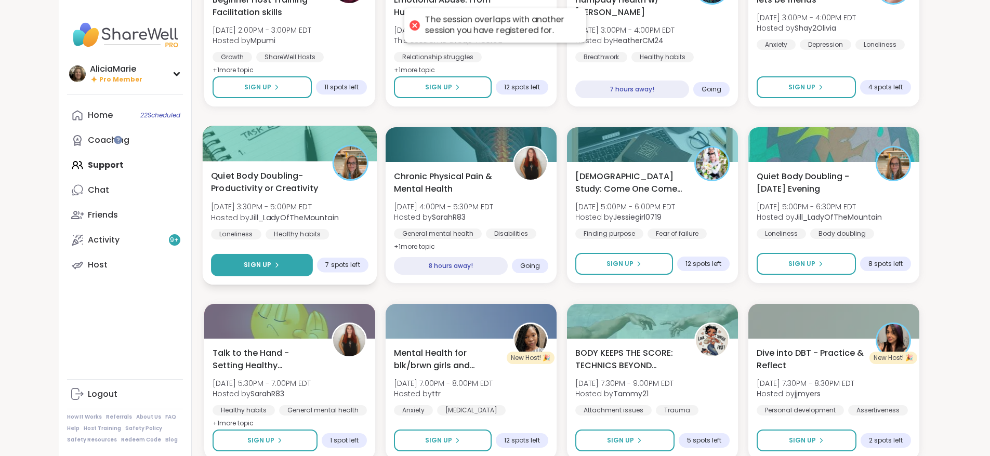
click at [212, 254] on button "Sign Up" at bounding box center [262, 265] width 102 height 22
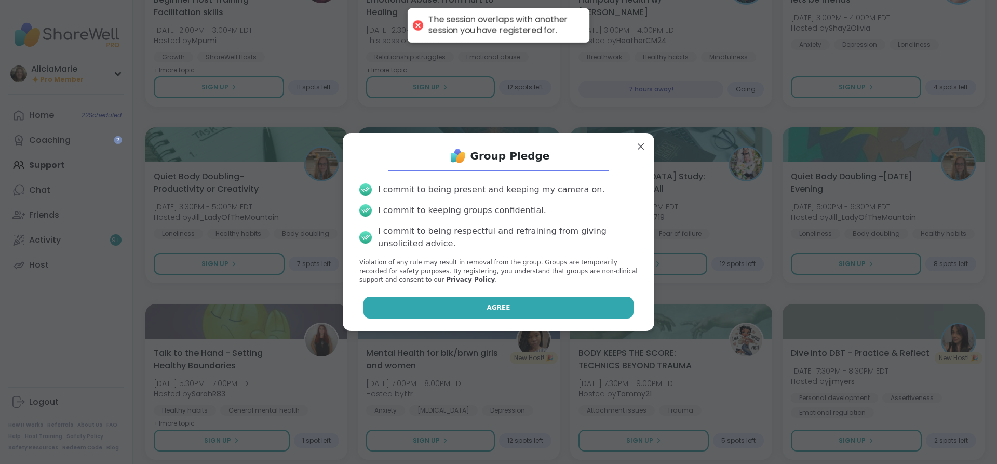
click at [616, 299] on button "Agree" at bounding box center [499, 308] width 271 height 22
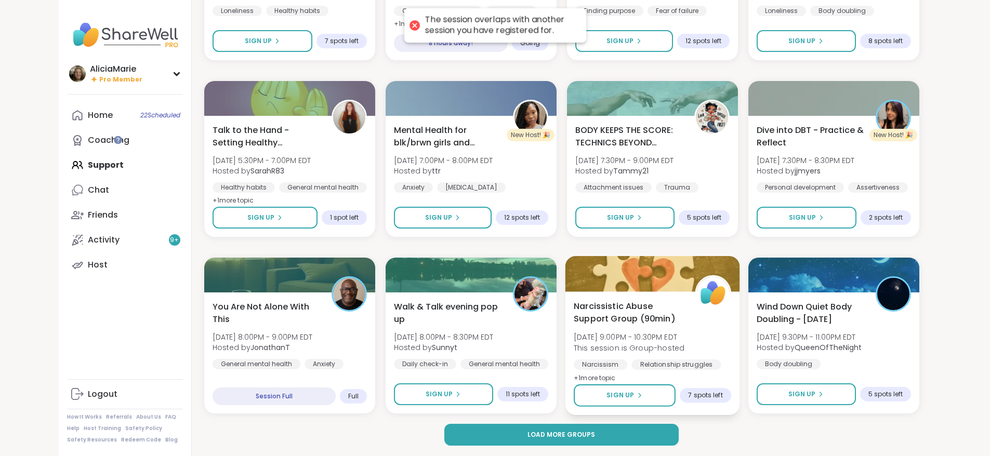
click at [675, 392] on button "Sign Up" at bounding box center [624, 395] width 102 height 22
click at [692, 380] on div "Narcissistic Abuse Support Group (90min) Wed, Sep 10 | 9:00PM - 10:30PM EDT Thi…" at bounding box center [652, 353] width 175 height 124
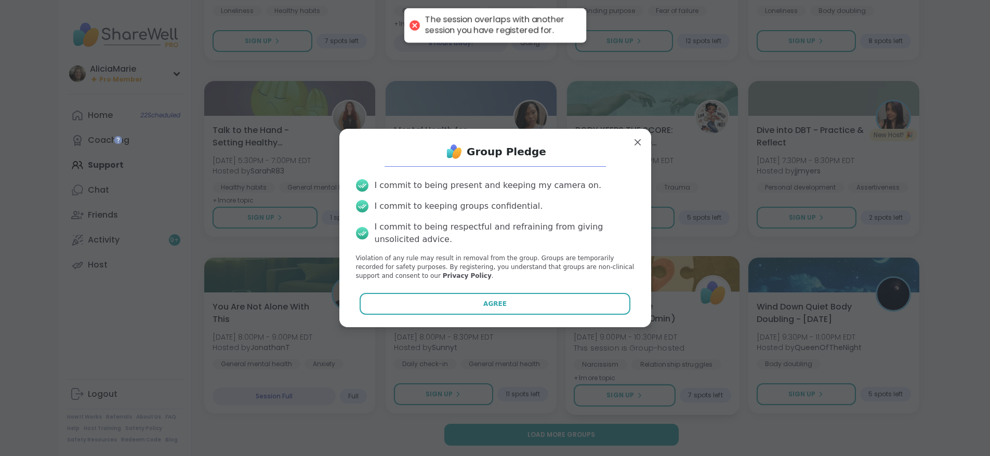
scroll to position [1314, 0]
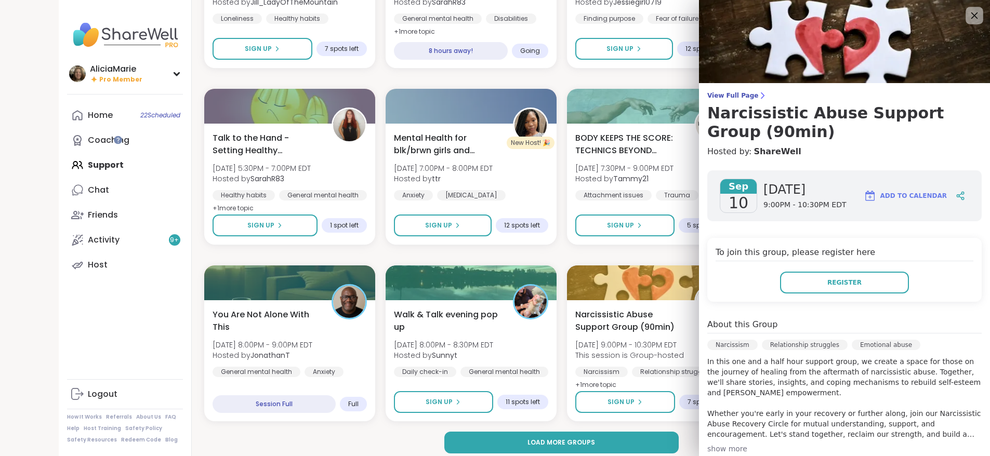
click at [971, 14] on icon at bounding box center [974, 15] width 7 height 7
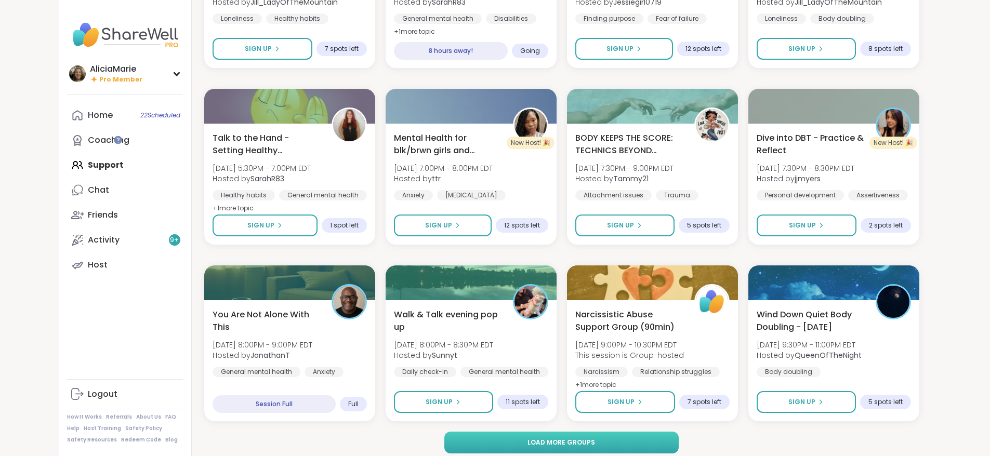
click at [623, 451] on button "Load more groups" at bounding box center [561, 443] width 234 height 22
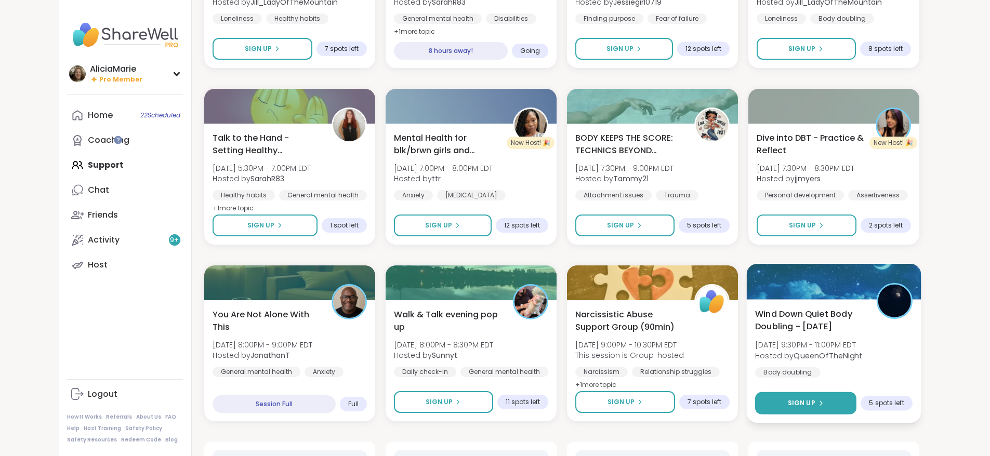
click at [844, 412] on button "Sign Up" at bounding box center [805, 403] width 101 height 22
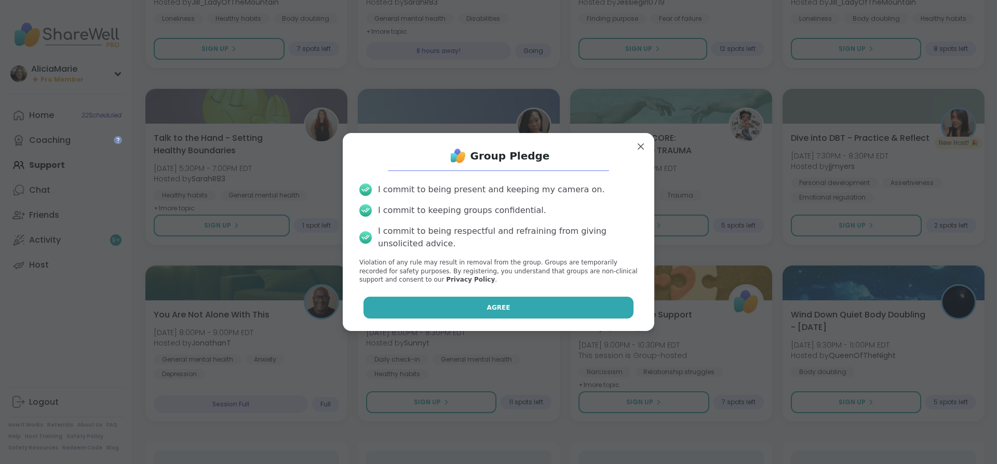
click at [582, 298] on button "Agree" at bounding box center [499, 308] width 271 height 22
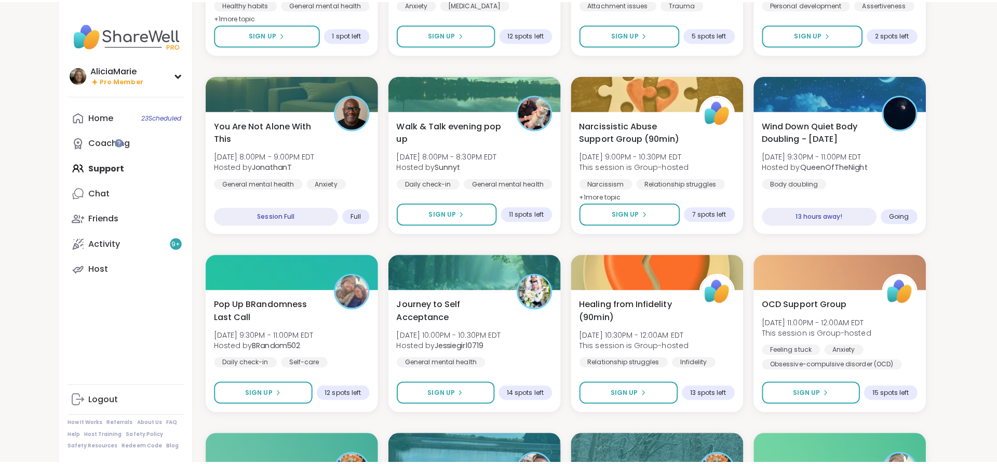
scroll to position [1515, 0]
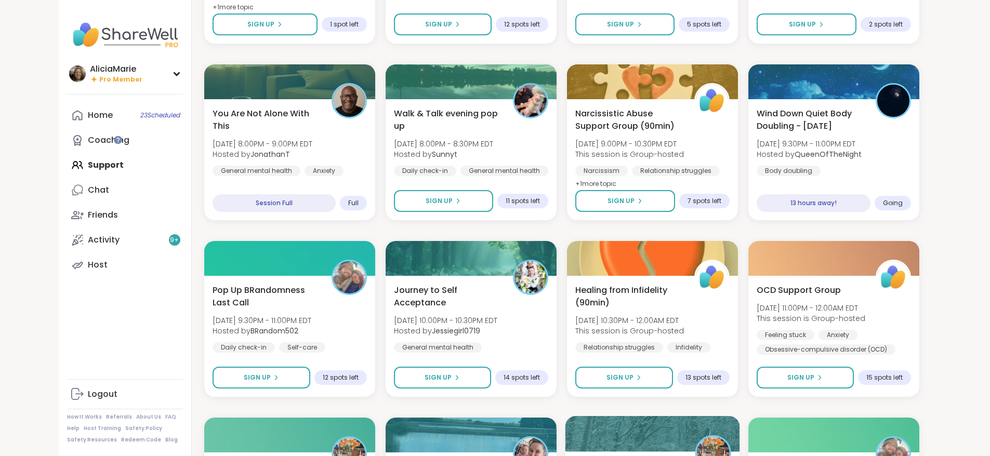
click at [716, 418] on div at bounding box center [652, 433] width 175 height 35
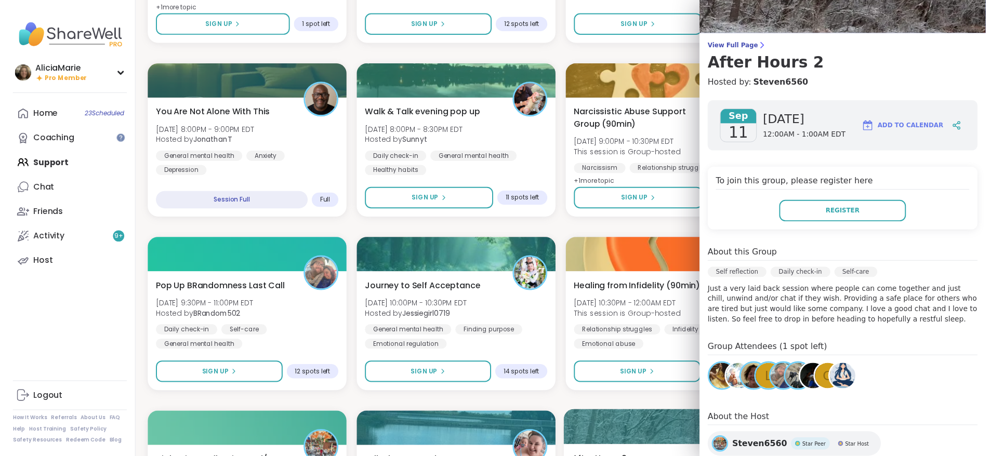
scroll to position [55, 0]
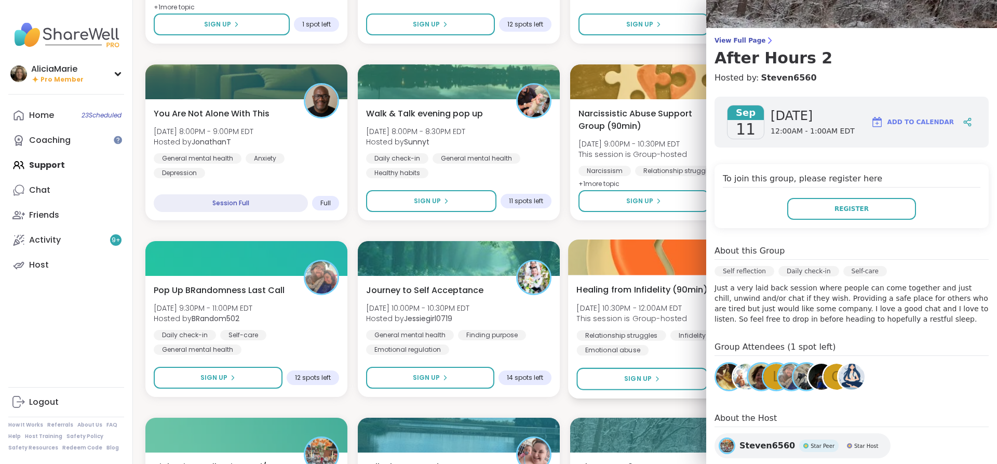
click at [647, 333] on div "Relationship struggles" at bounding box center [621, 335] width 89 height 10
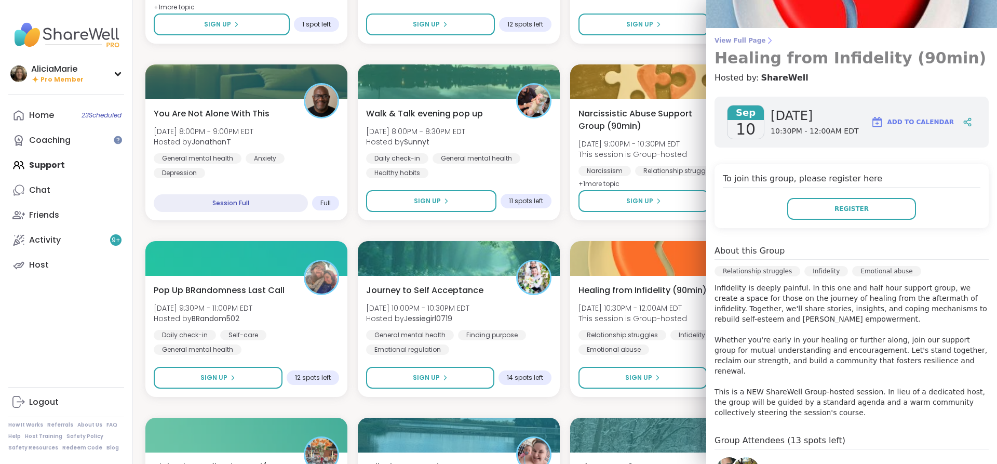
click at [971, 48] on link "View Full Page Healing from Infidelity (90min)" at bounding box center [852, 51] width 274 height 31
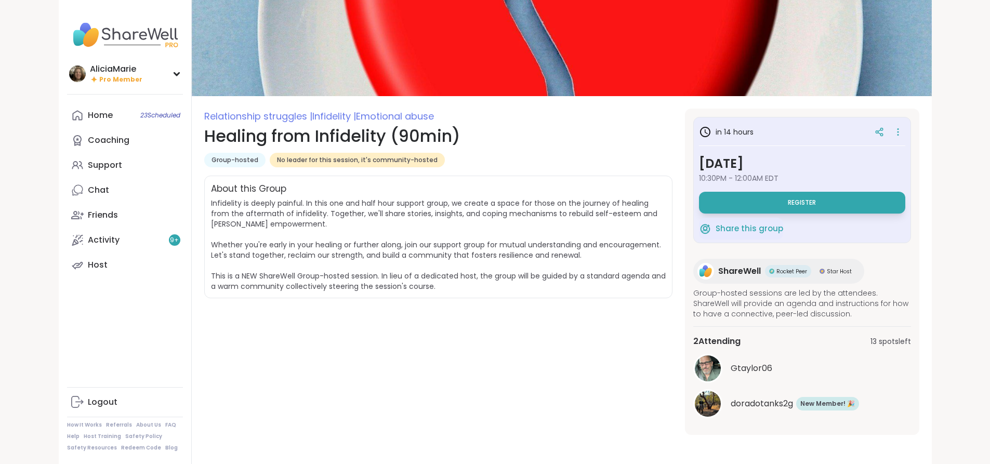
scroll to position [131, 0]
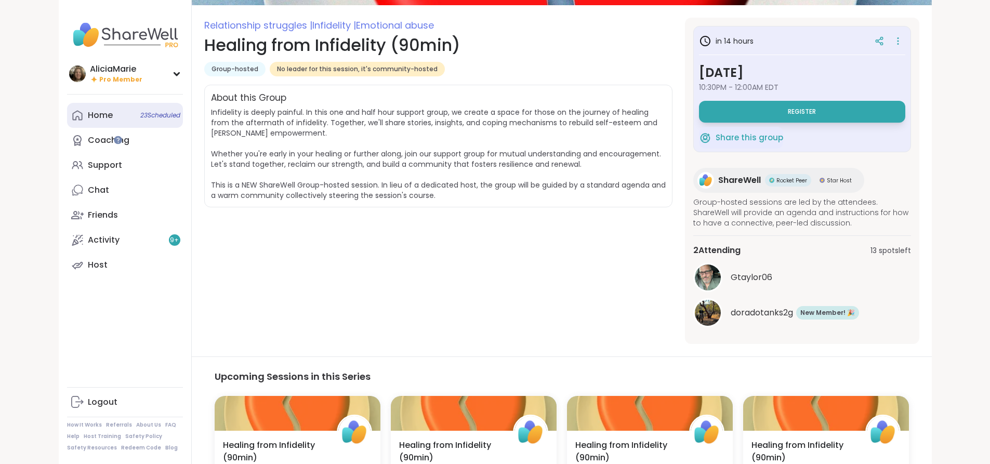
click at [88, 117] on div "Home 23 Scheduled" at bounding box center [100, 115] width 25 height 11
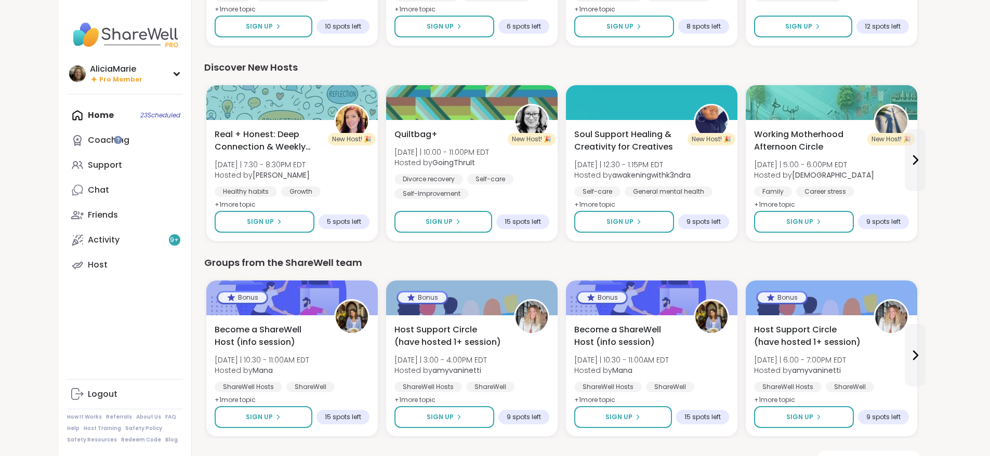
click at [738, 451] on div "View all support groups" at bounding box center [561, 462] width 715 height 22
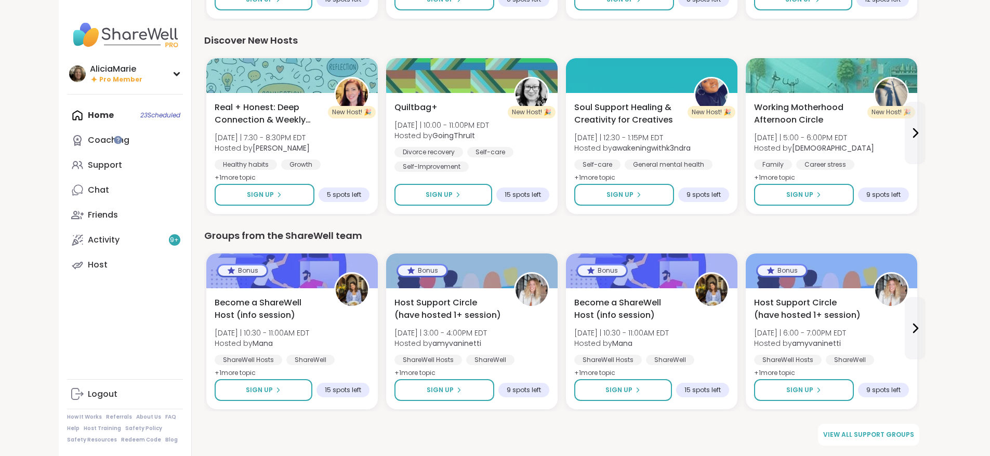
click at [738, 411] on div "Bonus Become a ShareWell Host (info session) Tue 9/16 | 10:30 - 11:00AM EDT Hos…" at bounding box center [561, 331] width 715 height 160
click at [67, 118] on div "Home 23 Scheduled Coaching Support Chat 1 Friends Activity 9 + Host" at bounding box center [125, 190] width 116 height 175
click at [71, 193] on link "Chat 1" at bounding box center [125, 190] width 116 height 25
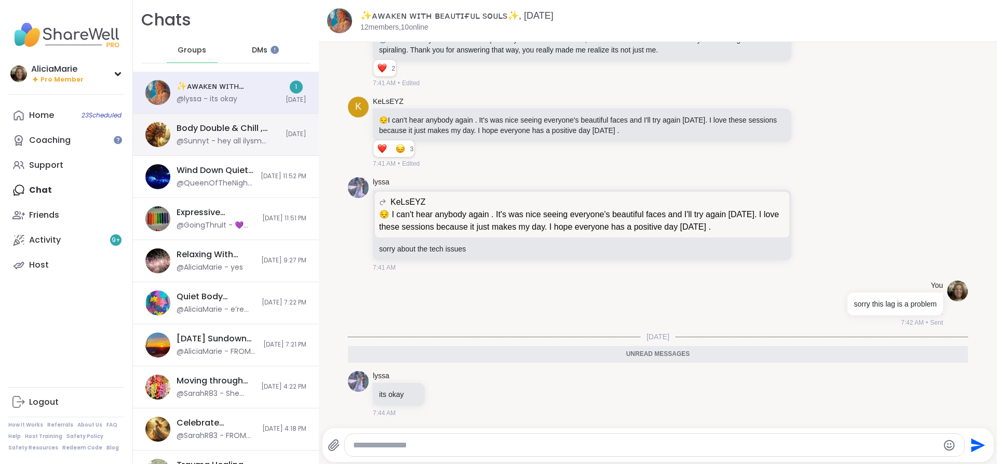
click at [236, 145] on div "@Sunnyt - hey all ilysm sorry I kinda disappeared sharewell audio problems were…" at bounding box center [228, 141] width 103 height 10
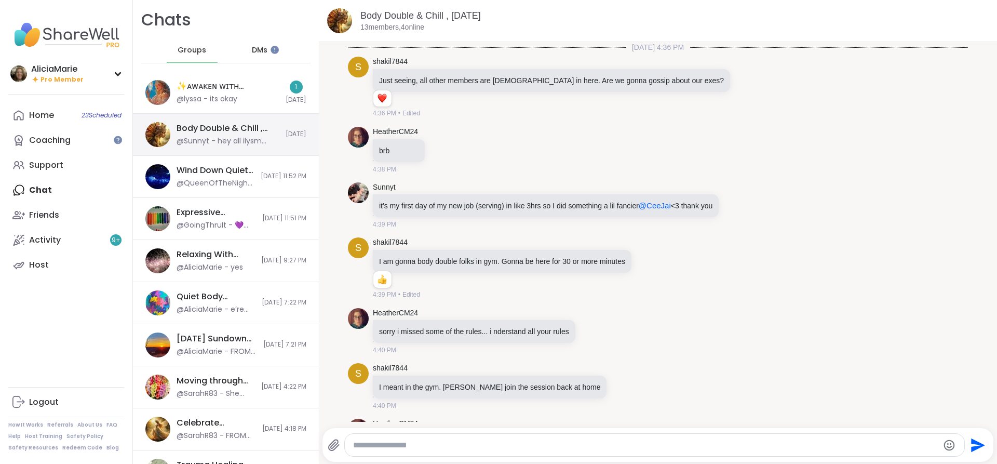
scroll to position [3630, 0]
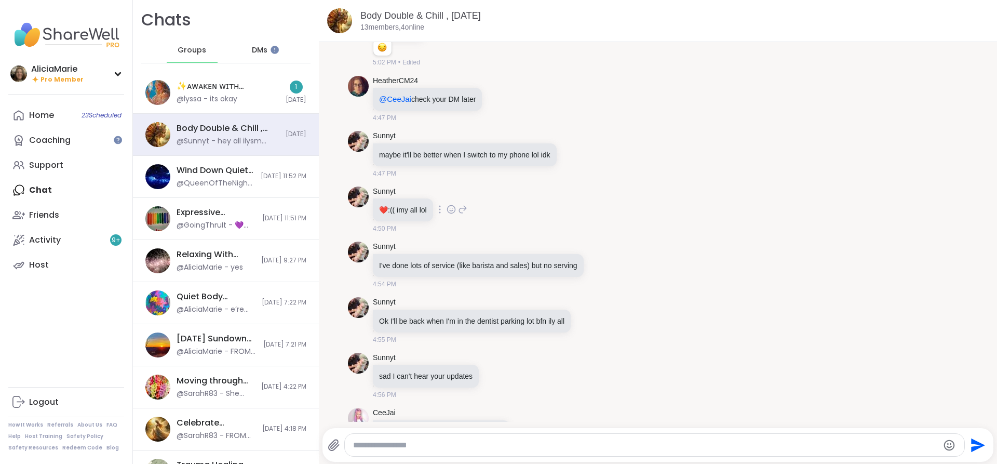
click at [800, 238] on div "Sunnyt ❤️ :(( imy all lol 4:50 PM" at bounding box center [658, 210] width 620 height 56
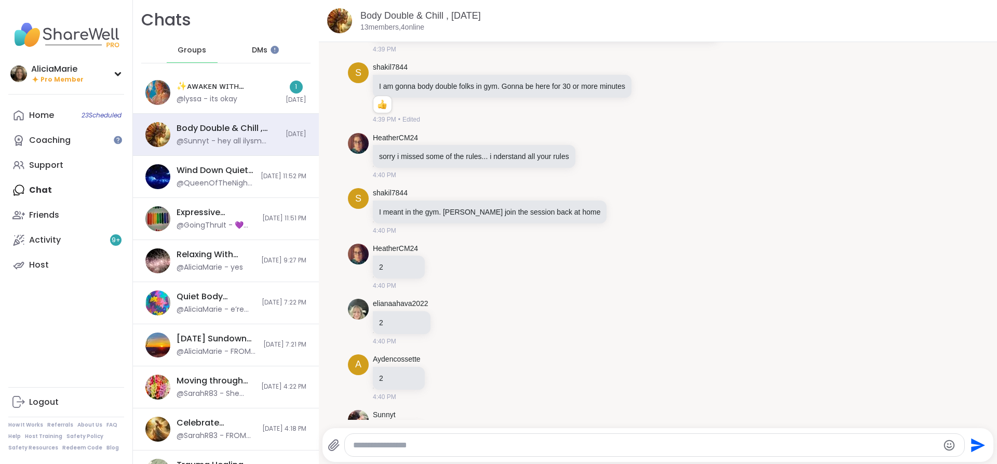
scroll to position [174, 0]
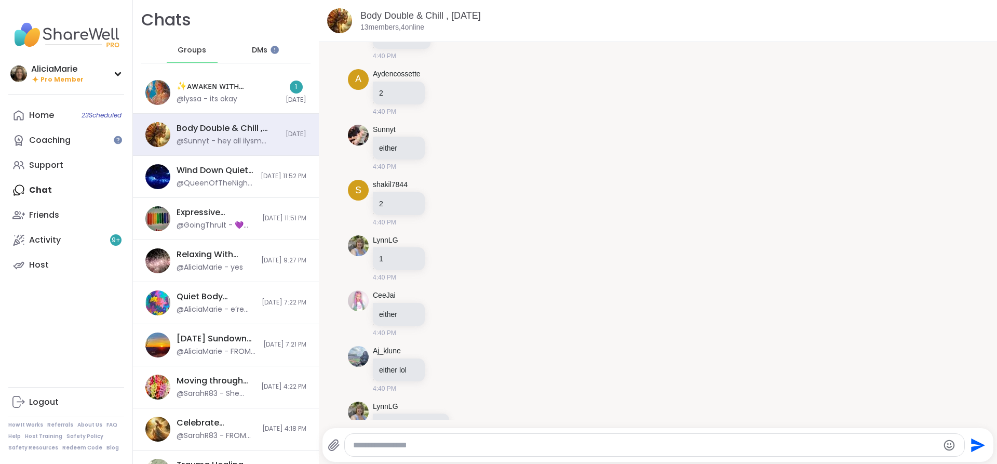
click at [776, 427] on div at bounding box center [660, 425] width 674 height 6
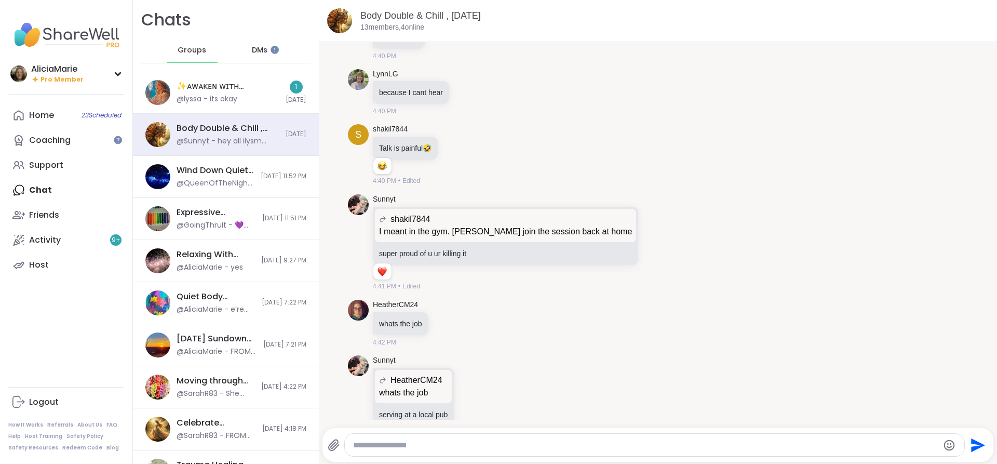
scroll to position [792, 0]
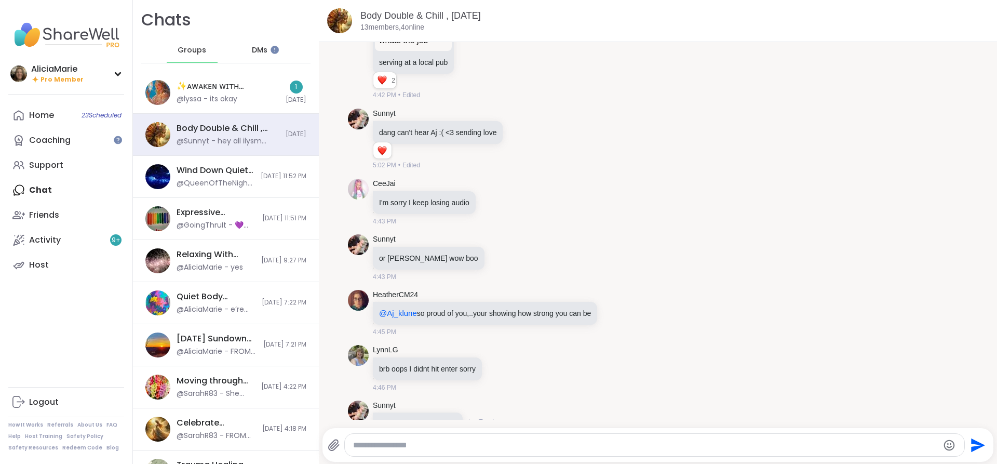
click at [774, 405] on div "Sunnyt I cant hear anyoneee :(( 4:46 PM" at bounding box center [658, 424] width 620 height 56
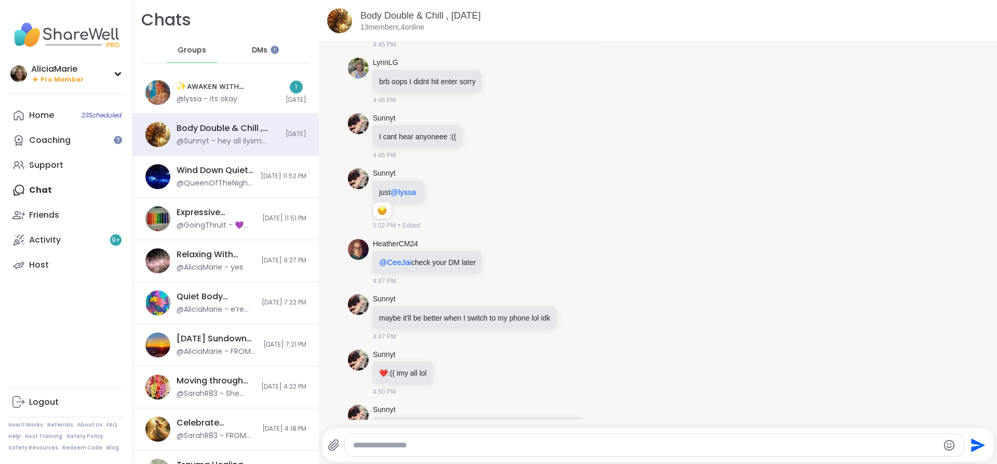
click at [774, 415] on div "Sunnyt I've done lots of service (like barista and sales) but no serving 4:54 PM" at bounding box center [658, 428] width 620 height 56
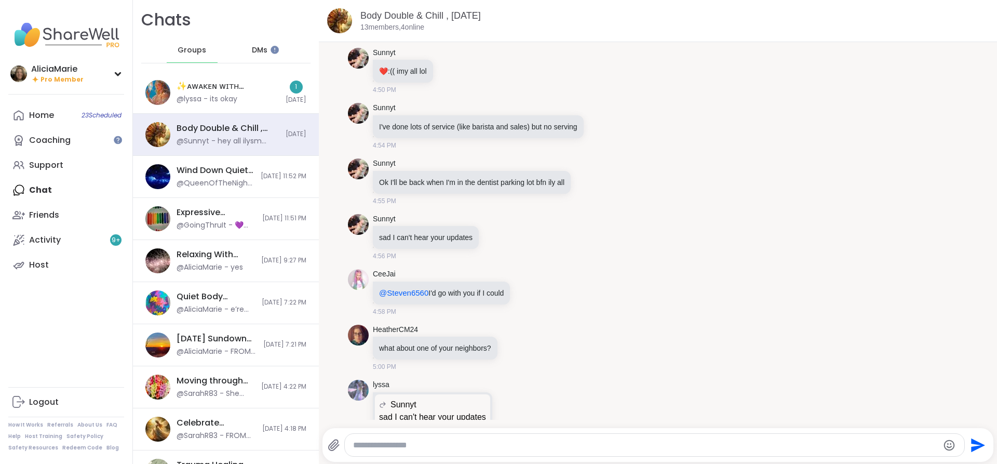
click at [769, 427] on div at bounding box center [660, 425] width 674 height 6
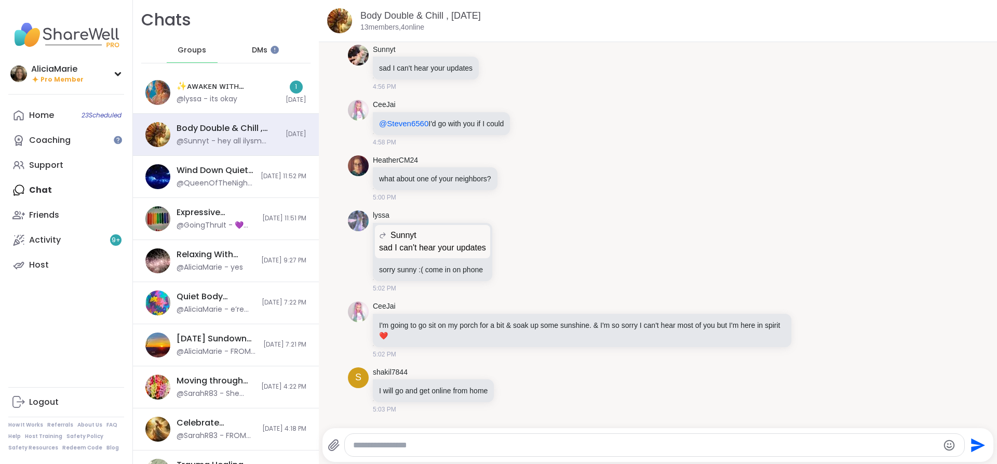
scroll to position [1908, 0]
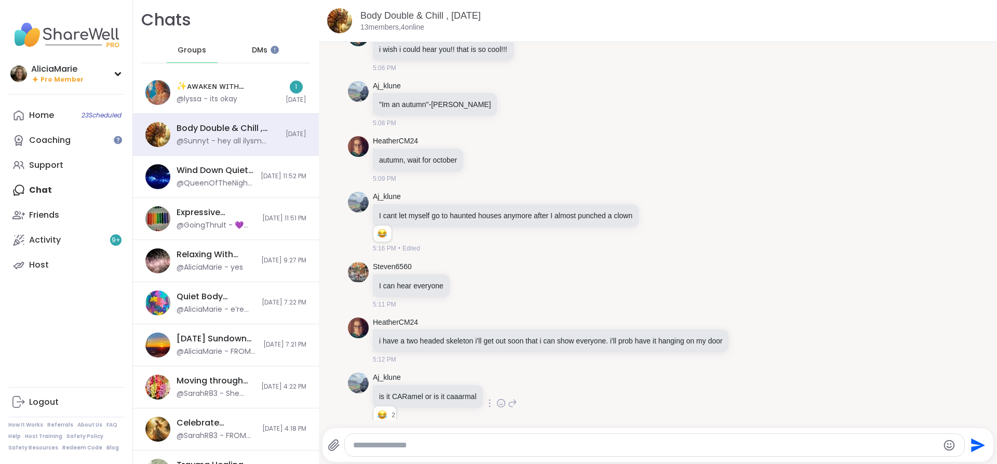
click at [773, 414] on div "Aj_klune is it CARamel or is it caaarmal 2 2 2 5:17 PM • Edited" at bounding box center [658, 403] width 620 height 70
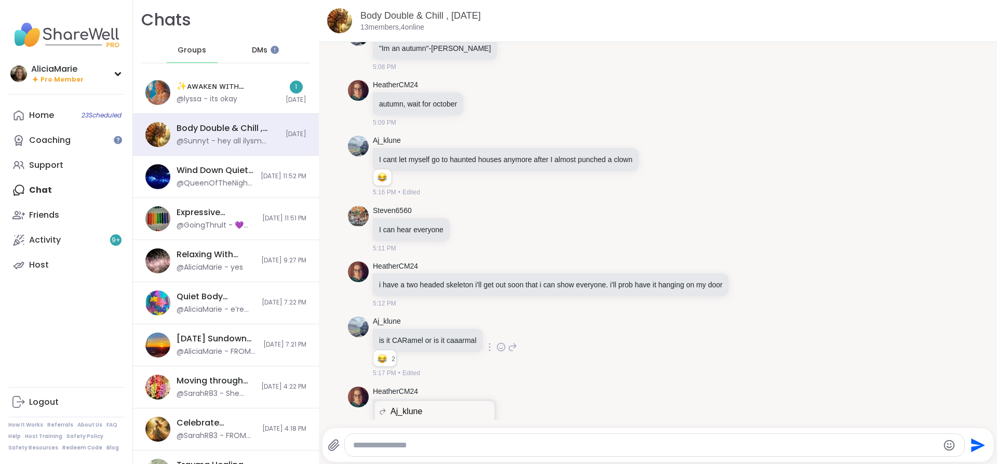
scroll to position [2355, 0]
click at [770, 441] on textarea "Type your message" at bounding box center [646, 445] width 586 height 10
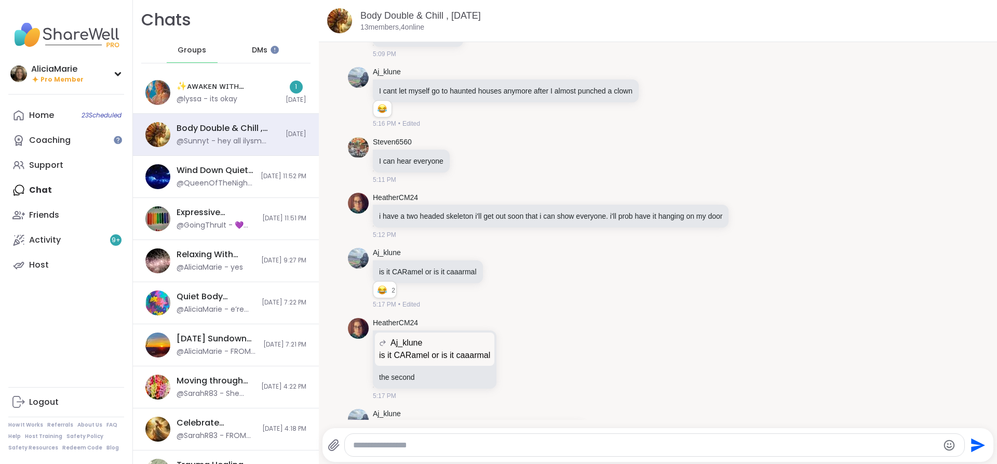
scroll to position [2426, 0]
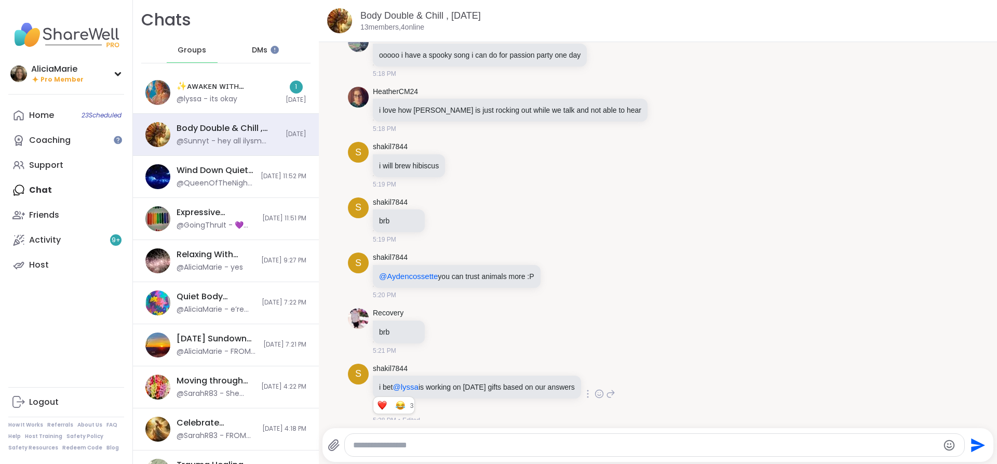
click at [782, 405] on div "s shakil7844 i bet @lyssa is working on Halloween gifts based on our answers 2 …" at bounding box center [658, 394] width 620 height 70
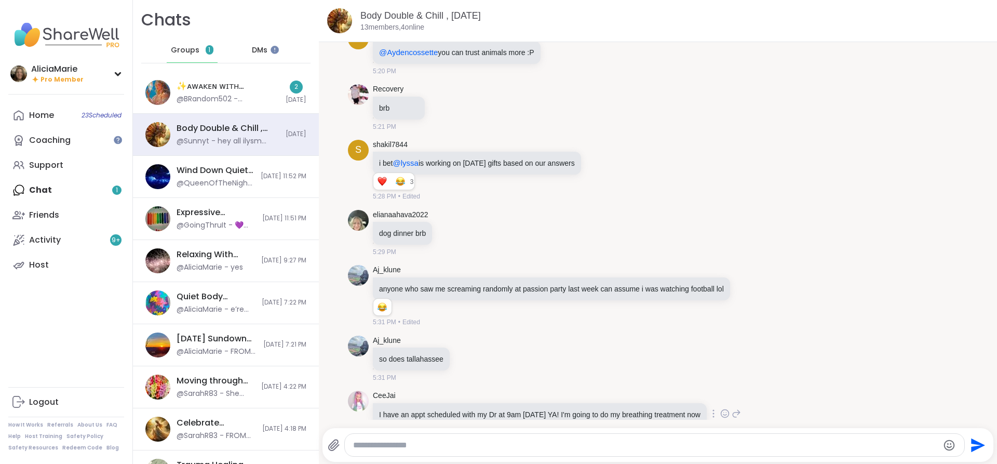
click at [781, 417] on div "CeeJai I have an appt scheduled with my Dr at 9am tomorrow YA! I'm going to do …" at bounding box center [658, 414] width 620 height 56
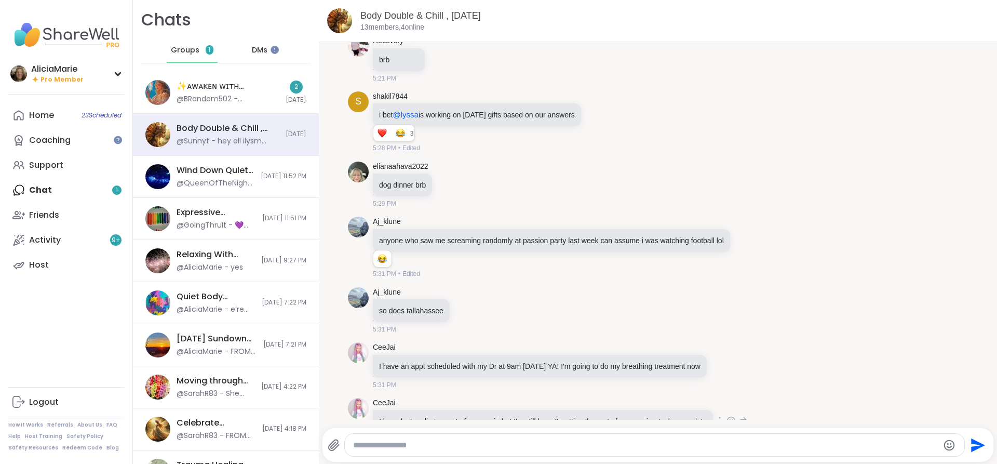
click at [781, 416] on div "CeeJai I have lost audio to most of you again but I'm still here & getting the …" at bounding box center [658, 422] width 620 height 56
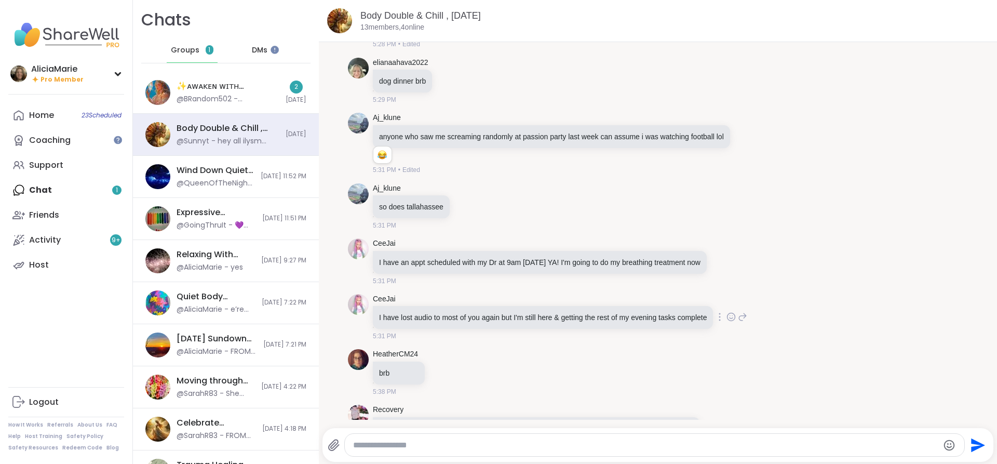
scroll to position [3177, 0]
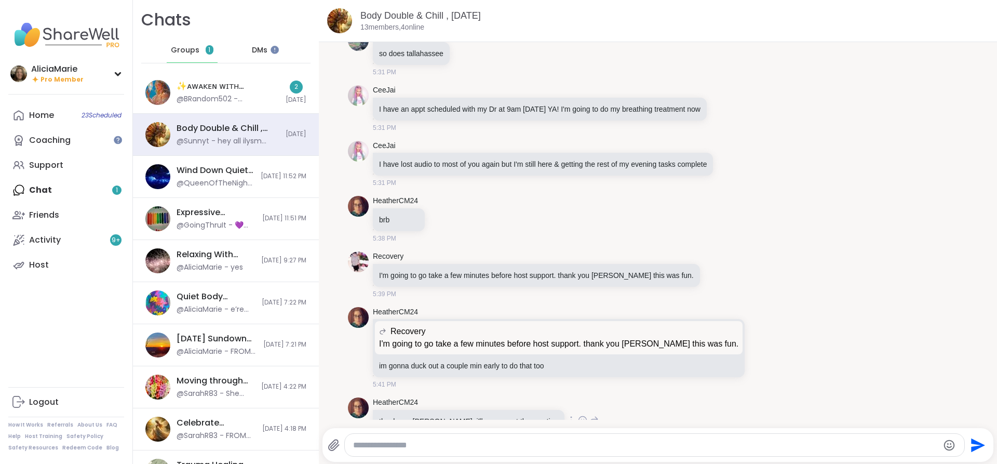
click at [777, 415] on div "HeatherCM24 thank you alyssa, i'll see you at the meeting 5:46 PM" at bounding box center [658, 421] width 620 height 56
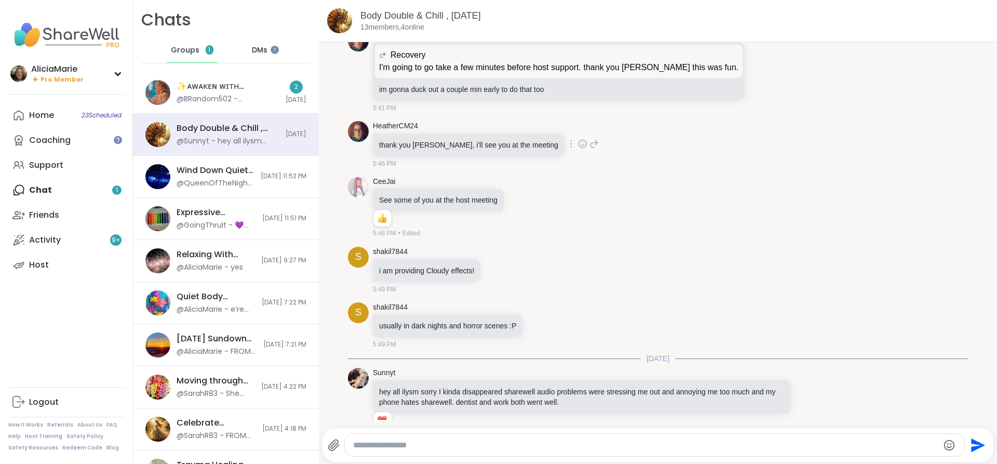
scroll to position [3630, 0]
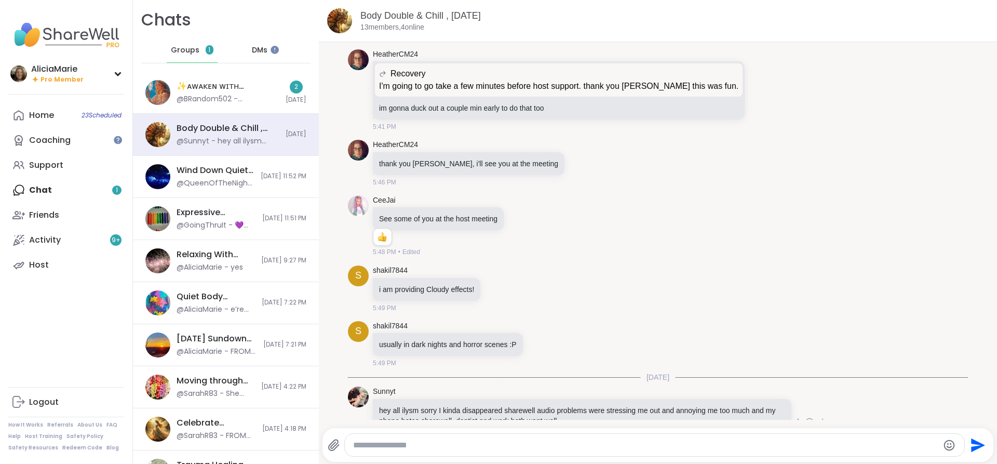
click at [794, 417] on div at bounding box center [798, 422] width 9 height 12
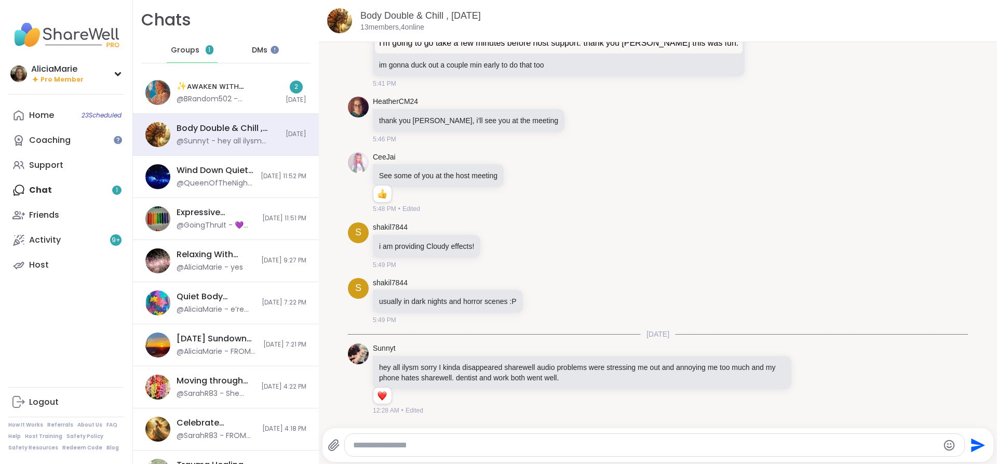
click at [66, 190] on div "Home 23 Scheduled Coaching Support Chat 1 Friends Activity 9 + Host" at bounding box center [66, 190] width 116 height 175
click at [195, 91] on div "✨ᴀᴡᴀᴋᴇɴ ᴡɪᴛʜ ʙᴇᴀᴜᴛɪғᴜʟ sᴏᴜʟs✨, Sep 10" at bounding box center [228, 86] width 103 height 11
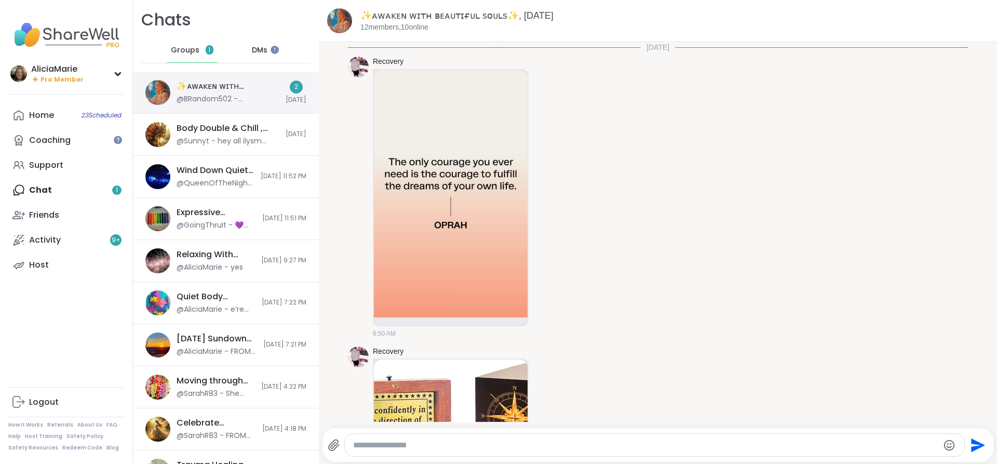
scroll to position [1802, 0]
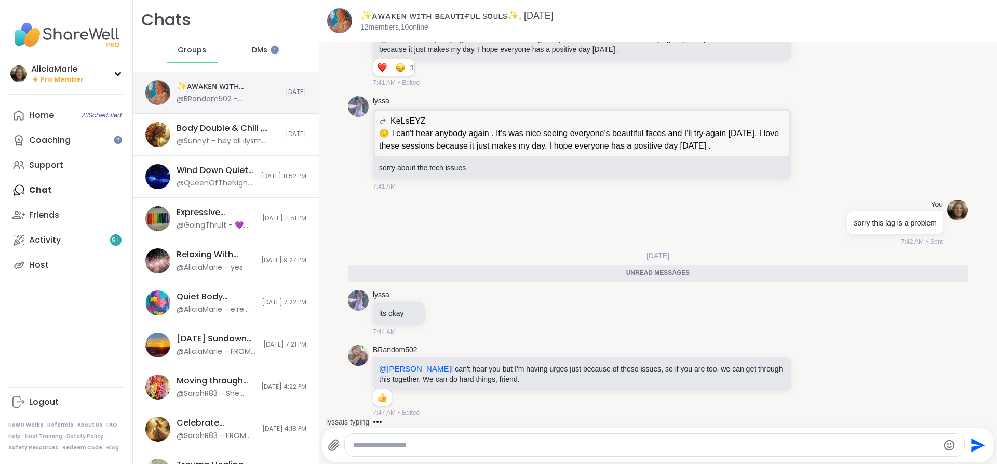
click at [201, 92] on div "✨ᴀᴡᴀᴋᴇɴ ᴡɪᴛʜ ʙᴇᴀᴜᴛɪғᴜʟ sᴏᴜʟs✨, Sep 10 @BRandom502 - @dodi I can't hear you but …" at bounding box center [228, 93] width 103 height 24
click at [471, 16] on link "✨ᴀᴡᴀᴋᴇɴ ᴡɪᴛʜ ʙᴇᴀᴜᴛɪғᴜʟ sᴏᴜʟs✨, Sep 10" at bounding box center [456, 15] width 193 height 10
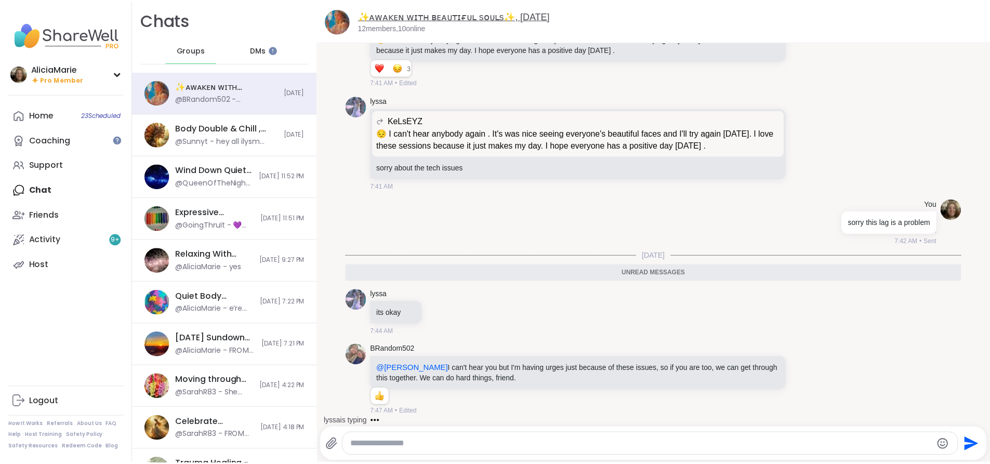
scroll to position [1844, 0]
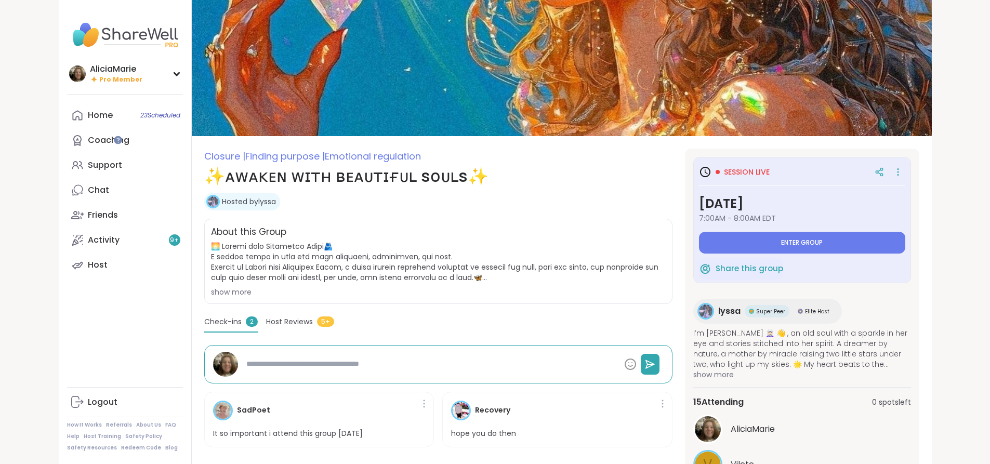
click at [860, 231] on div "Session live Wednesday, Sep 10 7:00AM - 8:00AM EDT Enter group" at bounding box center [802, 208] width 206 height 91
click at [866, 238] on button "Enter group" at bounding box center [802, 243] width 206 height 22
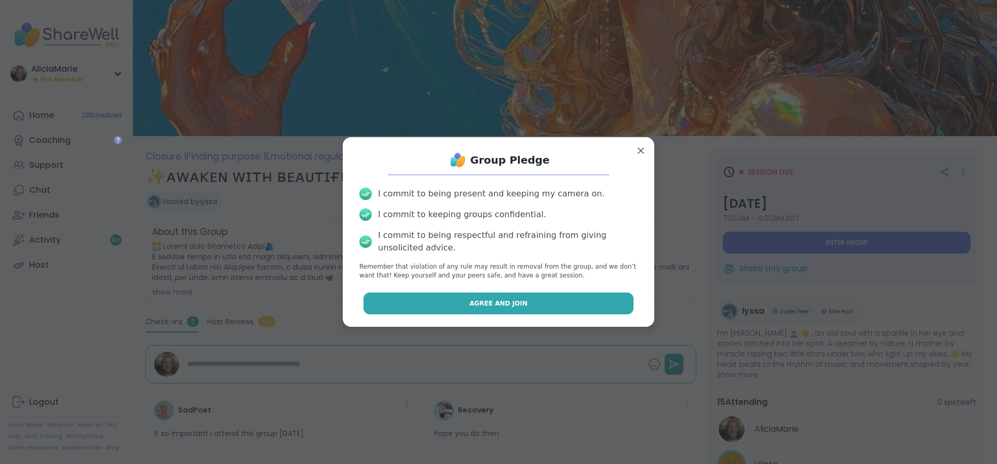
click at [611, 310] on button "Agree and Join" at bounding box center [499, 303] width 271 height 22
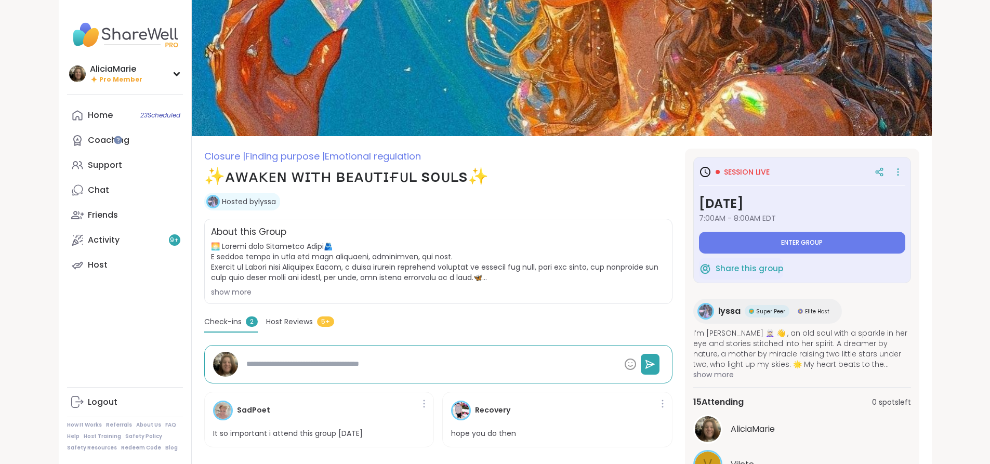
type textarea "*"
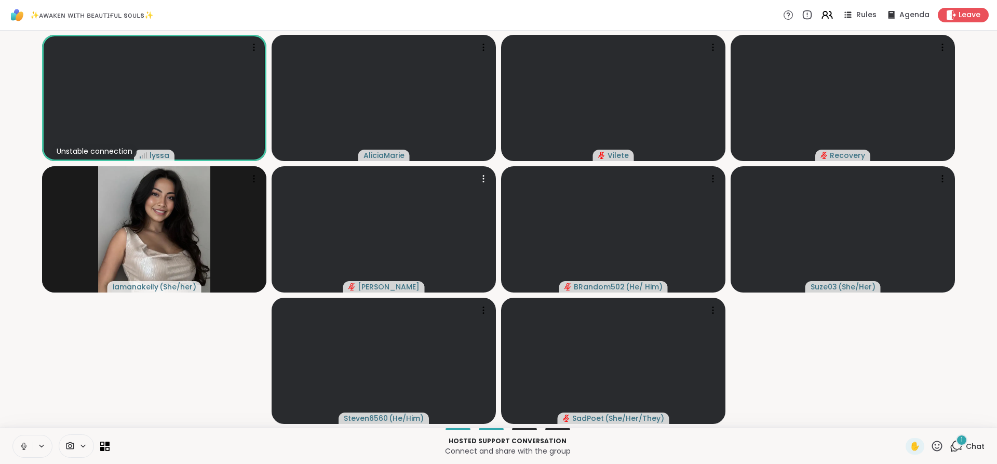
click at [4, 453] on div "Hosted support conversation Connect and share with the group ✋ 1 Chat" at bounding box center [498, 446] width 997 height 36
click at [35, 447] on button at bounding box center [42, 446] width 19 height 9
click at [18, 447] on button at bounding box center [23, 446] width 20 height 22
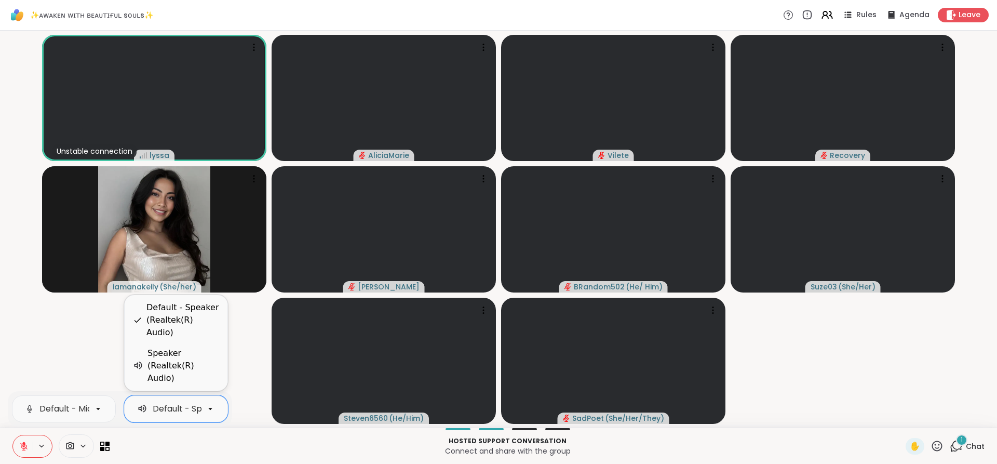
scroll to position [0, 86]
click at [262, 370] on video-player-container "Unstable connection lyssa AliciaMarie Vilete Recovery iamanakeily ( She/her ) d…" at bounding box center [498, 229] width 985 height 389
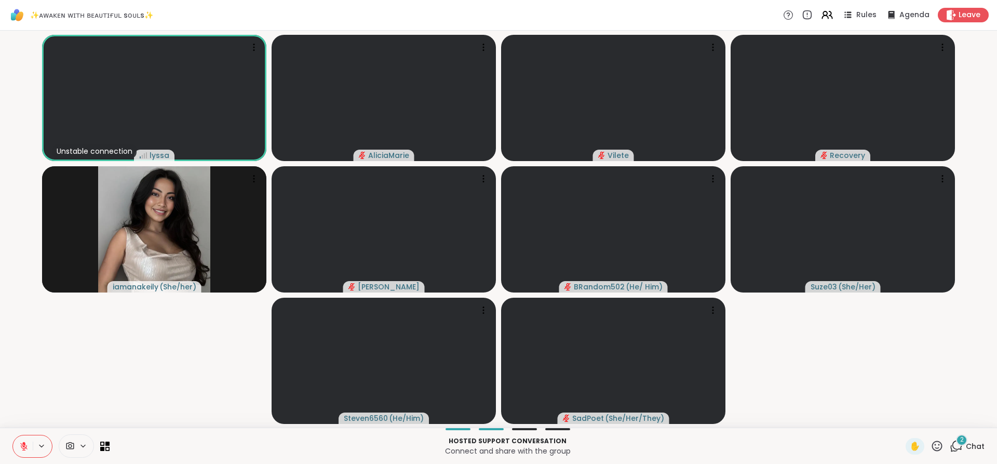
click at [950, 444] on icon at bounding box center [956, 445] width 13 height 13
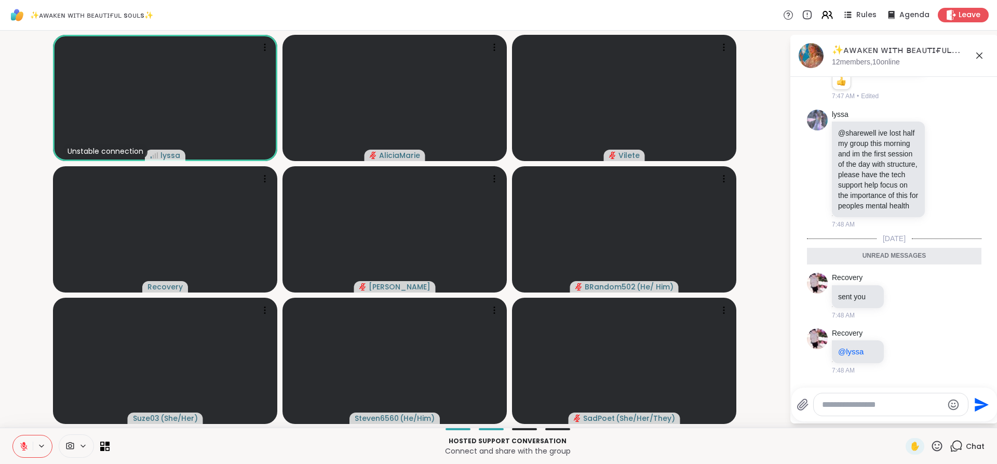
scroll to position [2571, 0]
click at [848, 66] on p "12 members, 10 online" at bounding box center [866, 62] width 68 height 10
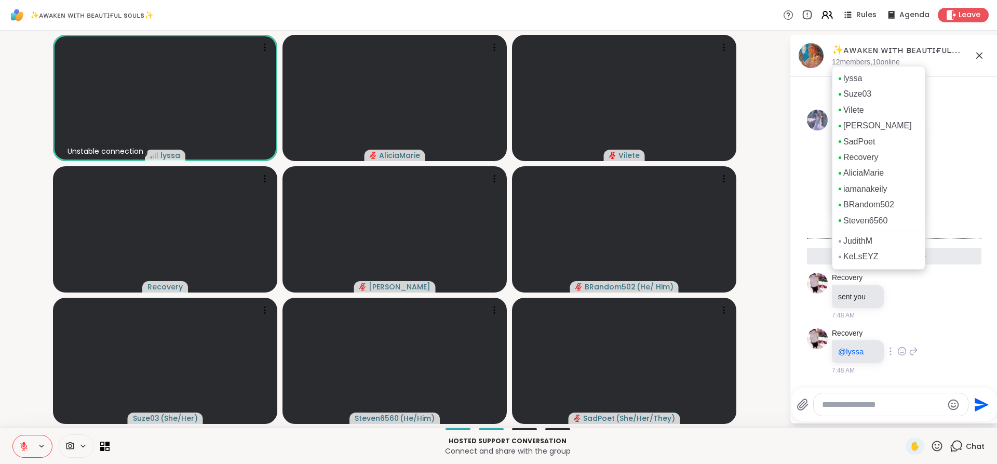
click at [960, 337] on div "Recovery @lyssa 7:48 AM" at bounding box center [894, 352] width 175 height 56
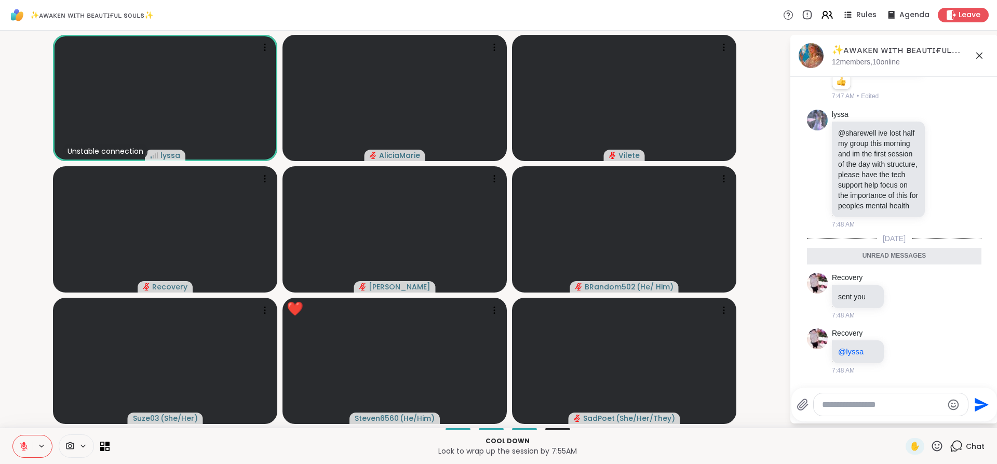
click at [24, 443] on icon at bounding box center [23, 444] width 3 height 4
click at [24, 443] on icon at bounding box center [23, 445] width 3 height 5
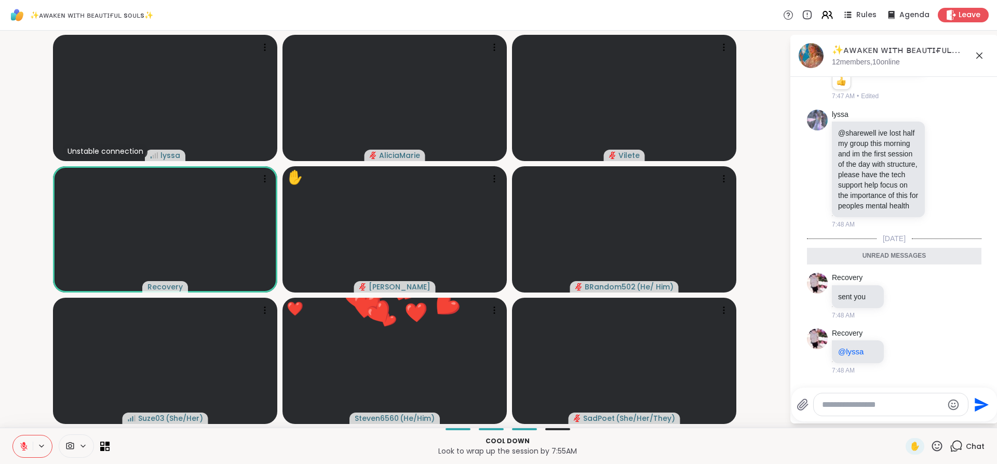
click at [24, 443] on icon at bounding box center [23, 444] width 3 height 4
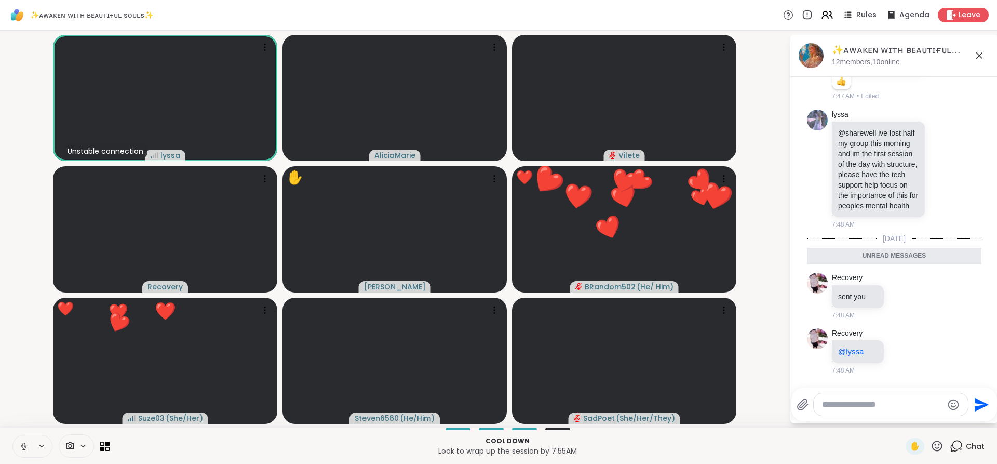
click at [24, 443] on icon at bounding box center [23, 445] width 3 height 5
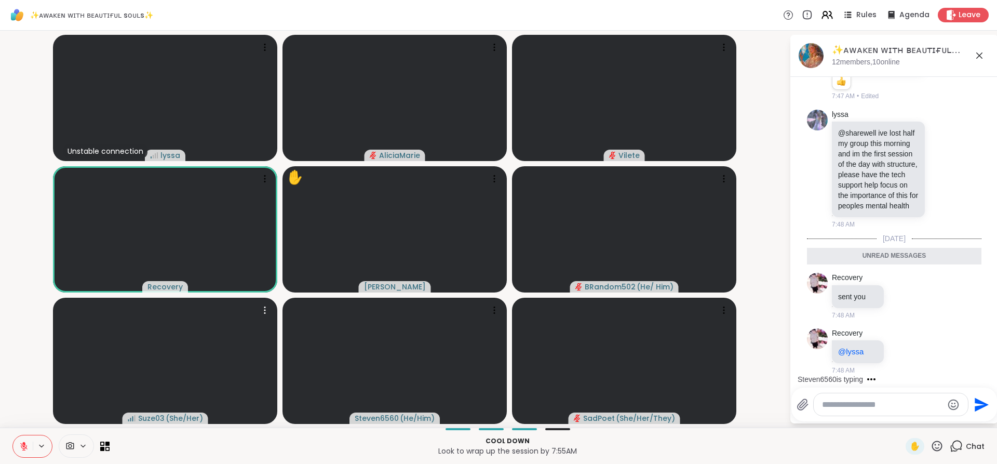
drag, startPoint x: 24, startPoint y: 443, endPoint x: 170, endPoint y: 435, distance: 146.1
click at [170, 435] on div "Cool down Look to wrap up the session by 7:55AM ✋ Chat" at bounding box center [498, 446] width 997 height 36
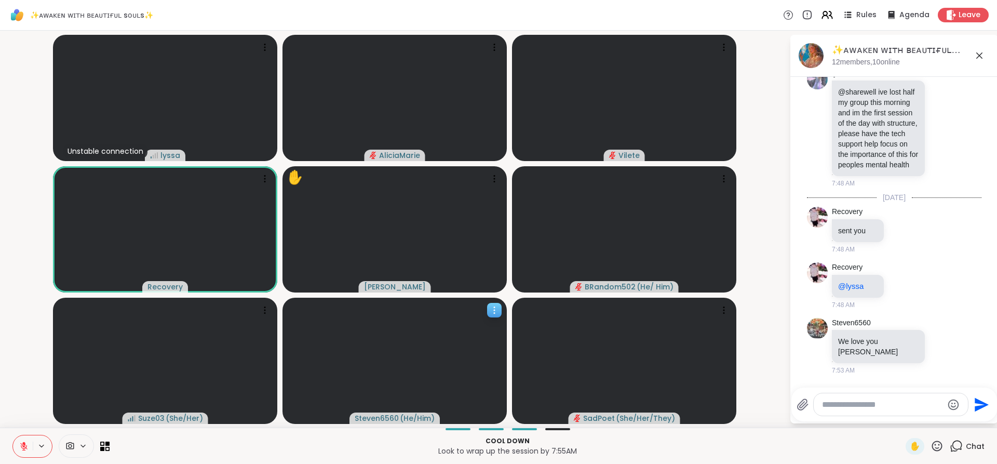
scroll to position [2602, 0]
click at [939, 351] on icon at bounding box center [943, 346] width 9 height 10
click at [933, 326] on button "Select Reaction: Heart" at bounding box center [943, 329] width 21 height 21
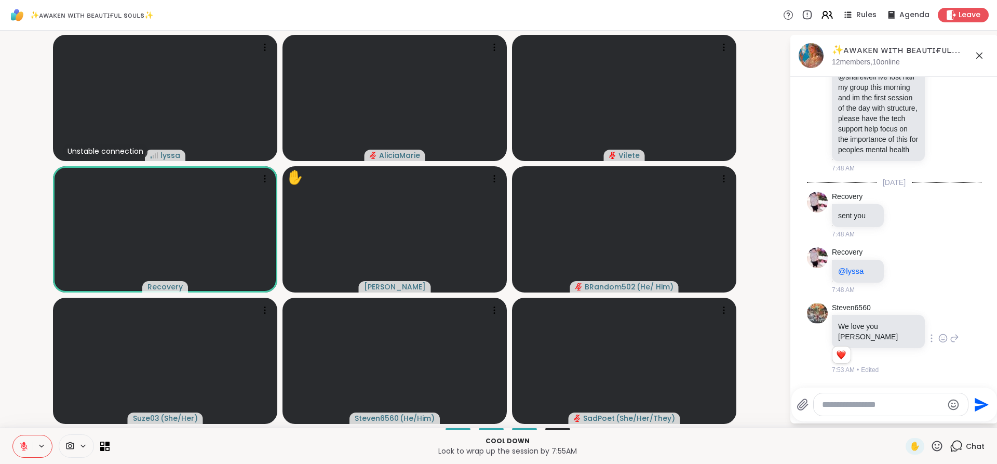
scroll to position [2617, 0]
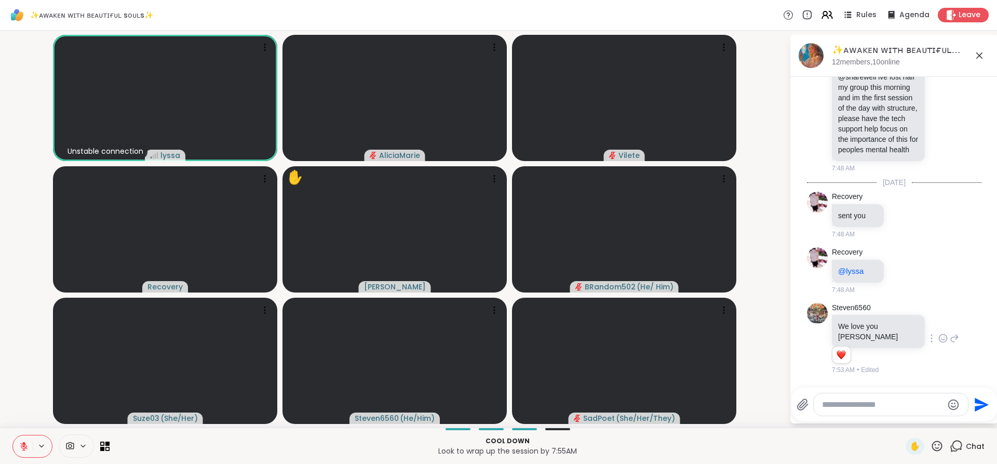
click at [858, 407] on textarea "Type your message" at bounding box center [882, 404] width 121 height 10
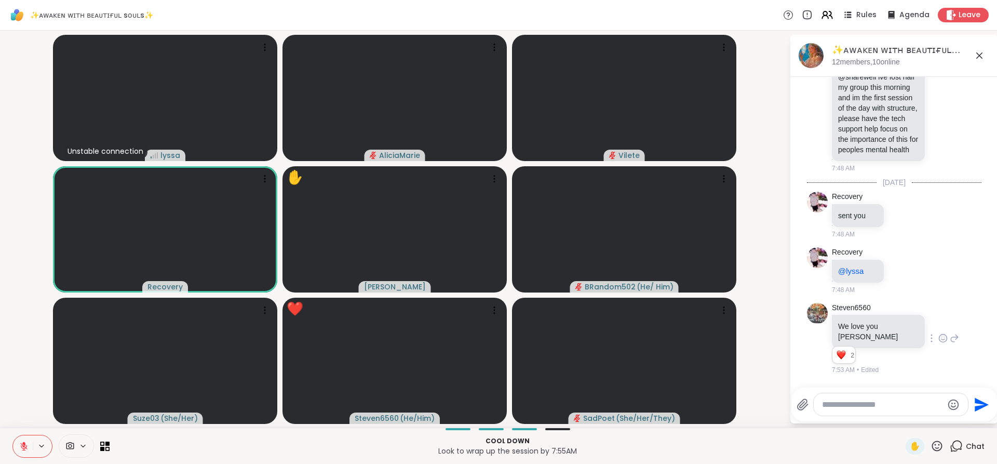
click at [843, 409] on textarea "Type your message" at bounding box center [882, 404] width 121 height 10
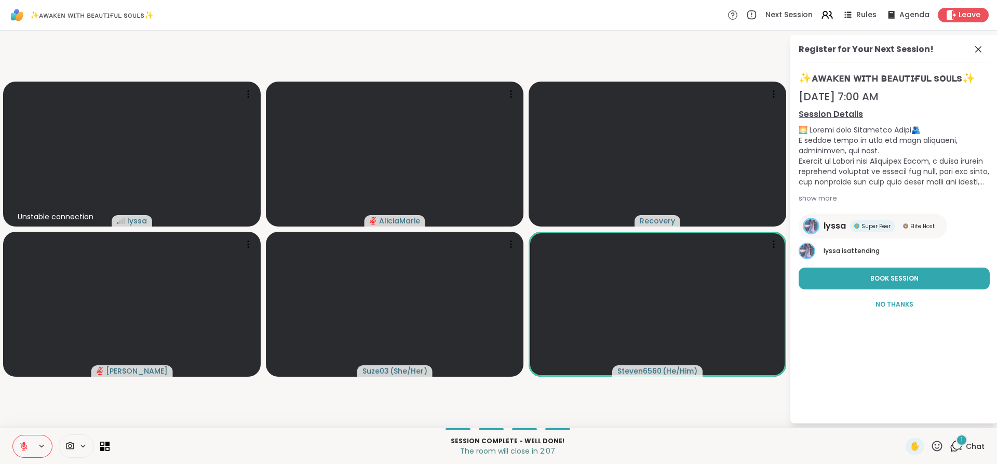
click at [28, 450] on icon at bounding box center [23, 446] width 9 height 9
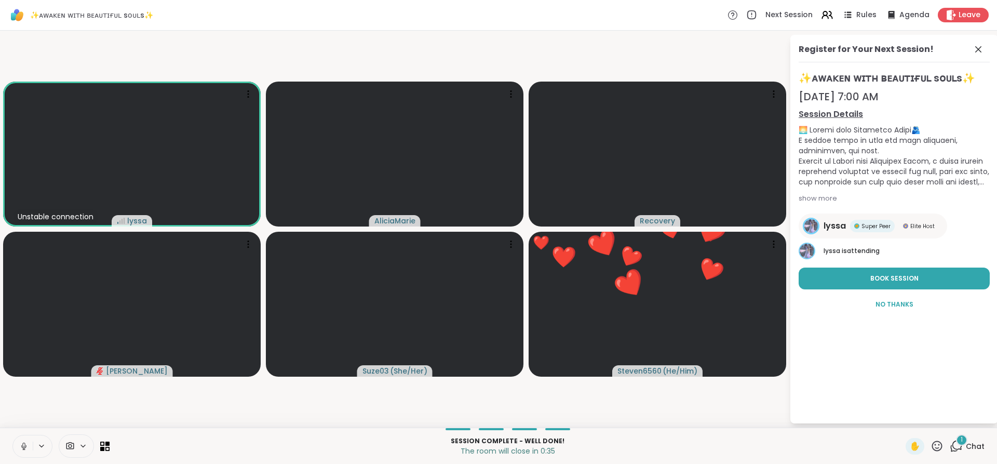
click at [989, 343] on html "✨ᴀᴡᴀᴋᴇɴ ᴡɪᴛʜ ʙᴇᴀᴜᴛɪғᴜʟ sᴏᴜʟs✨ Next Session Rules Agenda Leave Unstable connecti…" at bounding box center [498, 232] width 997 height 464
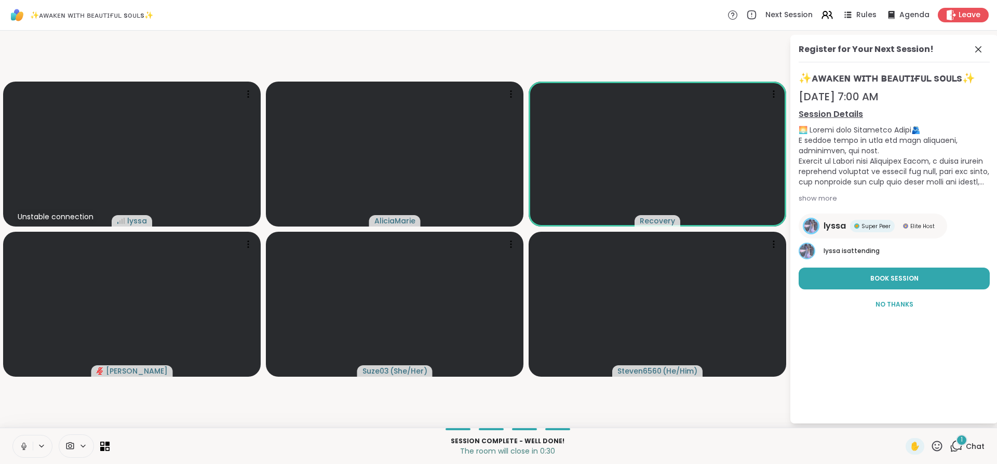
click at [23, 449] on icon at bounding box center [23, 449] width 3 height 1
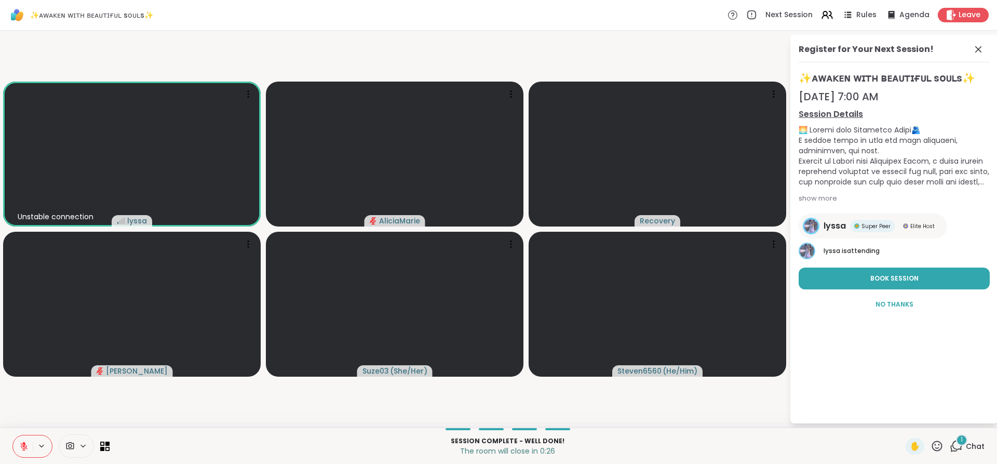
click at [961, 442] on span "1" at bounding box center [962, 439] width 2 height 9
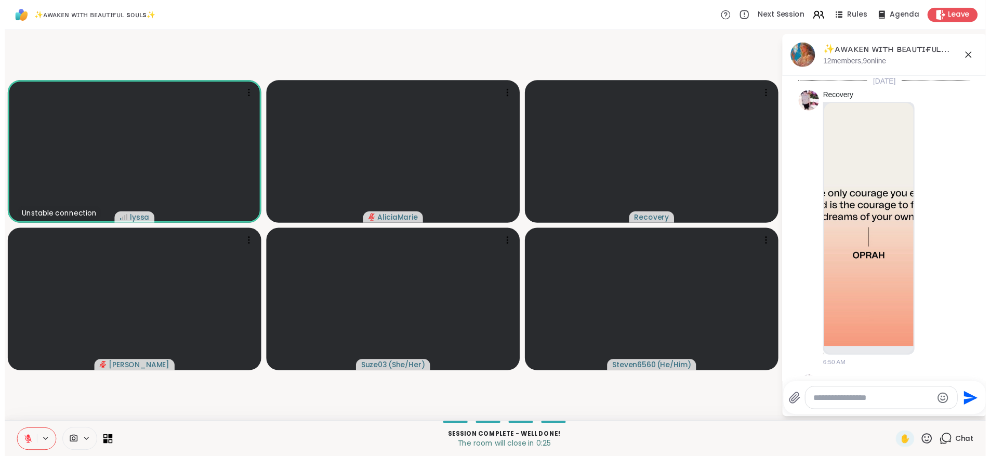
scroll to position [2707, 0]
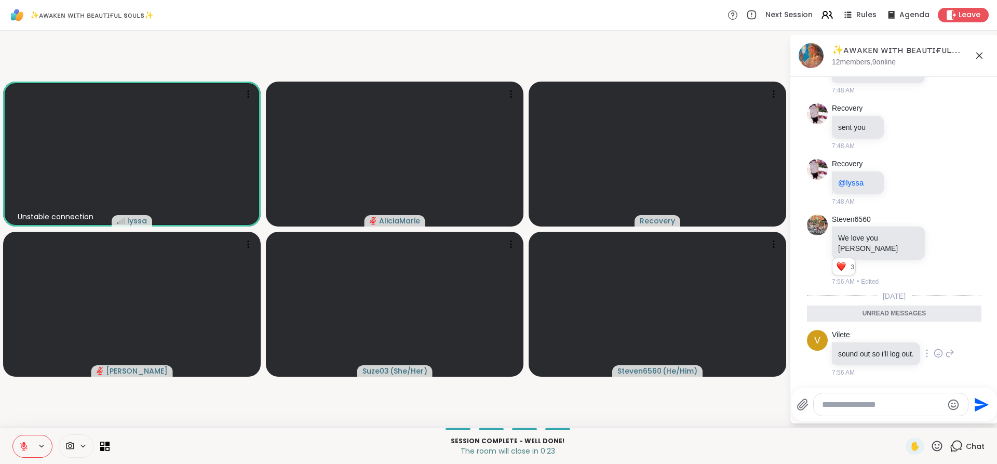
click at [840, 330] on link "Vilete" at bounding box center [841, 335] width 18 height 10
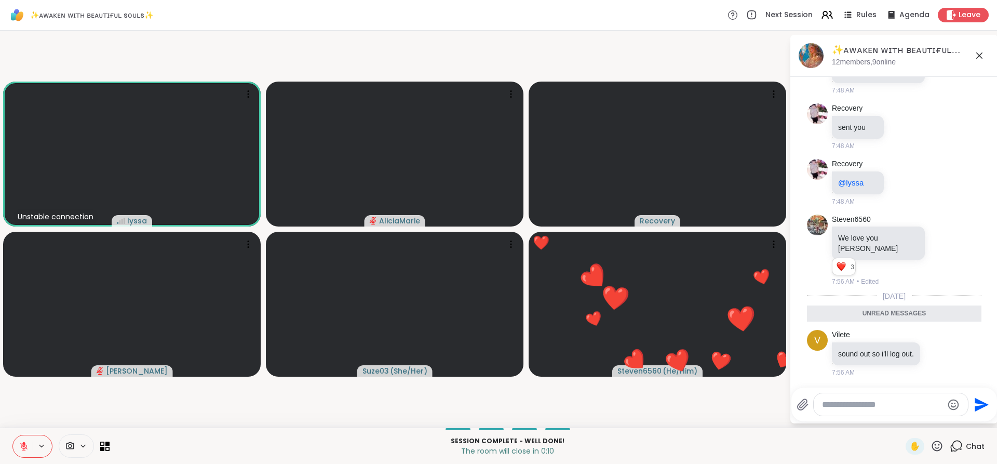
click at [20, 450] on icon at bounding box center [23, 446] width 9 height 9
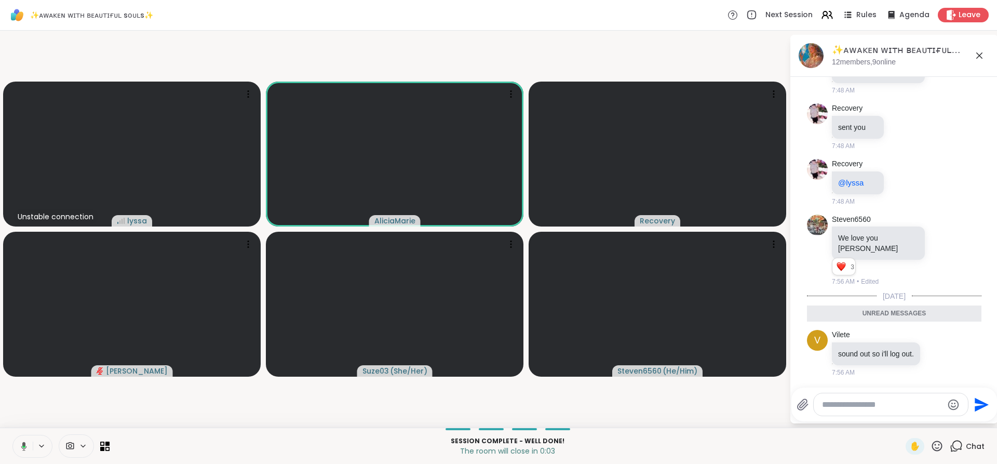
click at [20, 450] on icon at bounding box center [22, 446] width 9 height 9
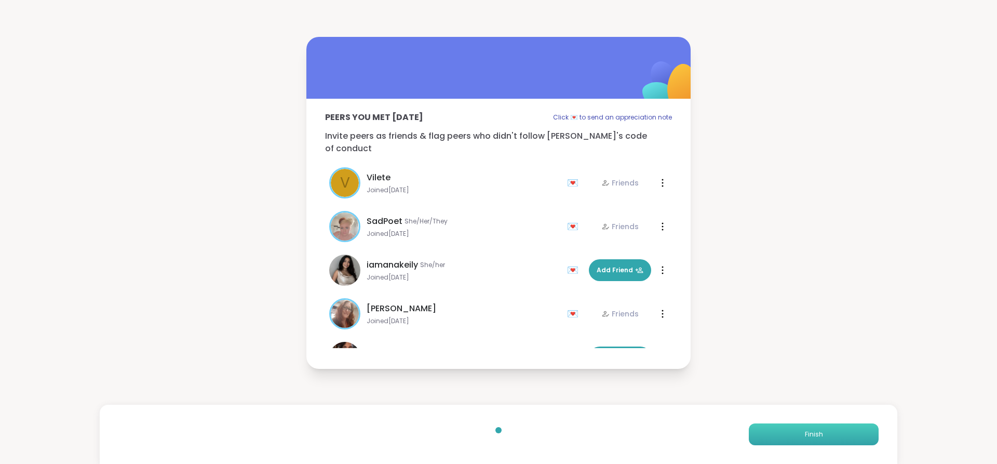
click at [801, 423] on button "Finish" at bounding box center [814, 434] width 130 height 22
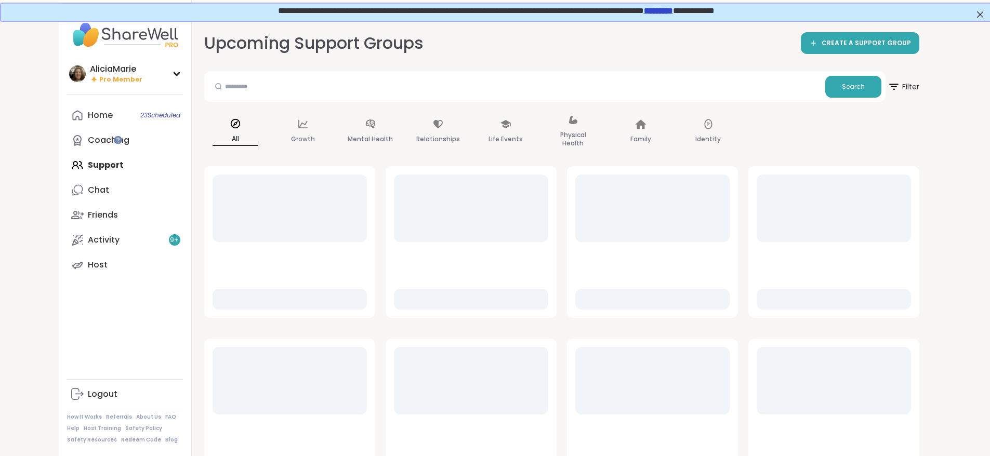
click at [97, 166] on div "Home 23 Scheduled Coaching Support Chat Friends Activity 9 + Host" at bounding box center [125, 190] width 116 height 175
click at [73, 182] on link "Chat" at bounding box center [125, 190] width 116 height 25
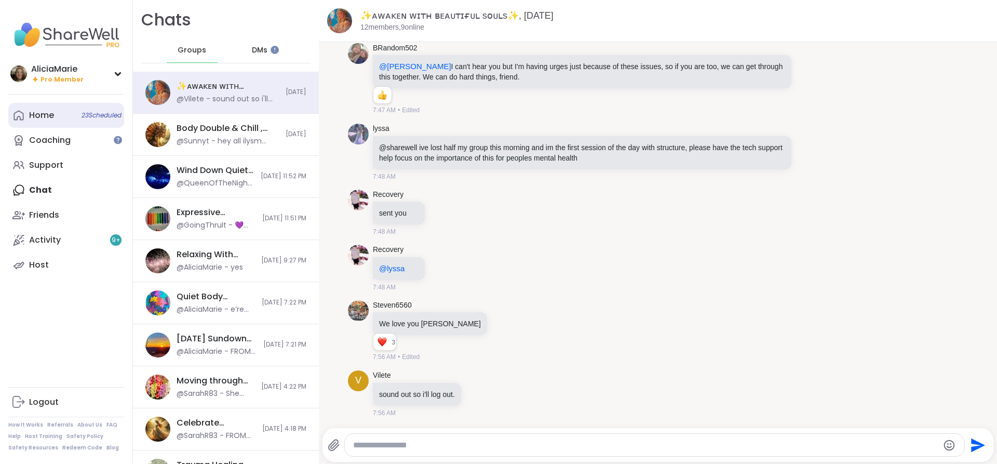
click at [46, 121] on div "Home 23 Scheduled" at bounding box center [41, 115] width 25 height 11
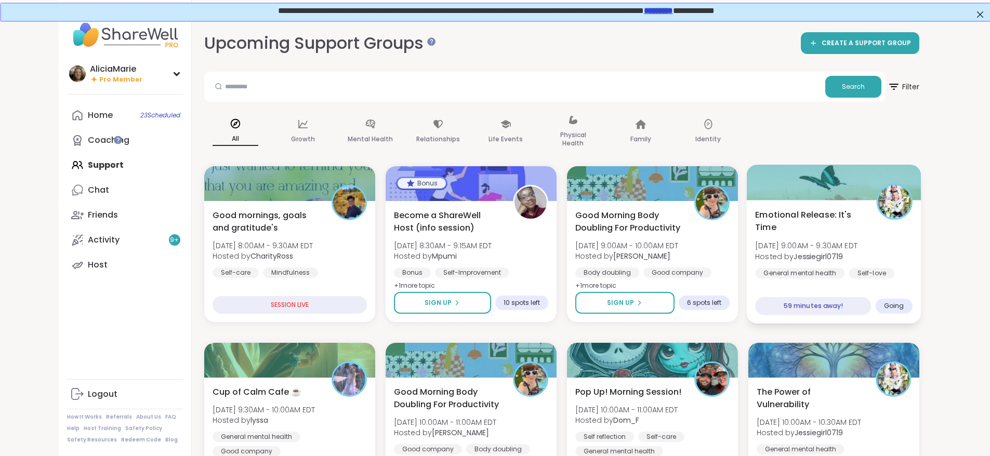
click at [830, 283] on div "Emotional neglect" at bounding box center [793, 288] width 76 height 10
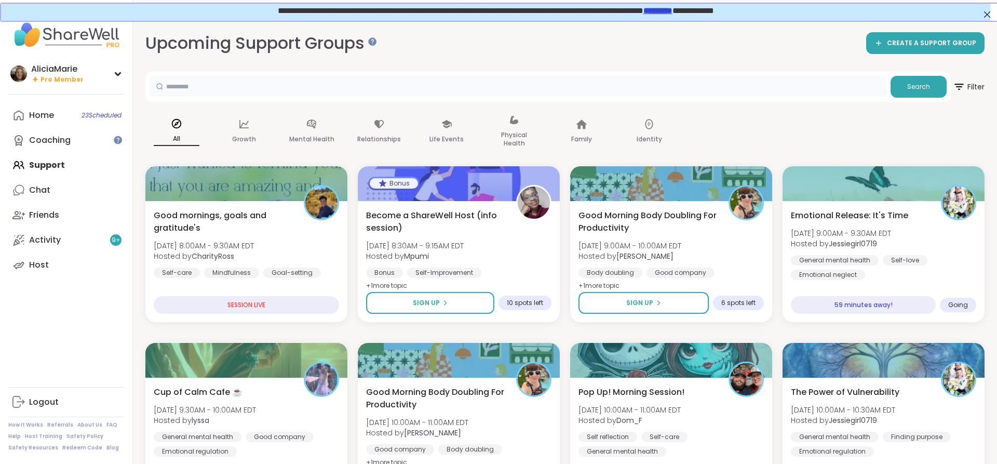
click at [625, 82] on input "text" at bounding box center [518, 86] width 737 height 21
